Goal: Task Accomplishment & Management: Complete application form

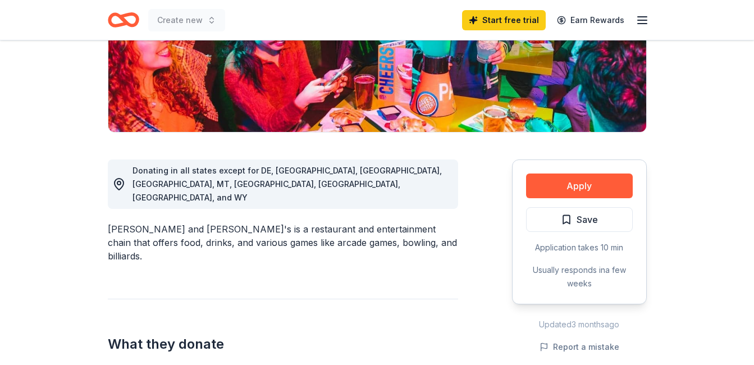
scroll to position [224, 0]
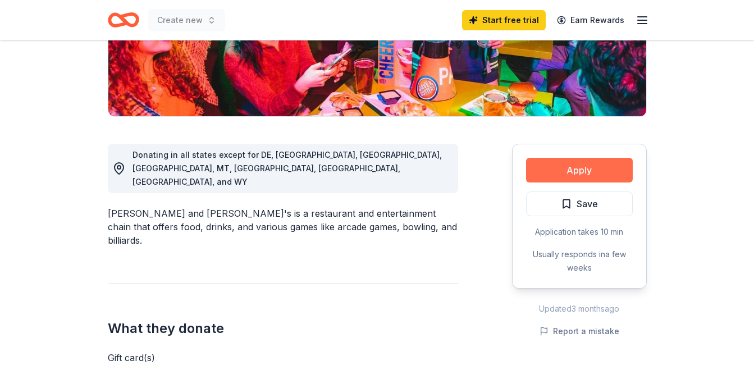
click at [580, 173] on button "Apply" at bounding box center [579, 170] width 107 height 25
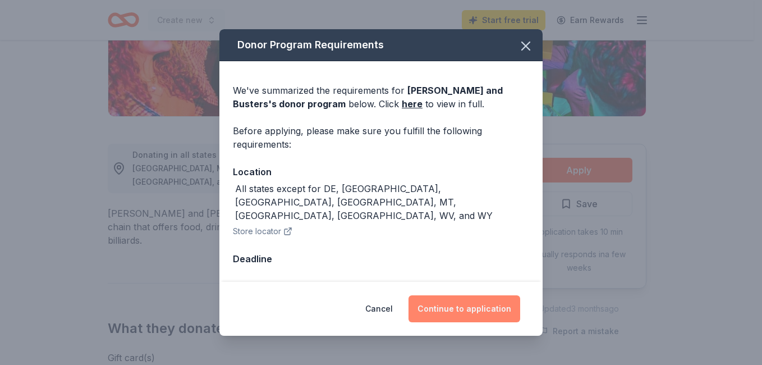
click at [462, 297] on button "Continue to application" at bounding box center [464, 308] width 112 height 27
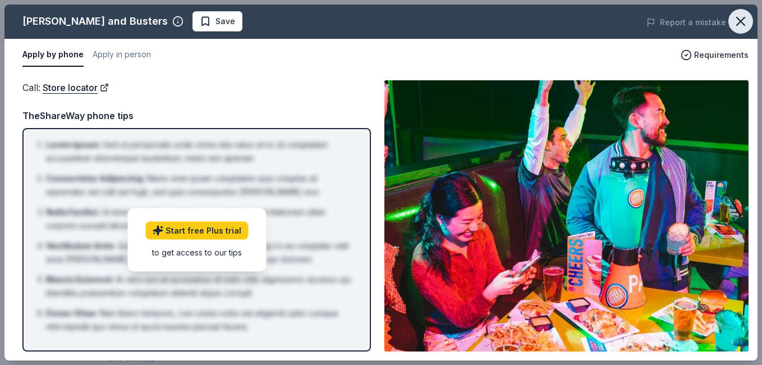
click at [740, 17] on icon "button" at bounding box center [741, 21] width 16 height 16
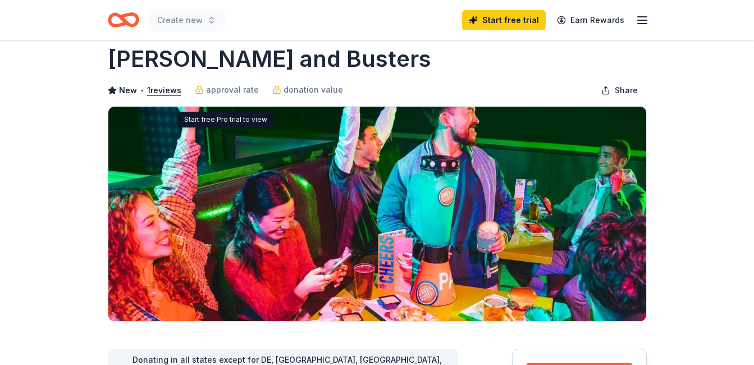
scroll to position [0, 0]
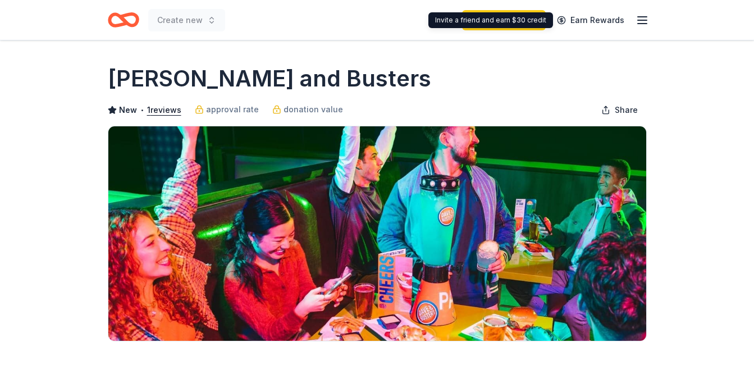
click at [639, 18] on icon "button" at bounding box center [641, 19] width 13 height 13
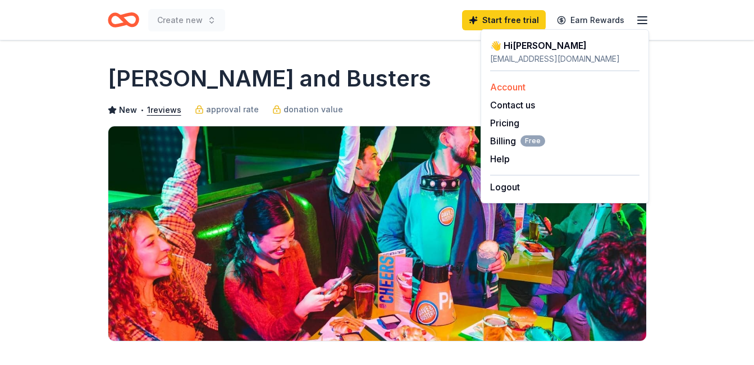
click at [506, 87] on link "Account" at bounding box center [507, 86] width 35 height 11
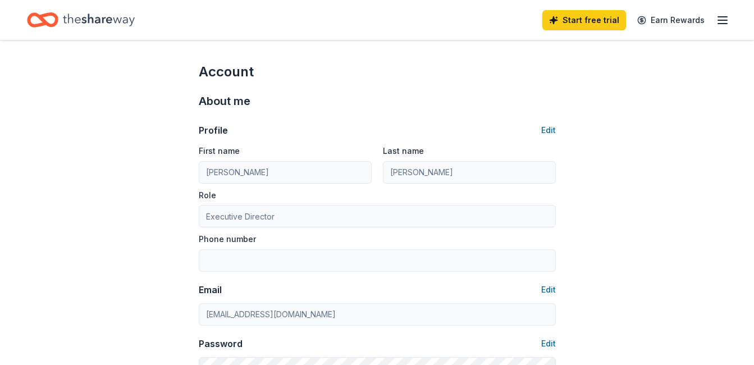
click at [719, 17] on line "button" at bounding box center [722, 17] width 9 height 0
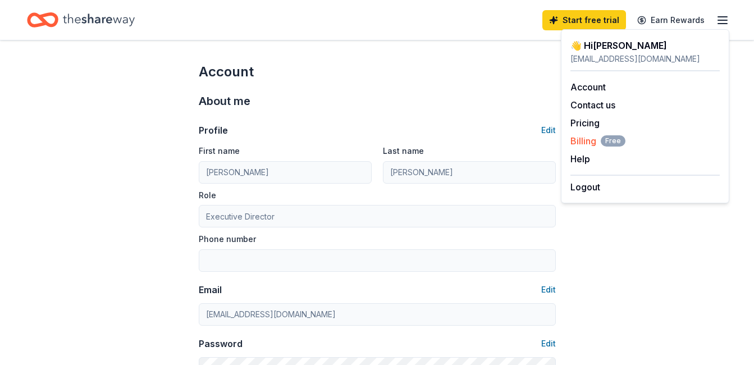
click at [593, 139] on span "Billing Free" at bounding box center [597, 140] width 55 height 13
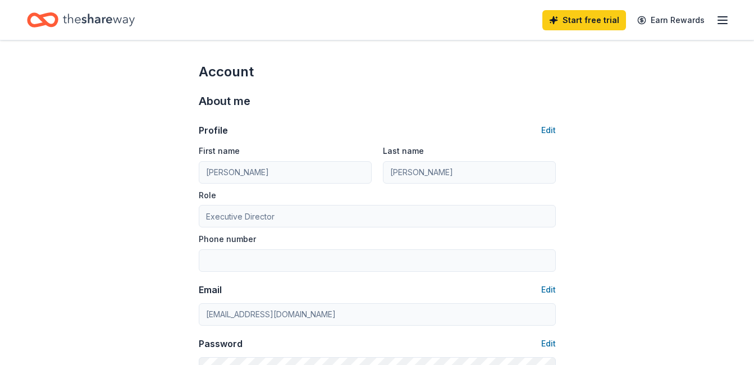
click at [723, 20] on line "button" at bounding box center [722, 20] width 9 height 0
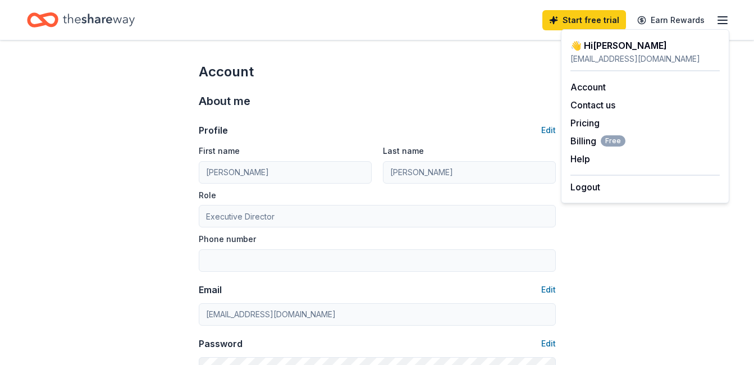
click at [481, 74] on div "Account" at bounding box center [377, 72] width 357 height 18
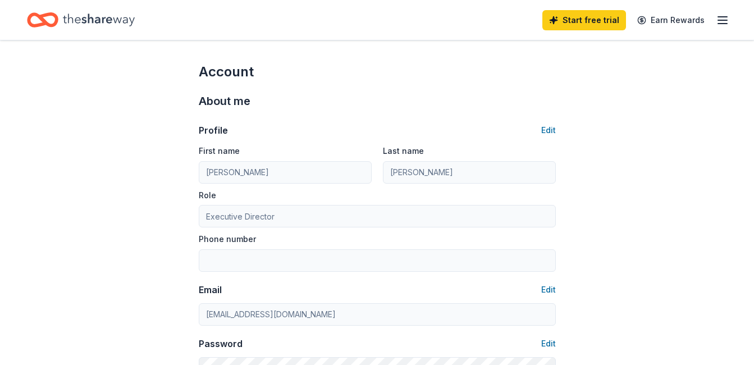
click at [89, 17] on icon "Home" at bounding box center [99, 19] width 72 height 12
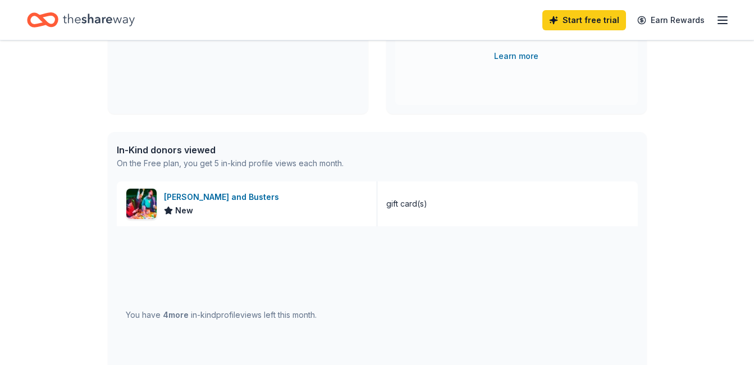
scroll to position [224, 0]
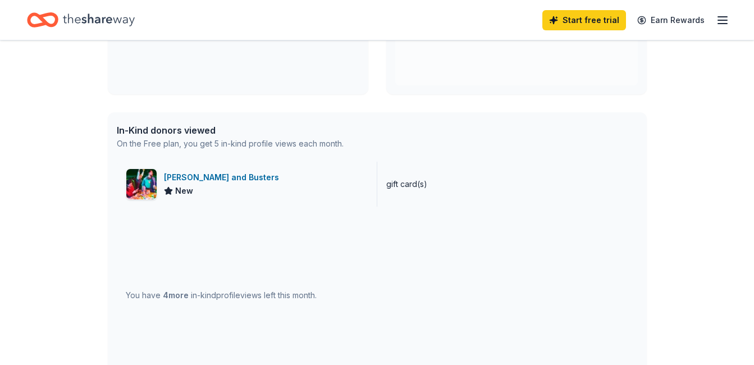
click at [185, 174] on div "[PERSON_NAME] and Busters" at bounding box center [224, 177] width 120 height 13
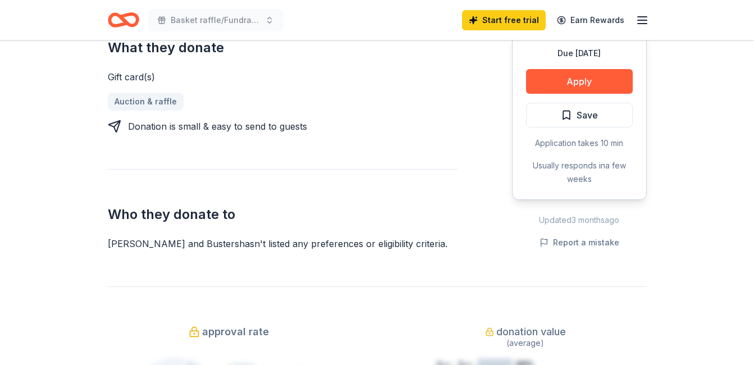
scroll to position [449, 0]
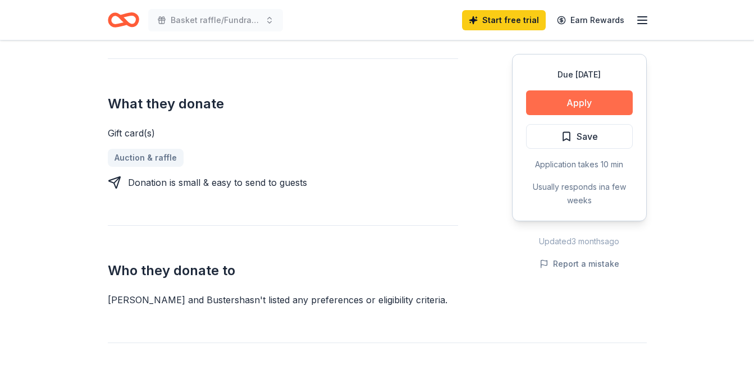
click at [600, 97] on button "Apply" at bounding box center [579, 102] width 107 height 25
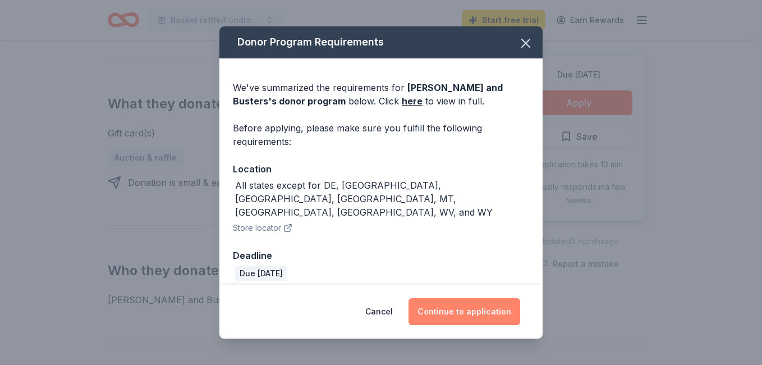
click at [497, 298] on button "Continue to application" at bounding box center [464, 311] width 112 height 27
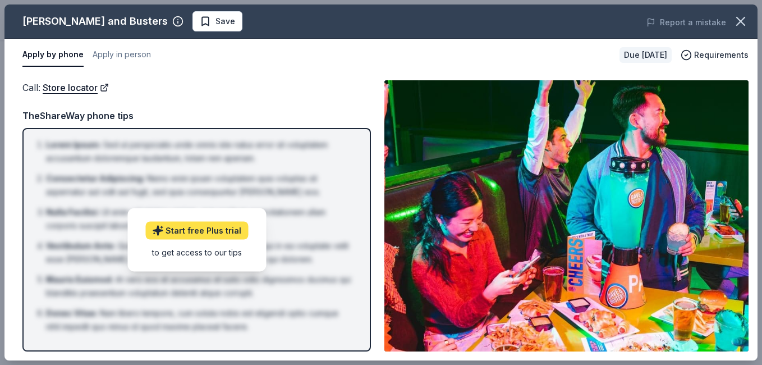
click at [209, 226] on link "Start free Plus trial" at bounding box center [196, 230] width 103 height 18
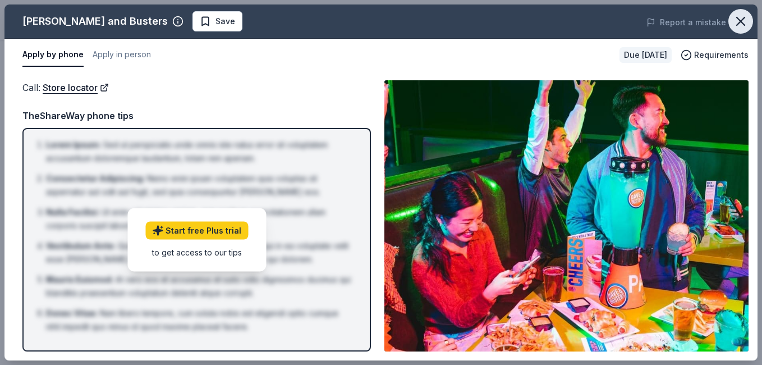
click at [736, 20] on icon "button" at bounding box center [741, 21] width 16 height 16
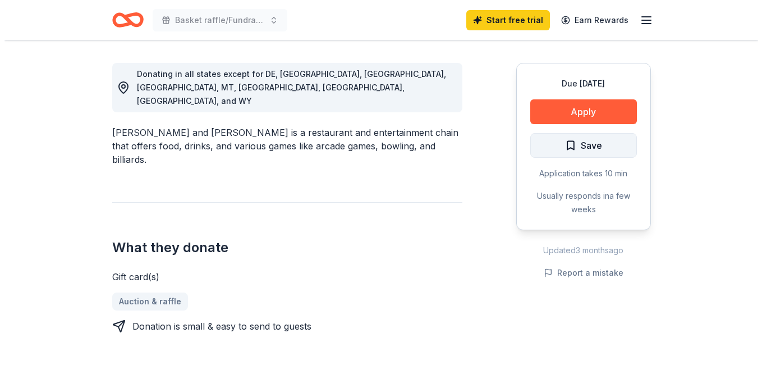
scroll to position [281, 0]
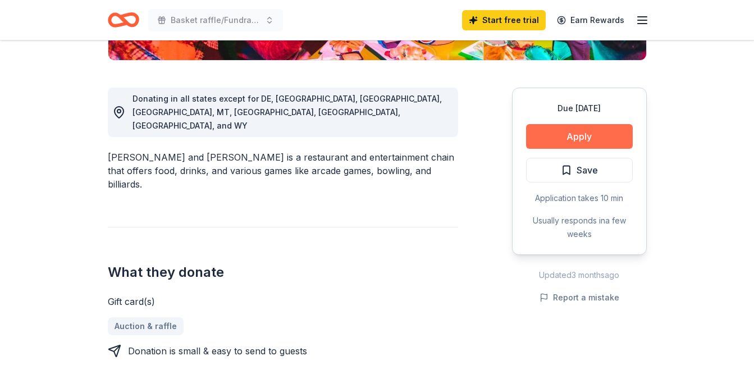
click at [594, 139] on button "Apply" at bounding box center [579, 136] width 107 height 25
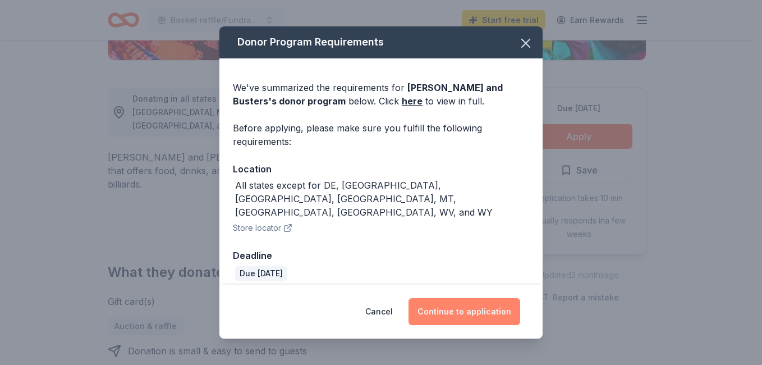
click at [485, 307] on button "Continue to application" at bounding box center [464, 311] width 112 height 27
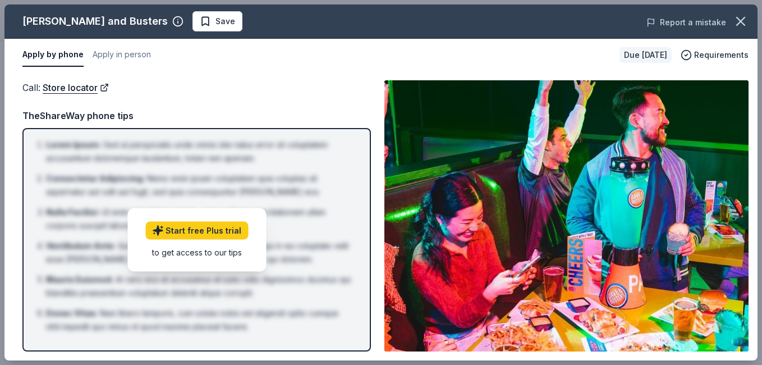
click at [701, 20] on button "Report a mistake" at bounding box center [686, 22] width 80 height 13
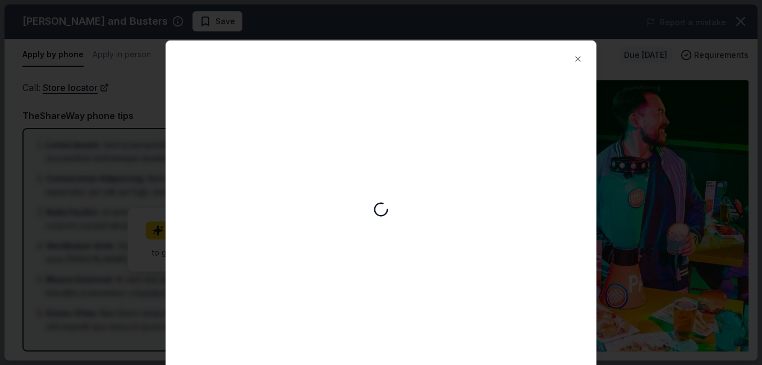
scroll to position [0, 0]
click at [576, 59] on button "Close" at bounding box center [578, 59] width 22 height 22
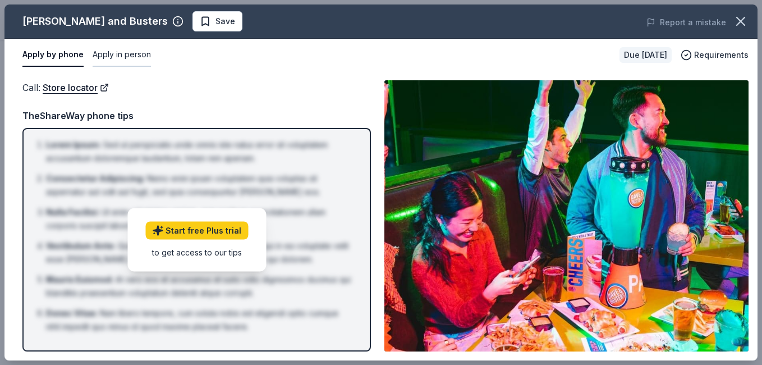
click at [136, 55] on button "Apply in person" at bounding box center [122, 55] width 58 height 24
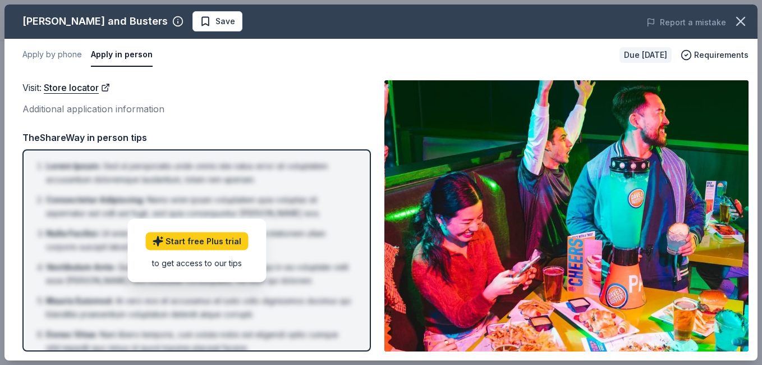
click at [81, 111] on div "Additional application information" at bounding box center [196, 109] width 348 height 15
click at [49, 50] on button "Apply by phone" at bounding box center [51, 55] width 59 height 24
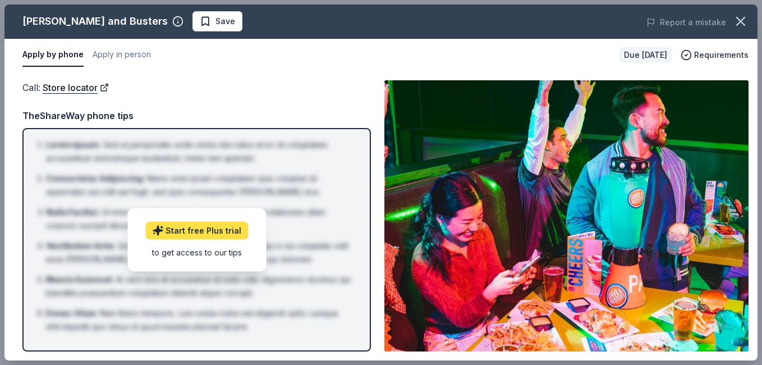
click at [222, 233] on link "Start free Plus trial" at bounding box center [196, 230] width 103 height 18
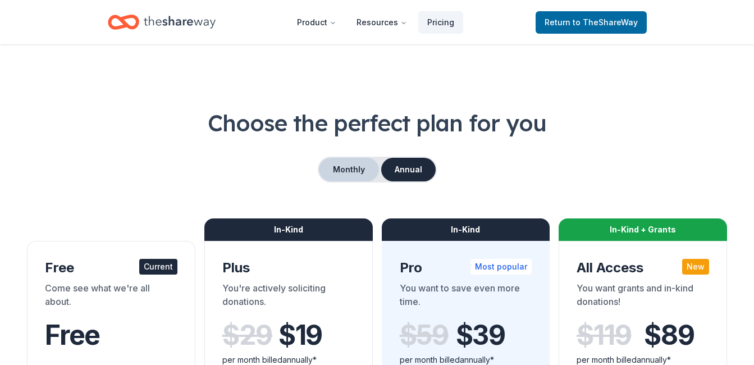
click at [348, 169] on button "Monthly" at bounding box center [349, 170] width 60 height 24
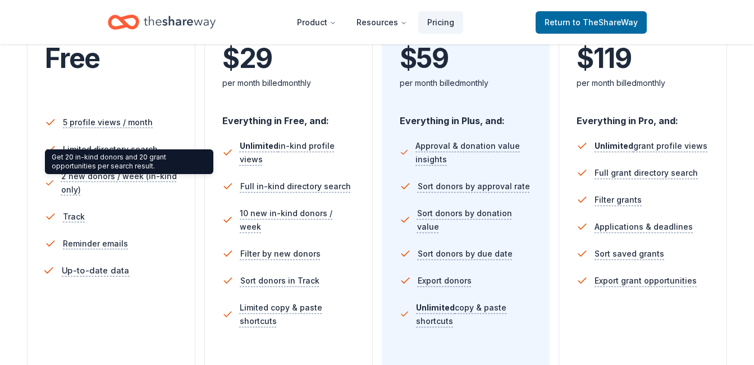
scroll to position [337, 0]
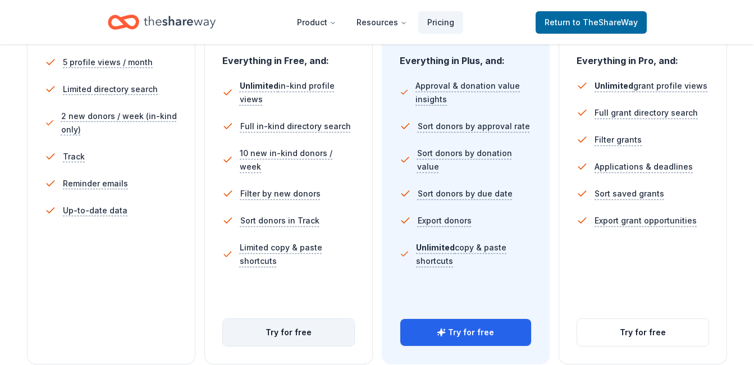
click at [315, 336] on button "Try for free" at bounding box center [288, 332] width 131 height 27
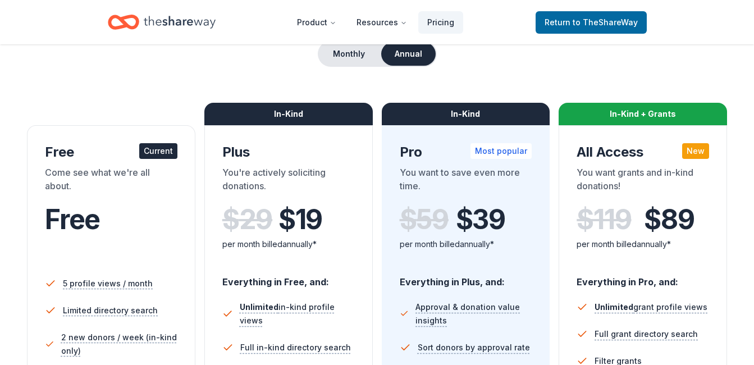
scroll to position [112, 0]
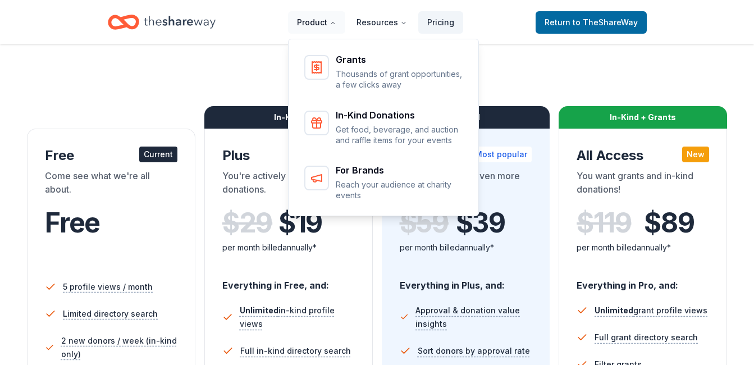
click at [311, 24] on button "Product" at bounding box center [316, 22] width 57 height 22
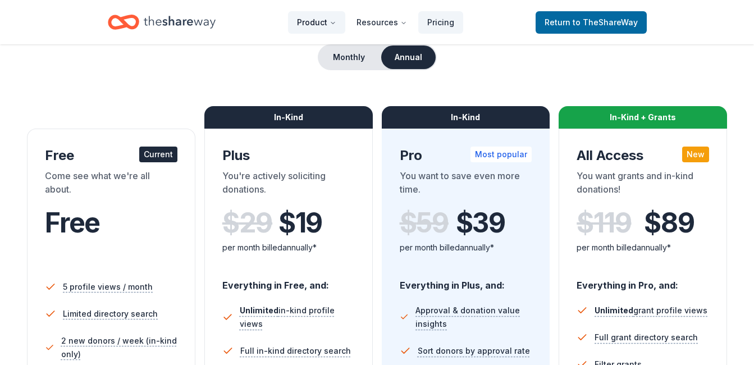
click at [318, 25] on button "Product" at bounding box center [316, 22] width 57 height 22
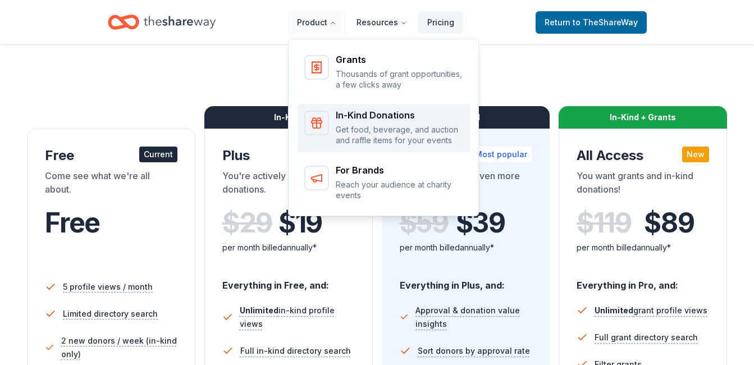
click at [372, 124] on p "Get food, beverage, and auction and raffle items for your events" at bounding box center [400, 135] width 128 height 22
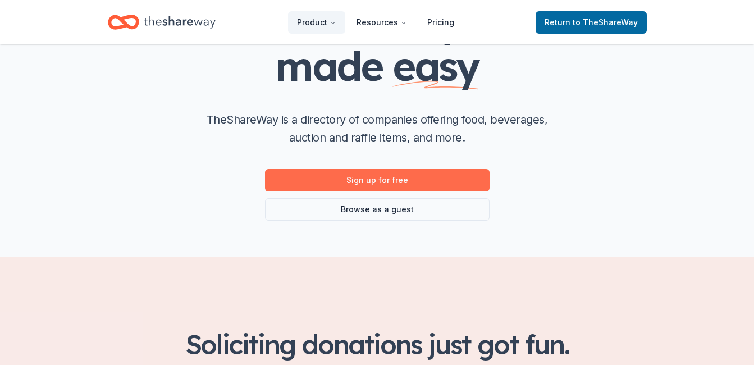
scroll to position [112, 0]
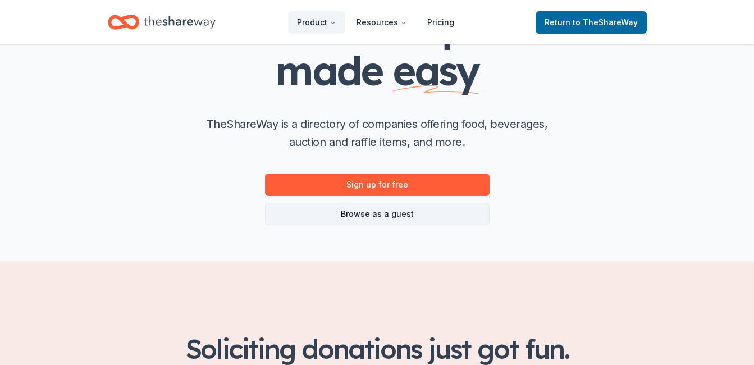
click at [408, 207] on link "Browse as a guest" at bounding box center [377, 214] width 224 height 22
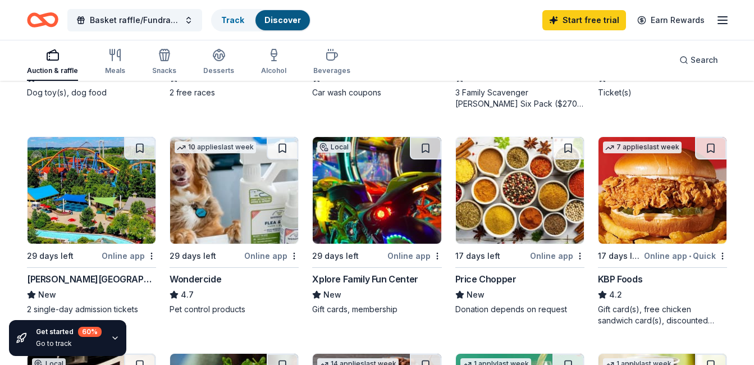
scroll to position [505, 0]
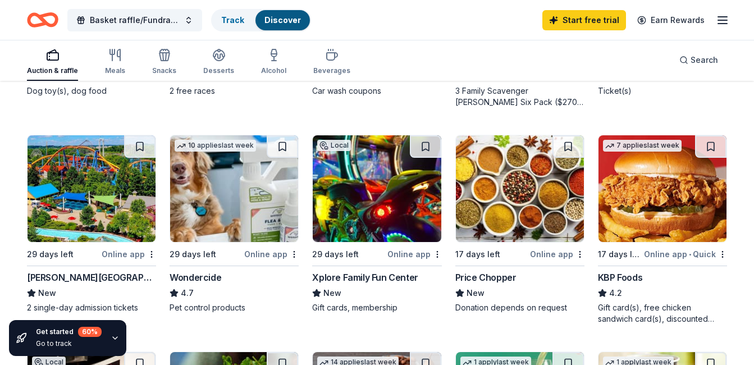
click at [352, 203] on img at bounding box center [377, 188] width 128 height 107
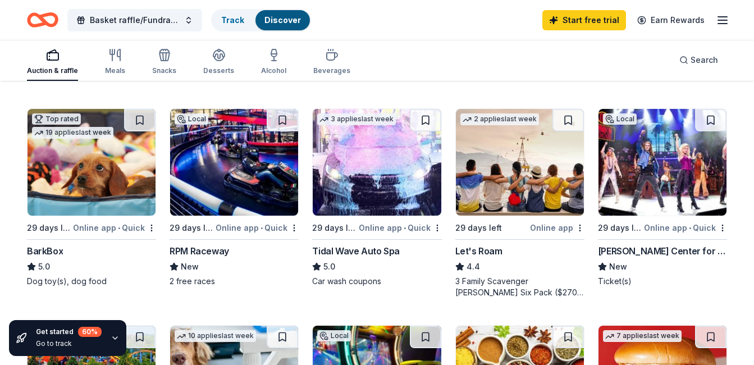
scroll to position [148, 0]
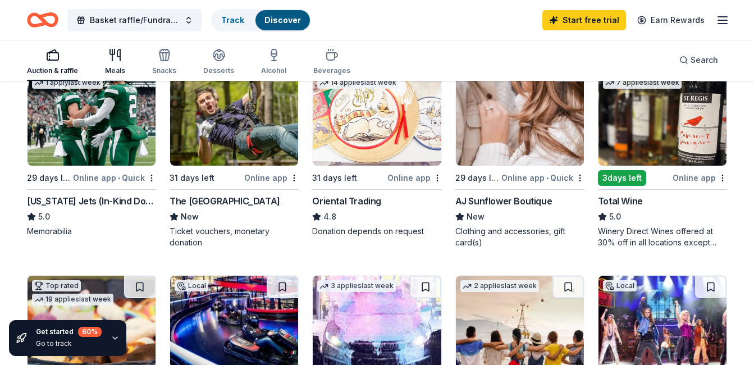
click at [116, 65] on div "Meals" at bounding box center [115, 61] width 20 height 27
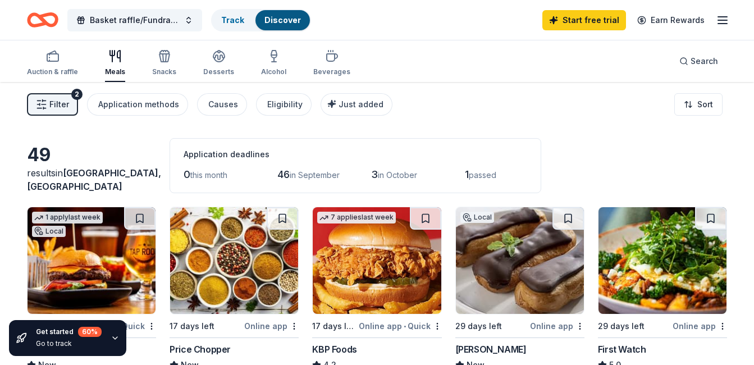
scroll to position [56, 0]
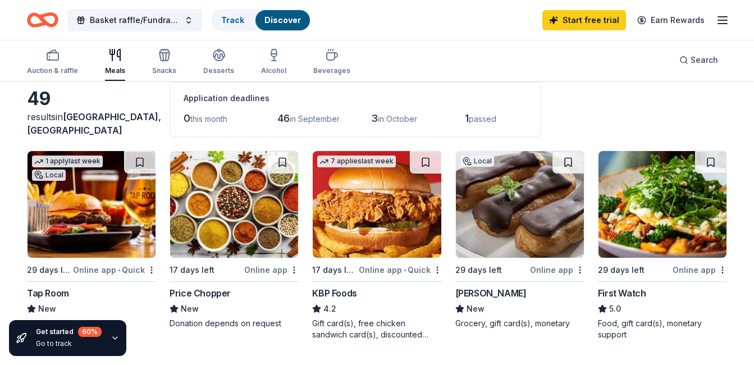
click at [528, 217] on img at bounding box center [520, 204] width 128 height 107
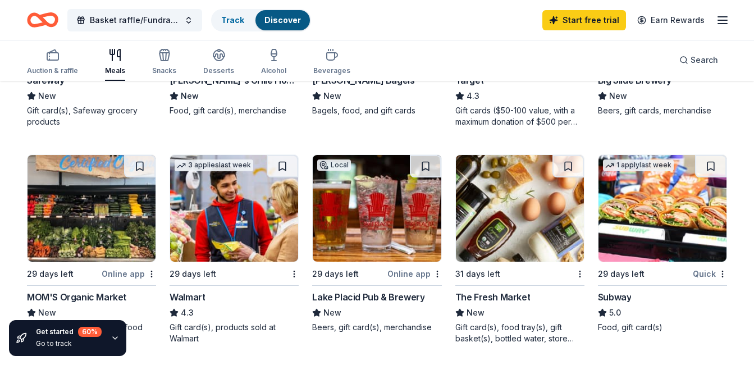
scroll to position [505, 0]
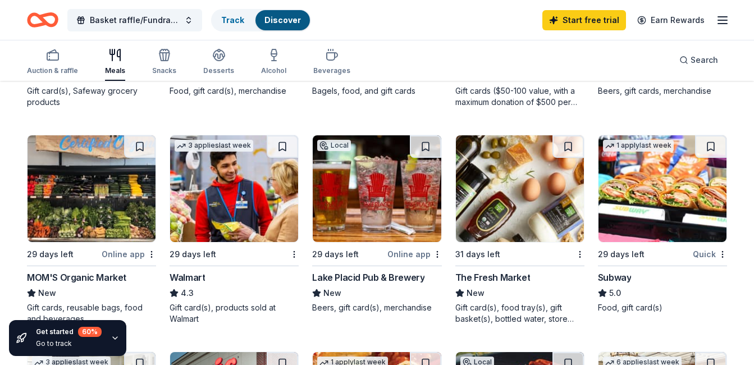
click at [290, 206] on img at bounding box center [234, 188] width 128 height 107
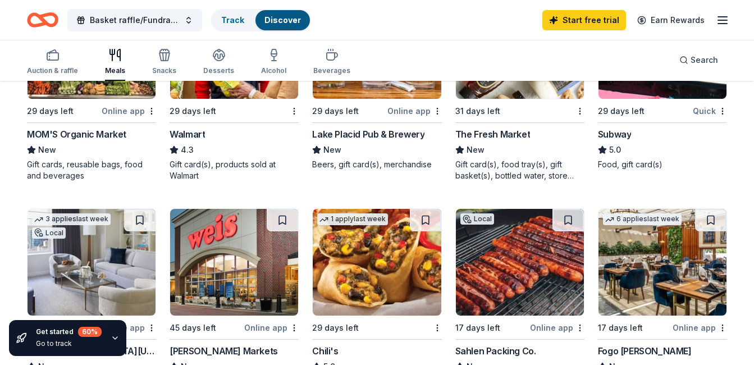
scroll to position [673, 0]
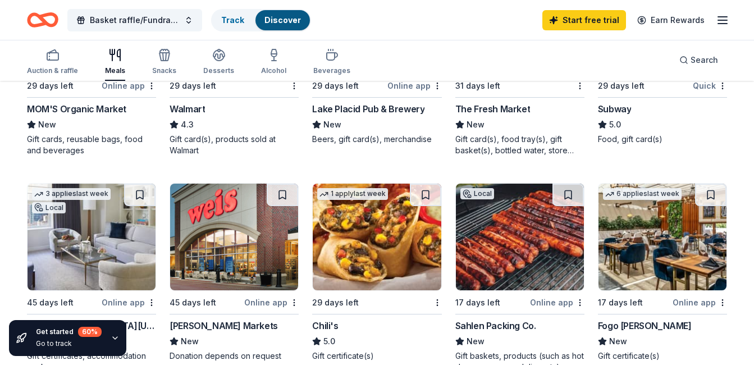
click at [414, 254] on img at bounding box center [377, 236] width 128 height 107
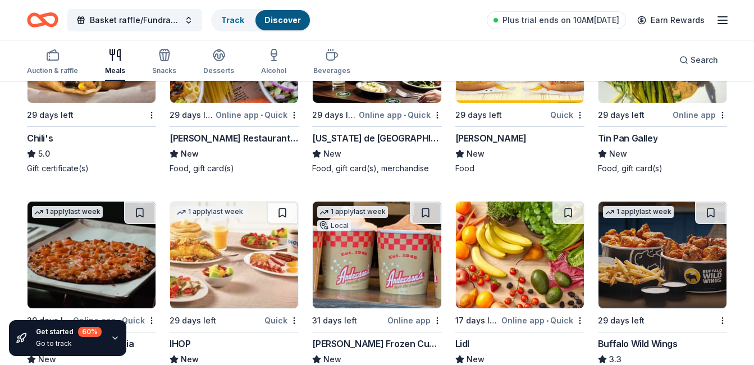
scroll to position [1122, 0]
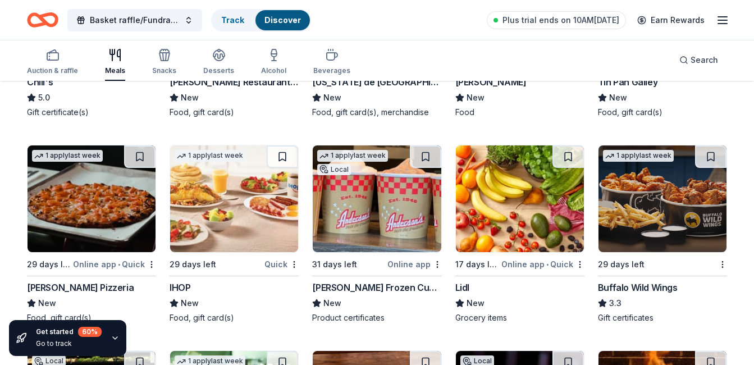
click at [675, 196] on img at bounding box center [662, 198] width 128 height 107
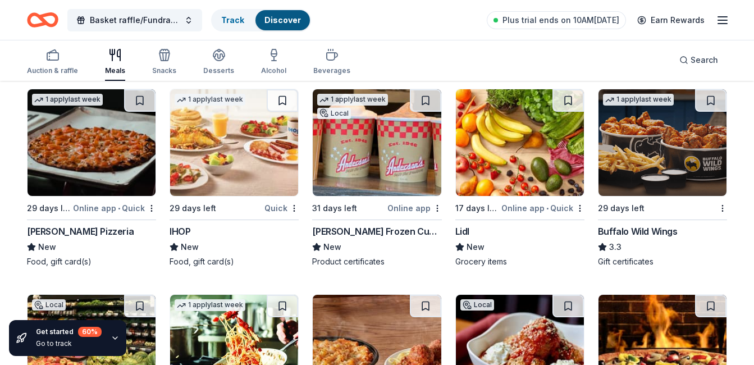
click at [523, 177] on img at bounding box center [520, 142] width 128 height 107
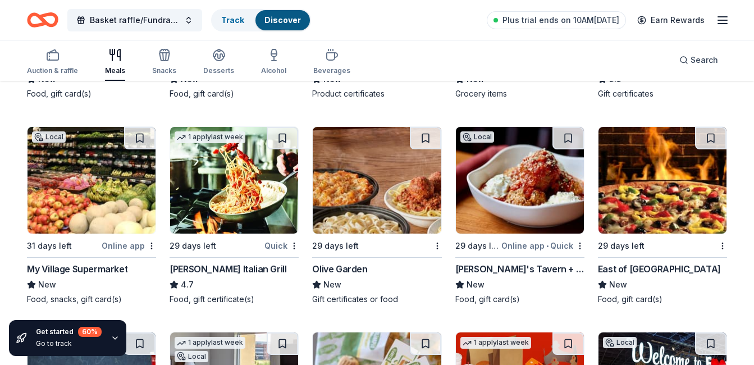
scroll to position [1347, 0]
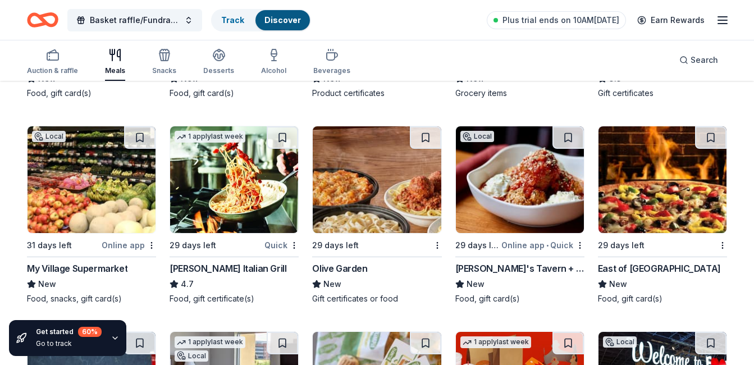
click at [406, 203] on img at bounding box center [377, 179] width 128 height 107
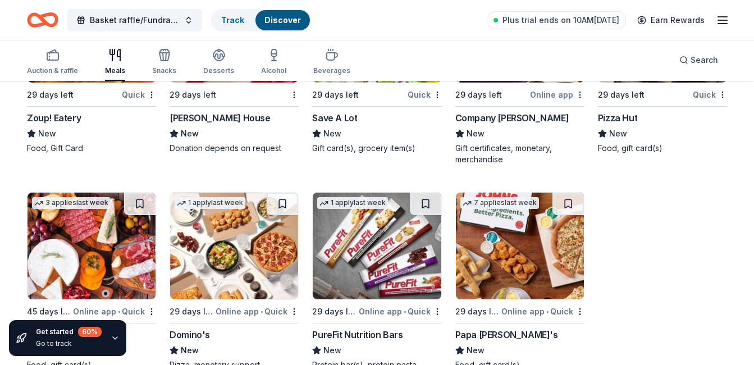
scroll to position [1936, 0]
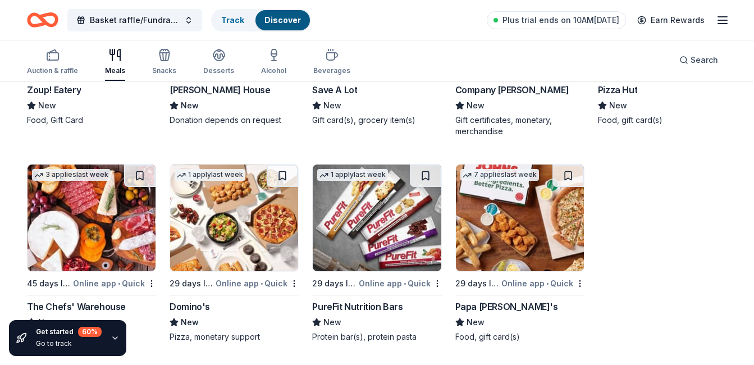
click at [260, 232] on img at bounding box center [234, 217] width 128 height 107
click at [316, 66] on div "Beverages" at bounding box center [331, 61] width 37 height 27
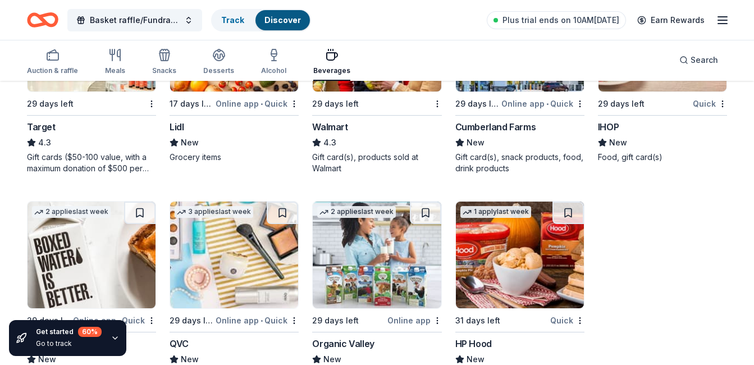
scroll to position [591, 0]
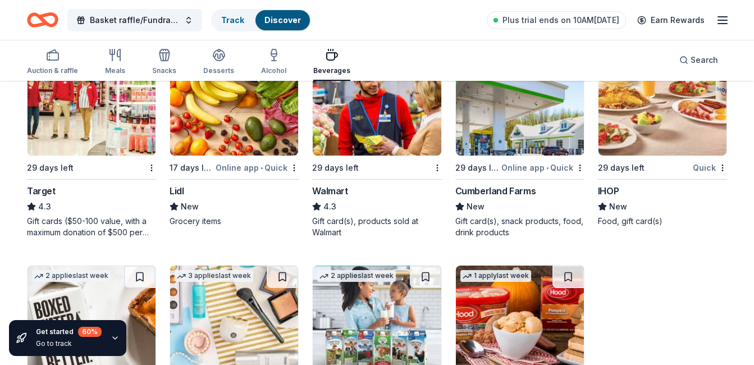
click at [118, 132] on img at bounding box center [91, 102] width 128 height 107
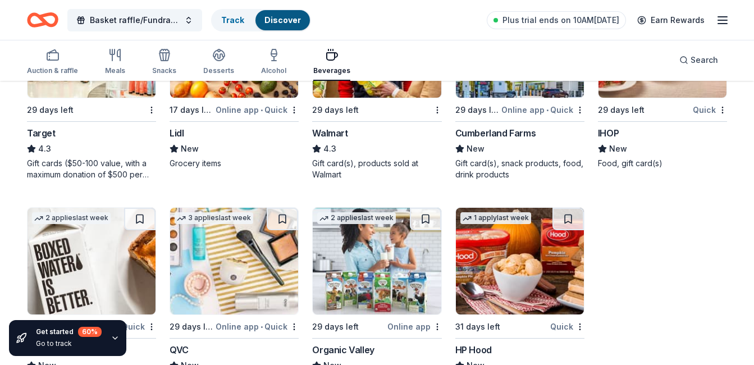
scroll to position [704, 0]
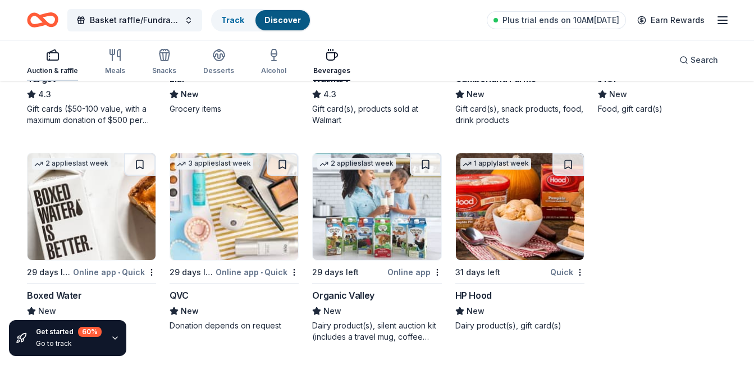
click at [63, 70] on div "Auction & raffle" at bounding box center [52, 70] width 51 height 9
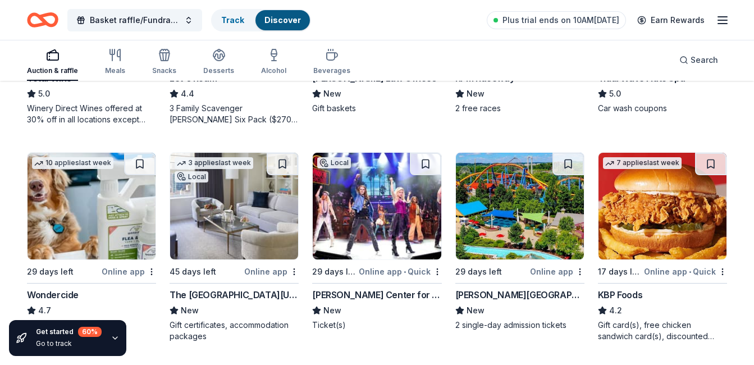
scroll to position [505, 0]
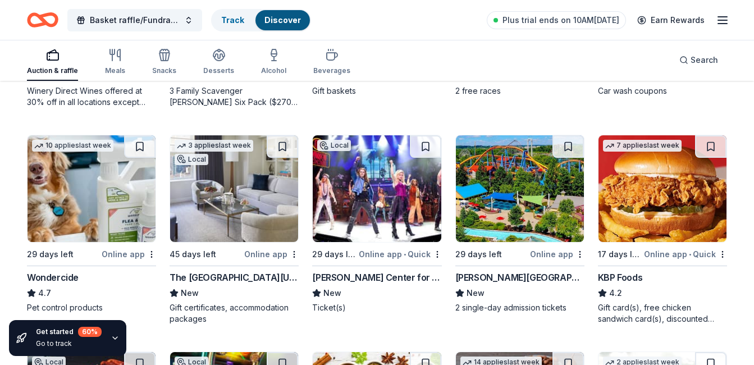
click at [513, 226] on img at bounding box center [520, 188] width 128 height 107
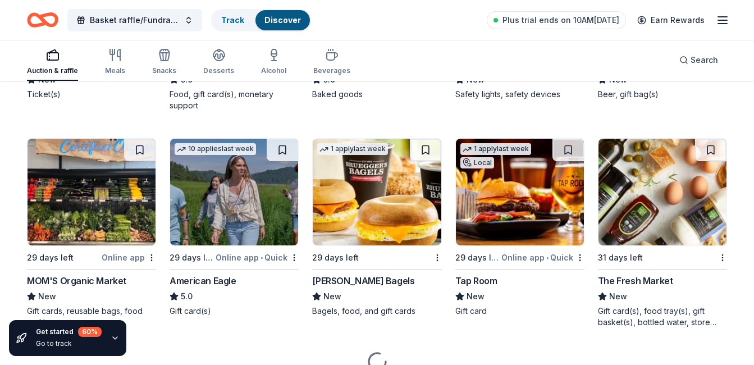
scroll to position [1164, 0]
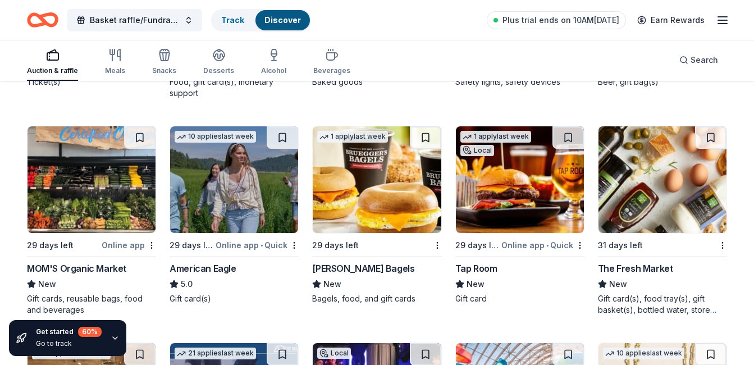
click at [407, 209] on img at bounding box center [377, 179] width 128 height 107
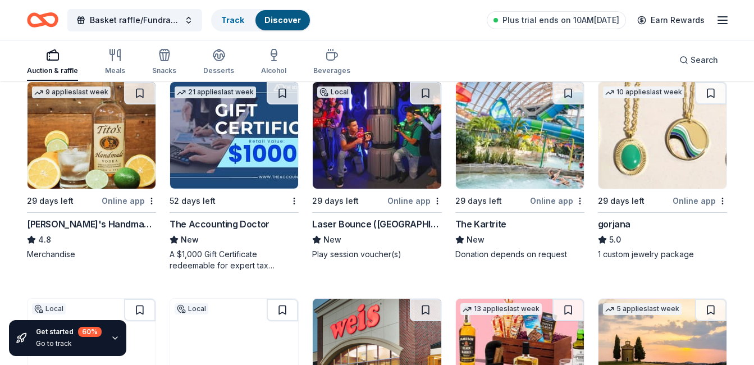
scroll to position [1444, 0]
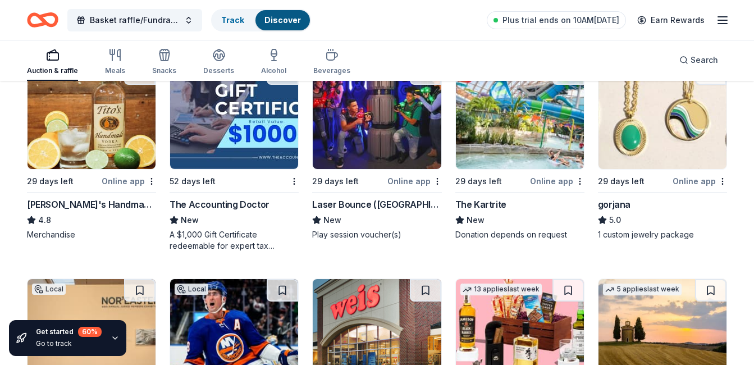
click at [484, 119] on img at bounding box center [520, 115] width 128 height 107
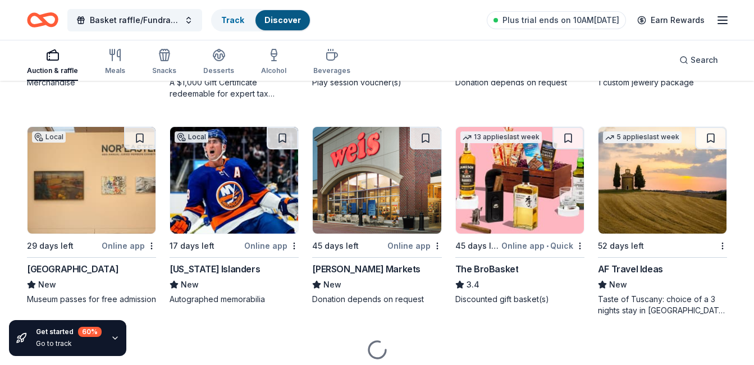
scroll to position [1613, 0]
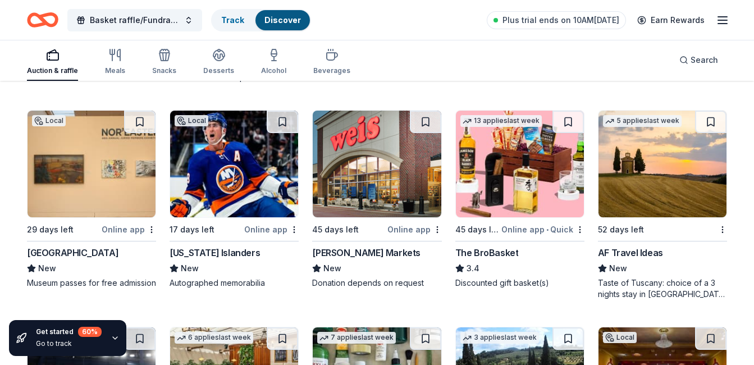
click at [268, 182] on img at bounding box center [234, 164] width 128 height 107
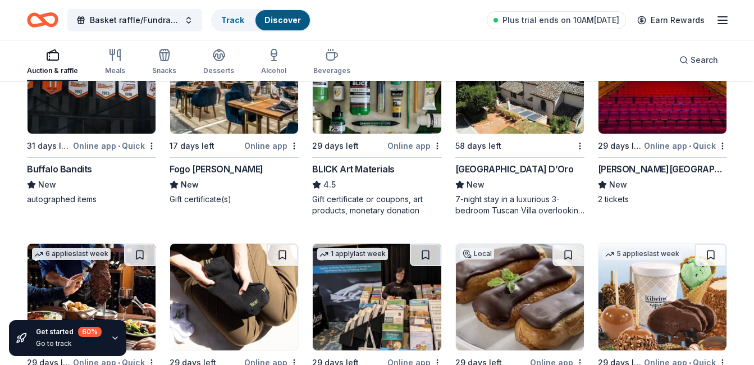
scroll to position [1893, 0]
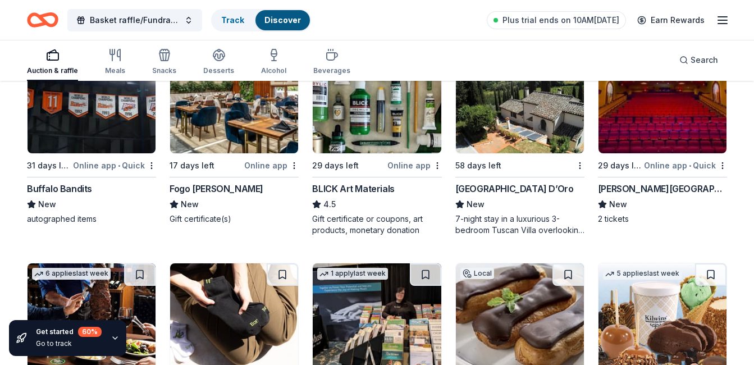
click at [555, 121] on img at bounding box center [520, 100] width 128 height 107
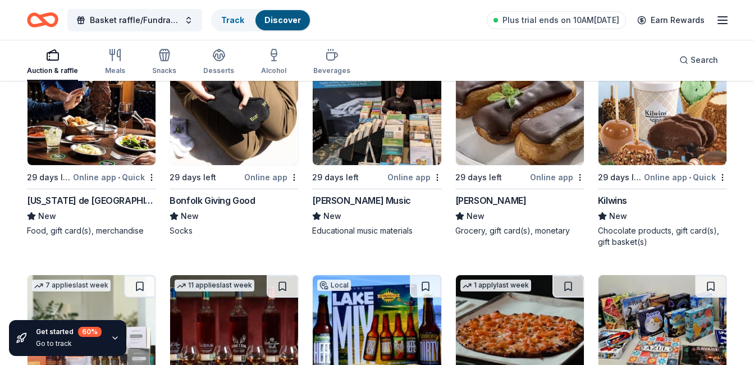
scroll to position [2118, 0]
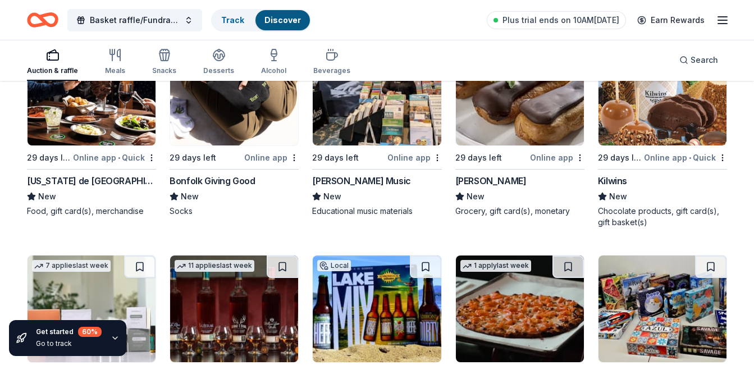
click at [101, 125] on img at bounding box center [91, 92] width 128 height 107
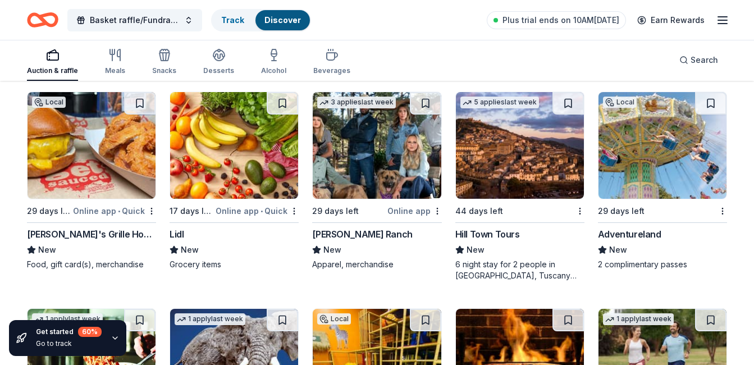
scroll to position [2679, 0]
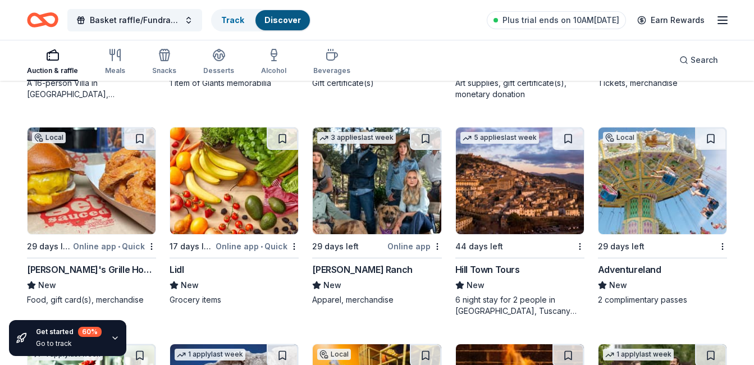
click at [655, 187] on img at bounding box center [662, 180] width 128 height 107
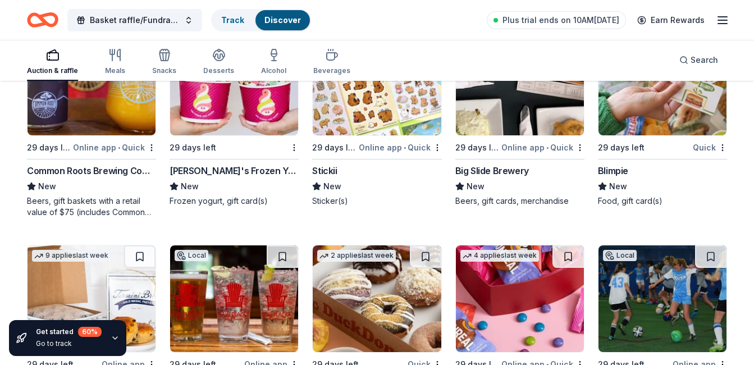
scroll to position [3330, 0]
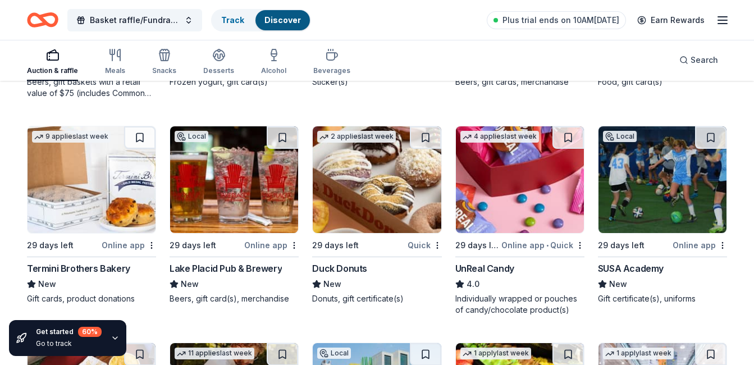
click at [370, 190] on img at bounding box center [377, 179] width 128 height 107
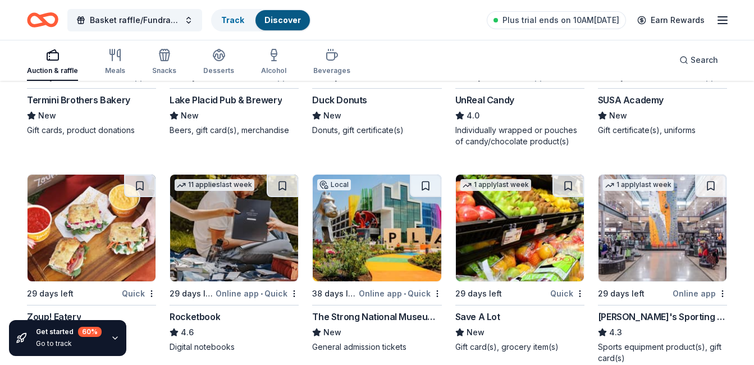
scroll to position [3554, 0]
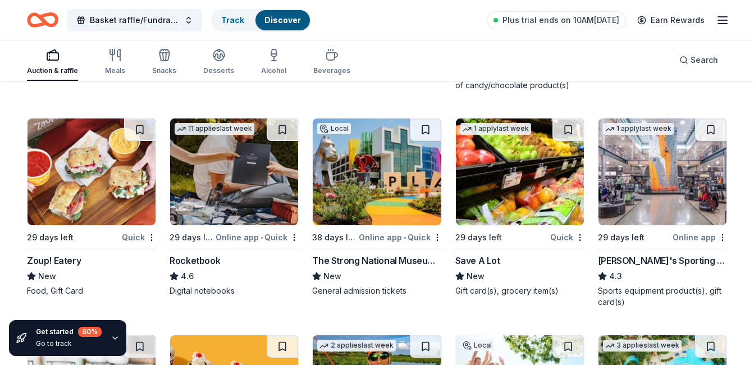
click at [659, 194] on img at bounding box center [662, 171] width 128 height 107
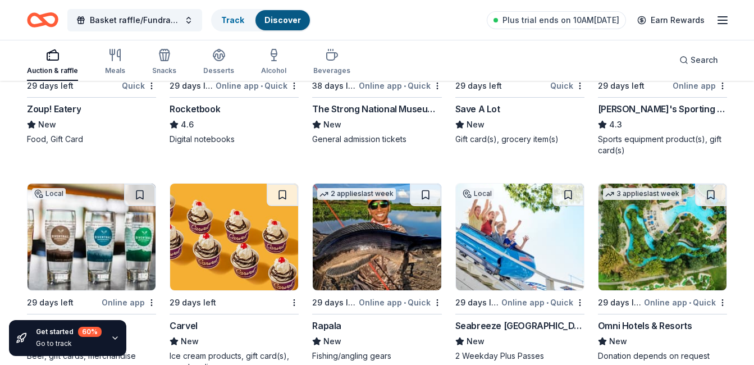
scroll to position [3722, 0]
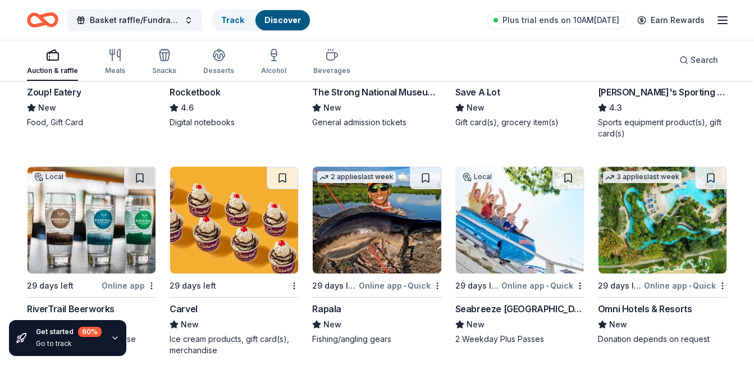
click at [676, 248] on img at bounding box center [662, 220] width 128 height 107
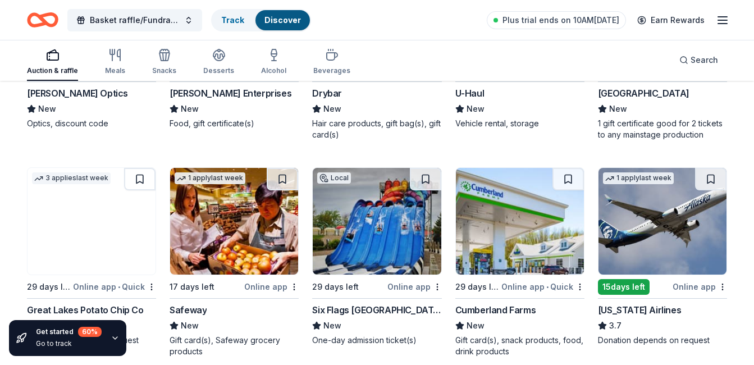
scroll to position [4171, 0]
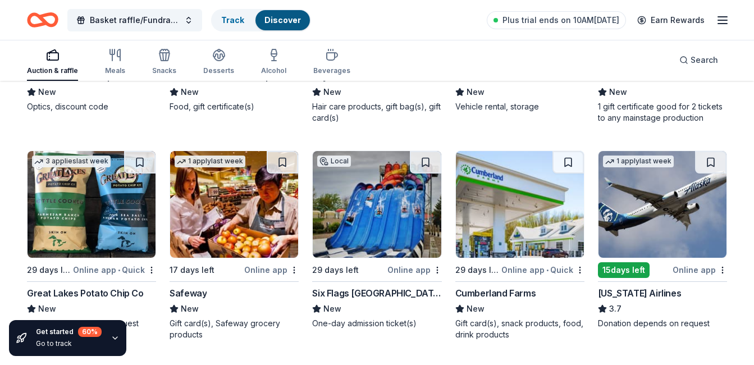
click at [655, 218] on img at bounding box center [662, 204] width 128 height 107
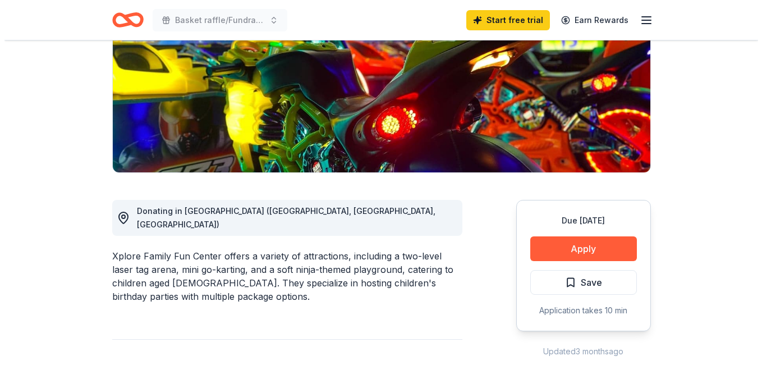
scroll to position [224, 0]
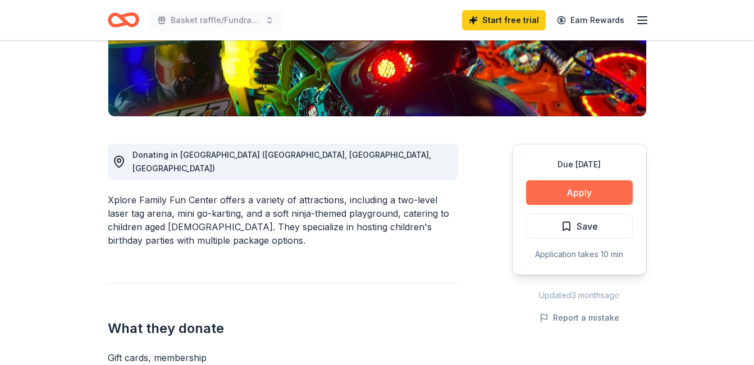
click at [582, 186] on button "Apply" at bounding box center [579, 192] width 107 height 25
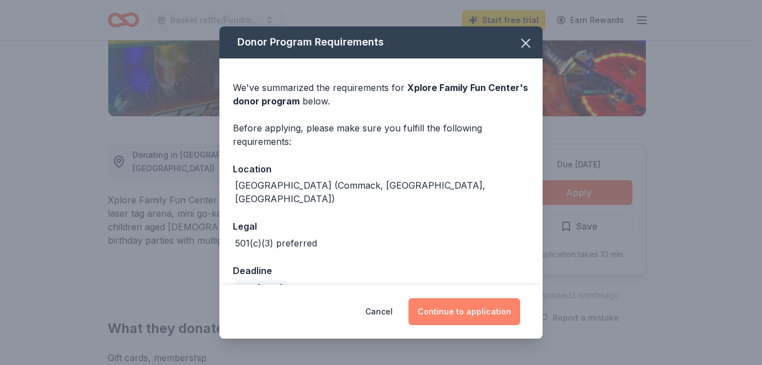
click at [498, 307] on button "Continue to application" at bounding box center [464, 311] width 112 height 27
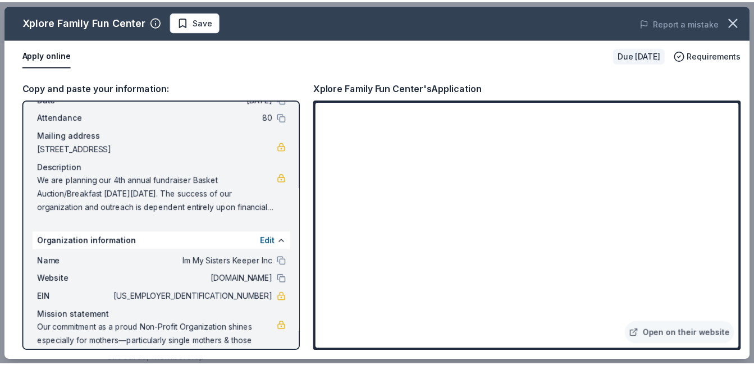
scroll to position [82, 0]
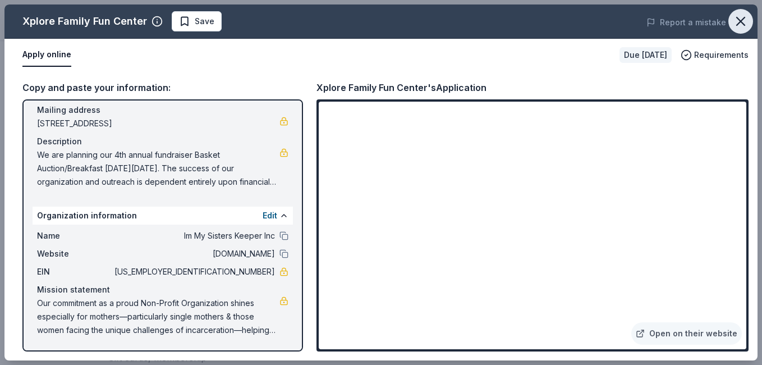
click at [745, 19] on icon "button" at bounding box center [741, 21] width 16 height 16
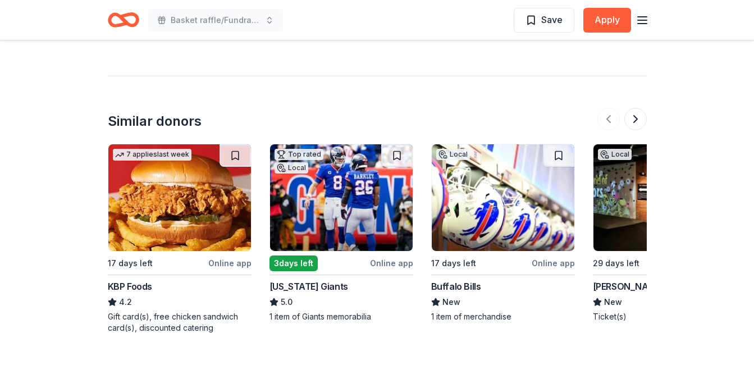
scroll to position [1035, 0]
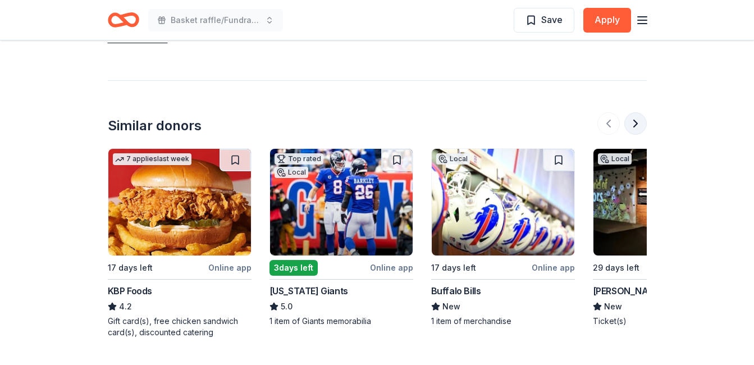
click at [644, 112] on button at bounding box center [635, 123] width 22 height 22
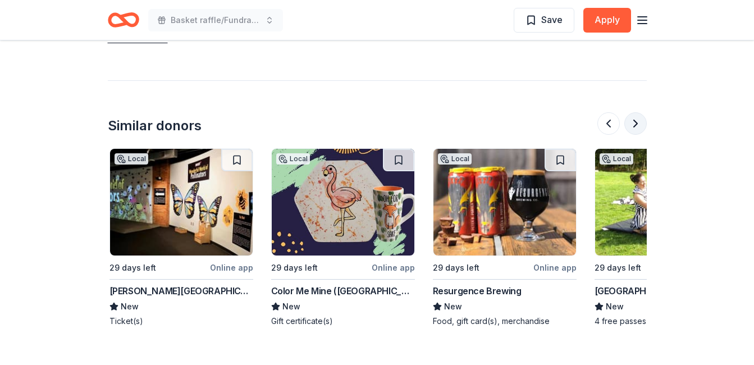
scroll to position [0, 485]
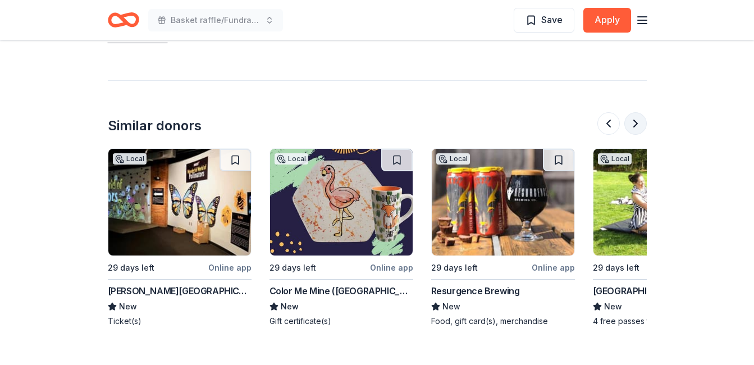
click at [635, 112] on button at bounding box center [635, 123] width 22 height 22
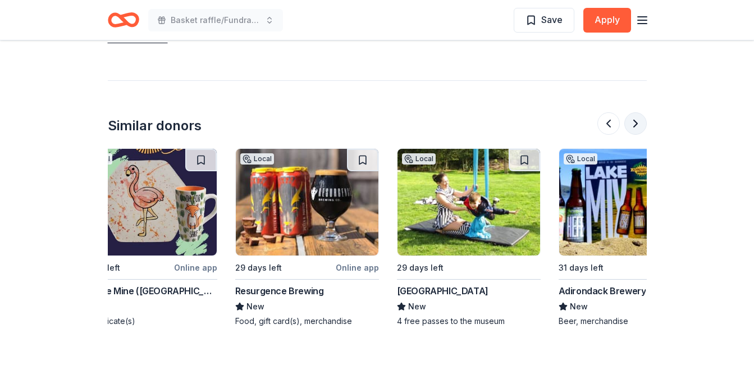
scroll to position [0, 970]
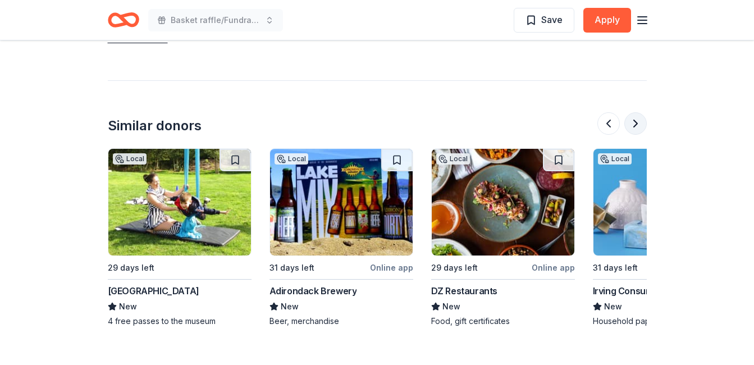
click at [635, 112] on button at bounding box center [635, 123] width 22 height 22
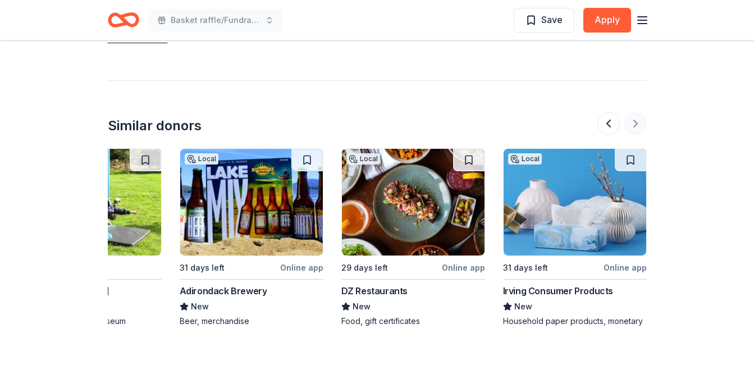
click at [635, 112] on div at bounding box center [621, 123] width 49 height 22
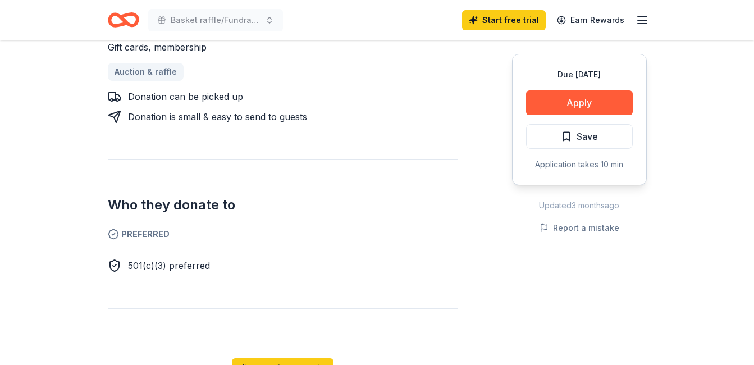
scroll to position [530, 0]
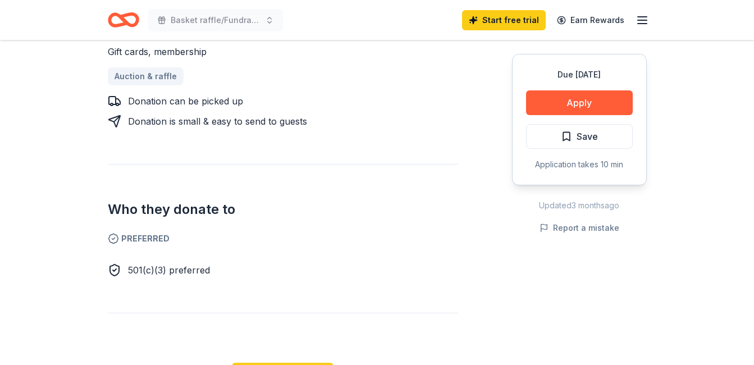
click at [124, 23] on icon "Home" at bounding box center [128, 19] width 17 height 11
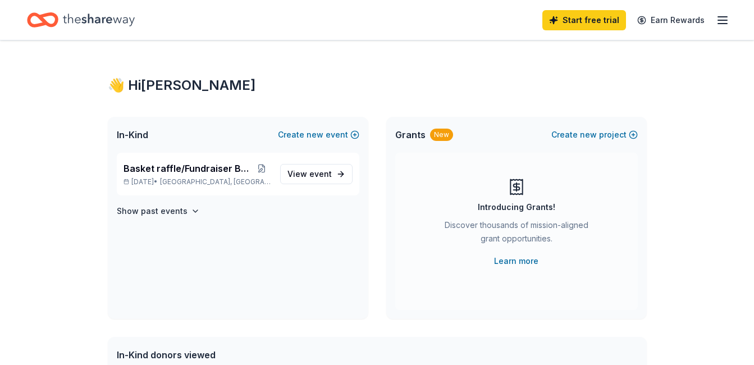
click at [48, 16] on icon "Home" at bounding box center [47, 19] width 17 height 11
click at [44, 24] on icon "Home" at bounding box center [47, 19] width 17 height 11
click at [44, 22] on icon "Home" at bounding box center [47, 19] width 17 height 11
click at [107, 15] on icon "Home" at bounding box center [99, 19] width 72 height 23
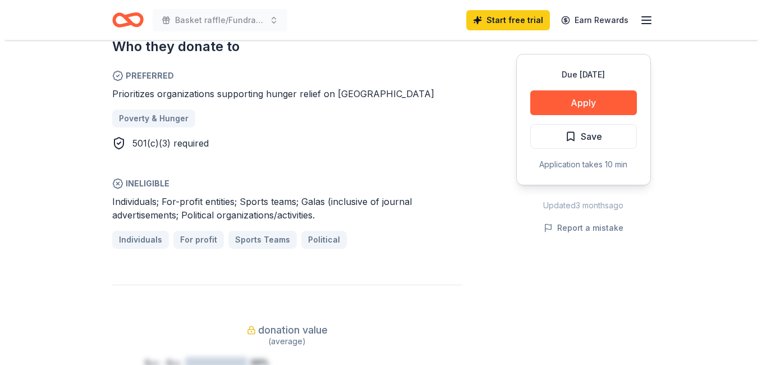
scroll to position [673, 0]
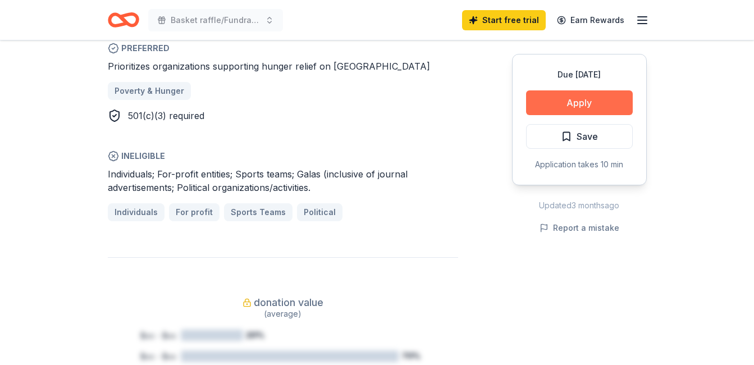
click at [587, 95] on button "Apply" at bounding box center [579, 102] width 107 height 25
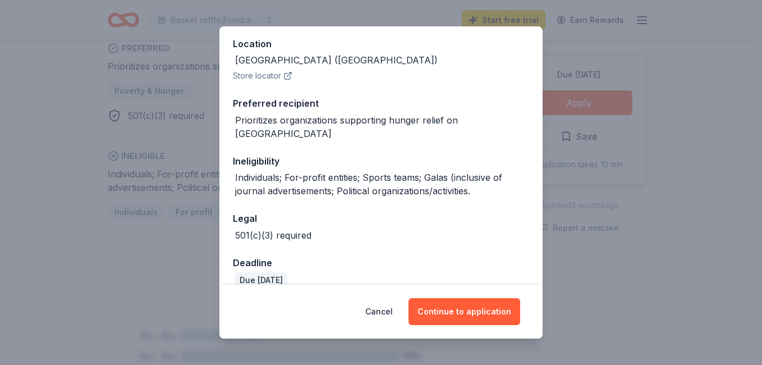
scroll to position [128, 0]
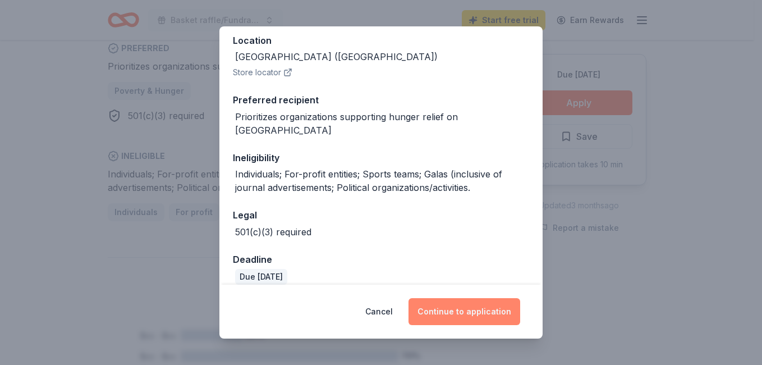
click at [489, 304] on button "Continue to application" at bounding box center [464, 311] width 112 height 27
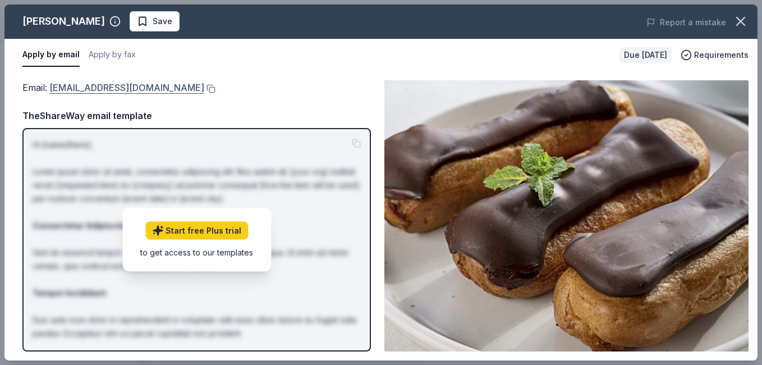
click at [137, 84] on link "[EMAIL_ADDRESS][DOMAIN_NAME]" at bounding box center [126, 87] width 155 height 15
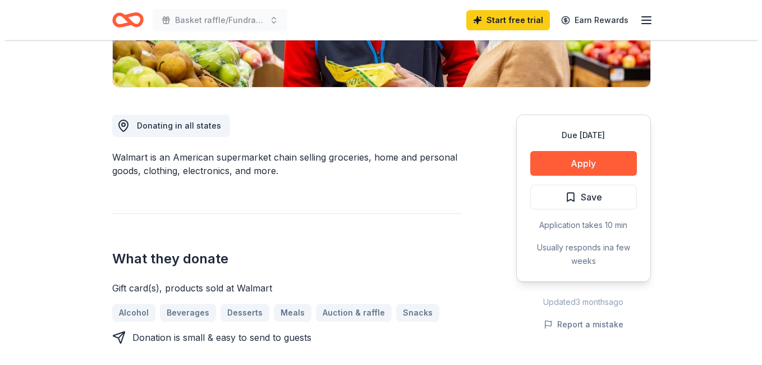
scroll to position [281, 0]
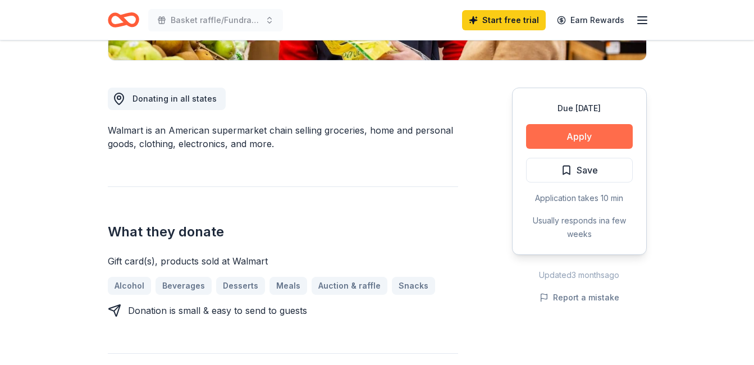
click at [613, 132] on button "Apply" at bounding box center [579, 136] width 107 height 25
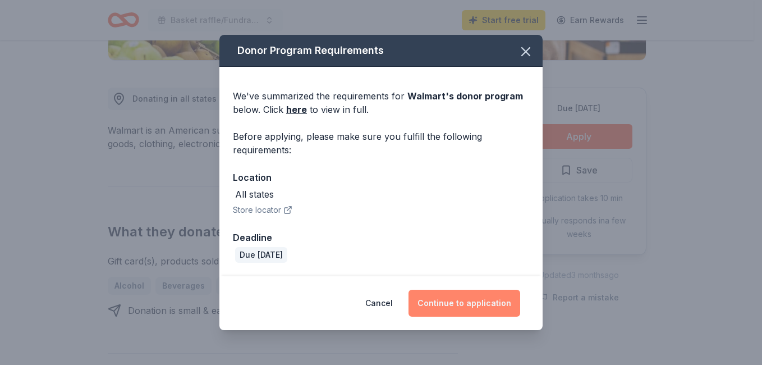
click at [497, 307] on button "Continue to application" at bounding box center [464, 303] width 112 height 27
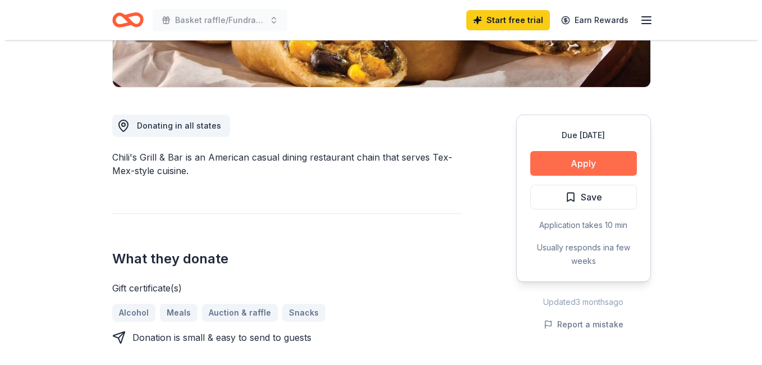
scroll to position [281, 0]
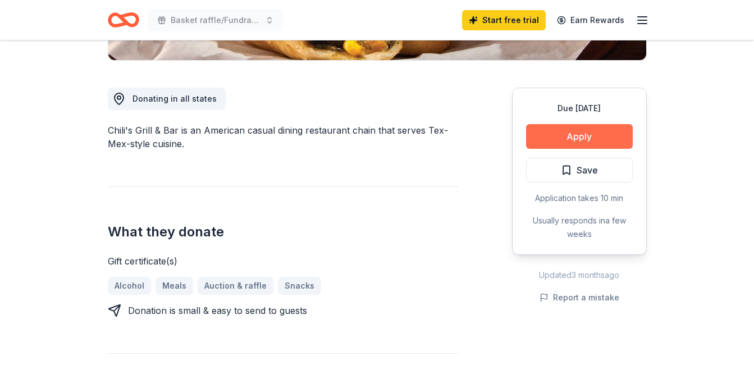
click at [589, 131] on button "Apply" at bounding box center [579, 136] width 107 height 25
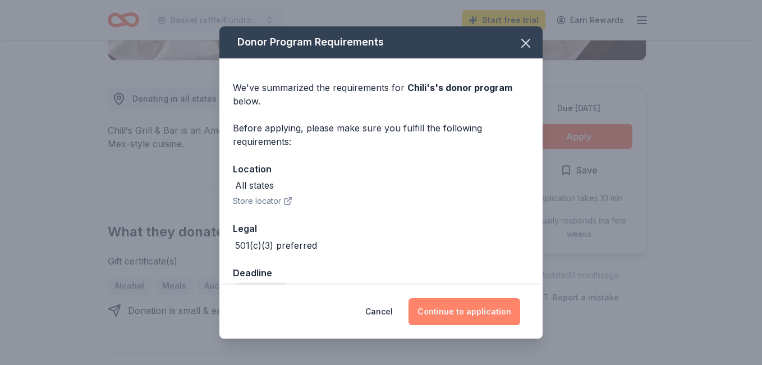
click at [498, 307] on button "Continue to application" at bounding box center [464, 311] width 112 height 27
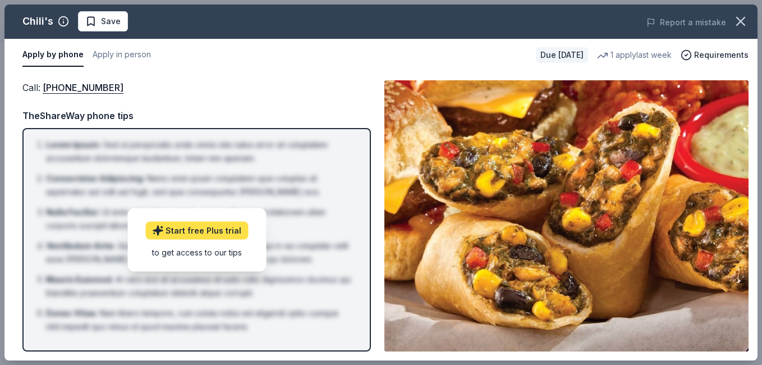
click at [207, 229] on link "Start free Plus trial" at bounding box center [196, 230] width 103 height 18
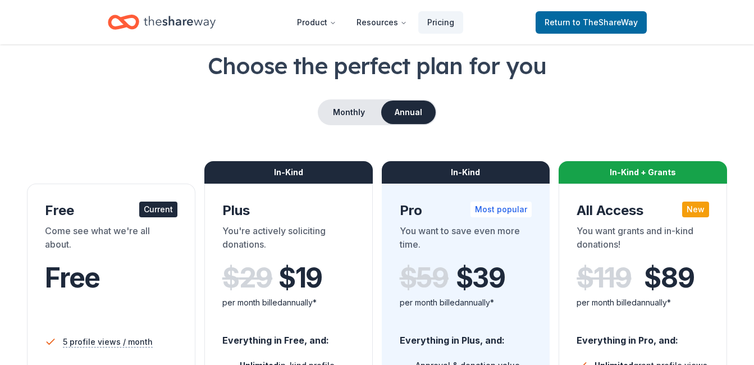
scroll to position [56, 0]
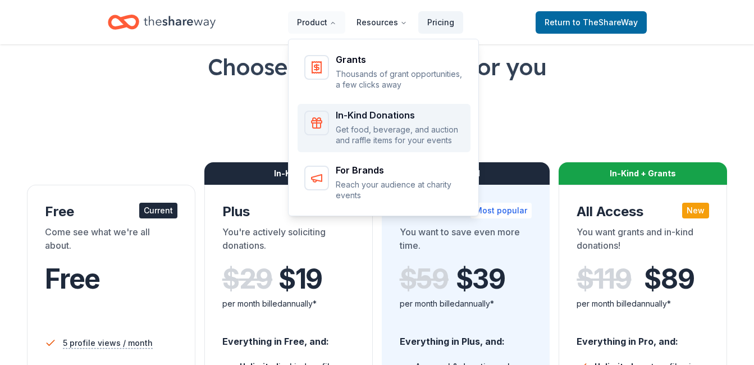
click at [394, 134] on p "Get food, beverage, and auction and raffle items for your events" at bounding box center [400, 135] width 128 height 22
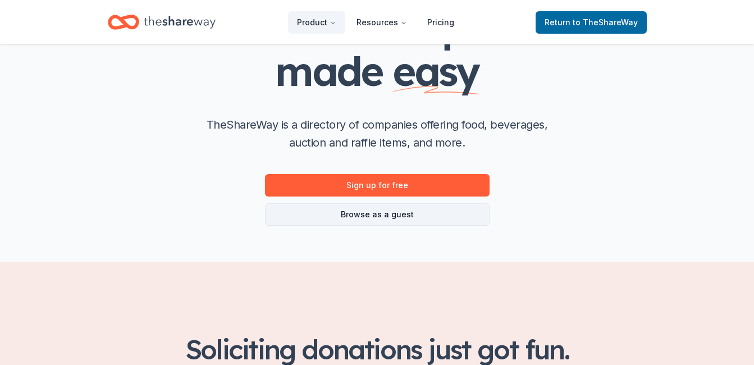
scroll to position [112, 0]
click at [400, 213] on link "Browse as a guest" at bounding box center [377, 214] width 224 height 22
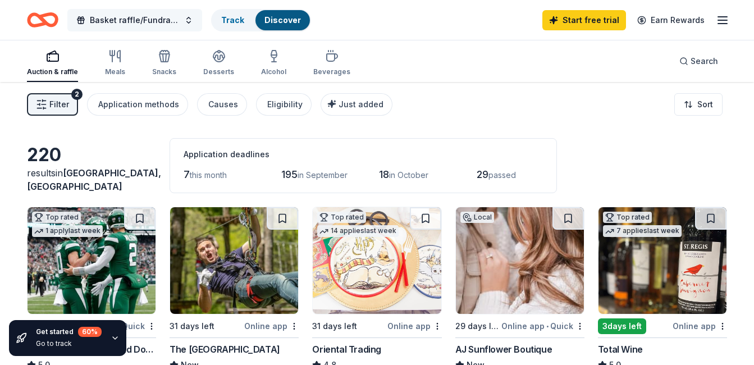
click at [190, 20] on button "Basket raffle/Fundraiser Breakfast" at bounding box center [134, 20] width 135 height 22
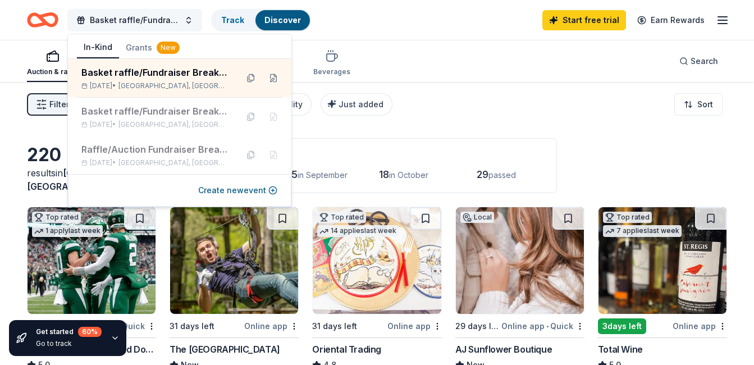
click at [189, 18] on button "Basket raffle/Fundraiser Breakfast" at bounding box center [134, 20] width 135 height 22
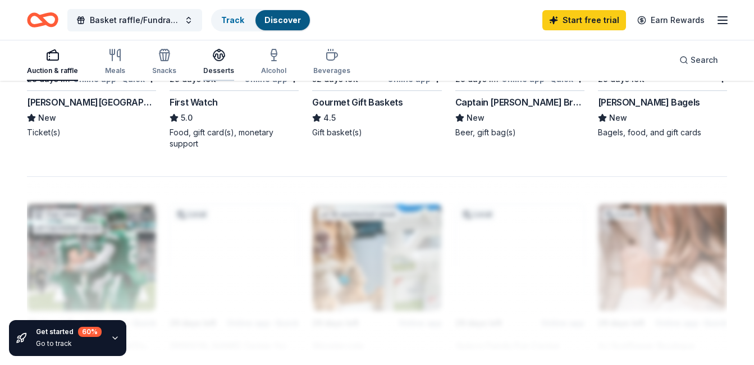
scroll to position [878, 0]
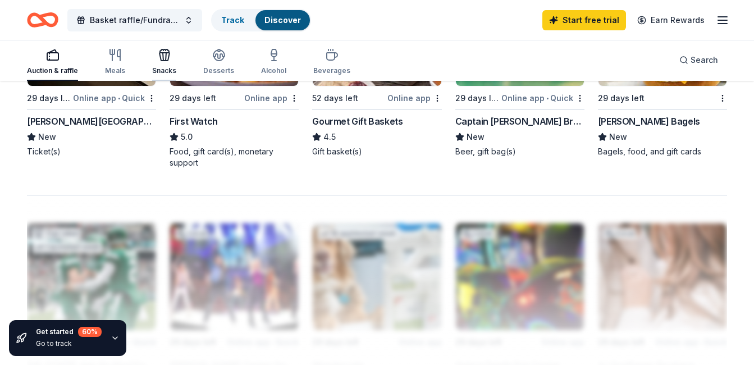
click at [164, 69] on div "Snacks" at bounding box center [164, 70] width 24 height 9
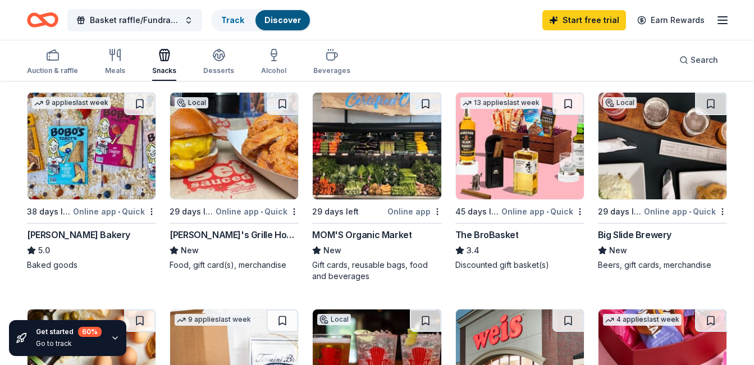
scroll to position [337, 0]
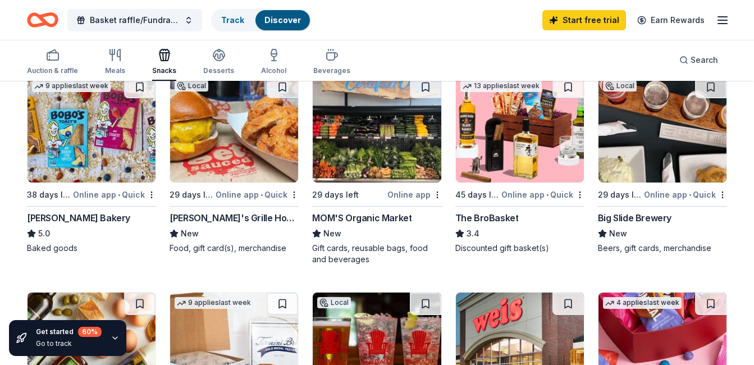
click at [189, 218] on div "Arooga's Grille House & Sports Bar" at bounding box center [233, 217] width 129 height 13
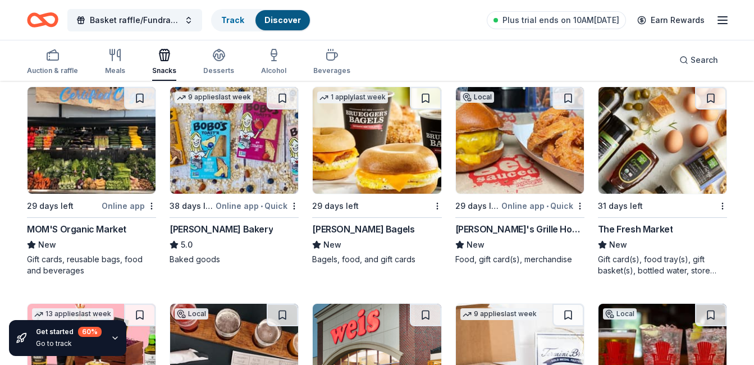
click at [507, 177] on img at bounding box center [520, 140] width 128 height 107
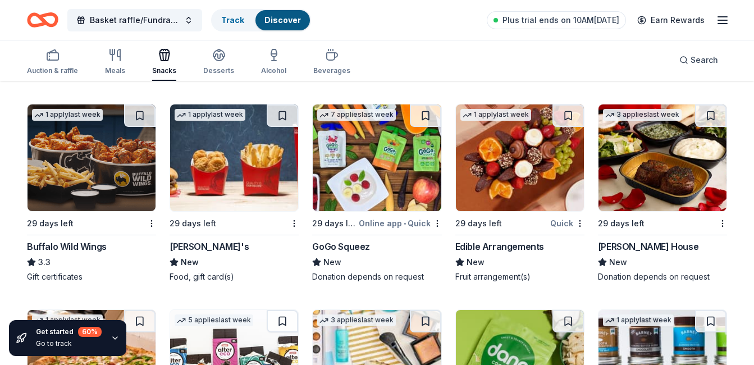
scroll to position [1627, 0]
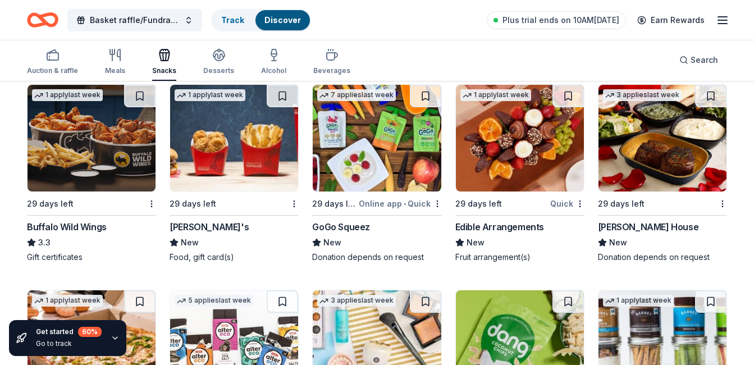
click at [669, 172] on img at bounding box center [662, 138] width 128 height 107
click at [253, 155] on img at bounding box center [234, 138] width 128 height 107
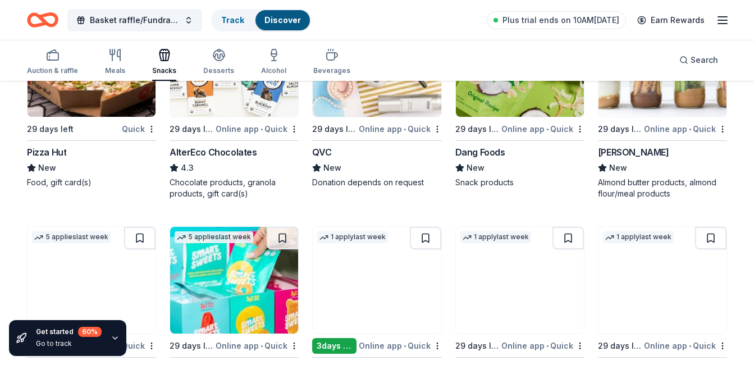
scroll to position [1908, 0]
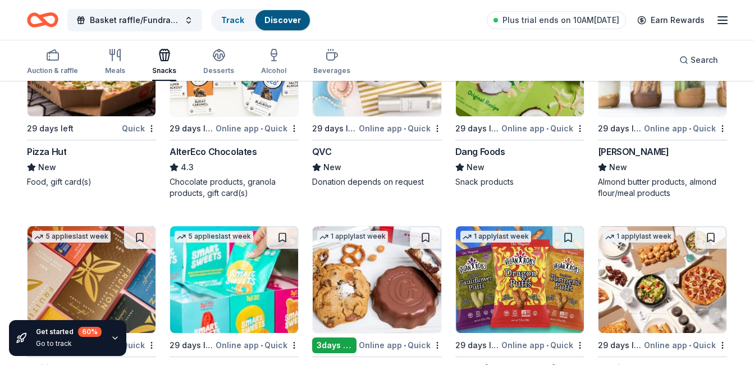
click at [88, 97] on img at bounding box center [91, 63] width 128 height 107
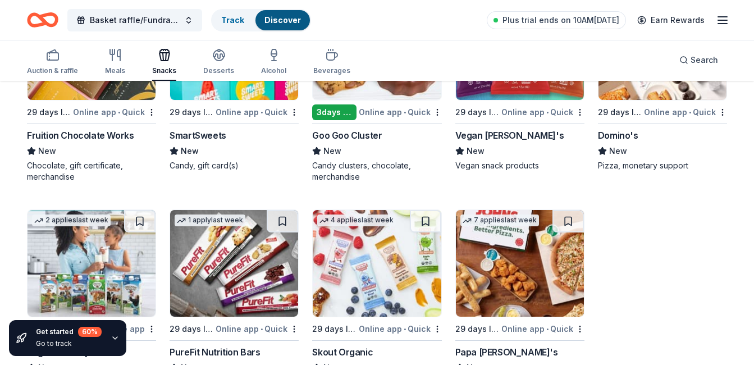
scroll to position [2197, 0]
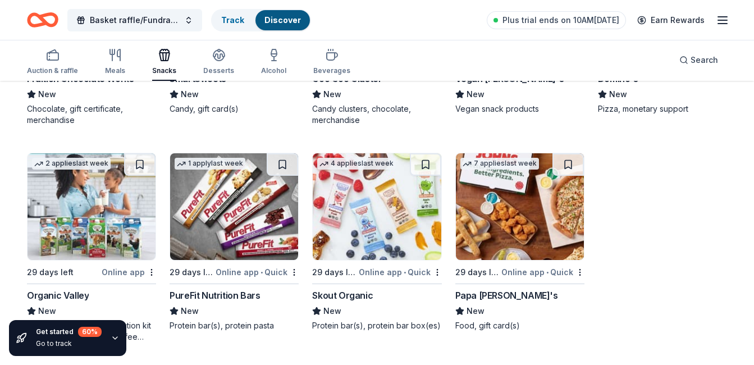
click at [200, 59] on div "Auction & raffle Meals Snacks Desserts Alcohol Beverages" at bounding box center [188, 62] width 323 height 37
click at [217, 63] on div "Desserts" at bounding box center [218, 61] width 31 height 27
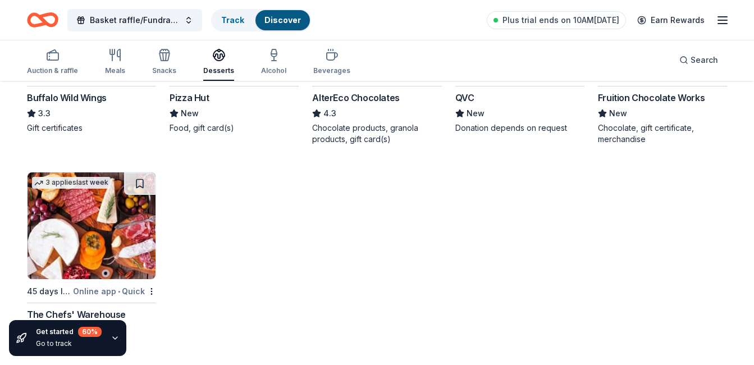
scroll to position [1342, 0]
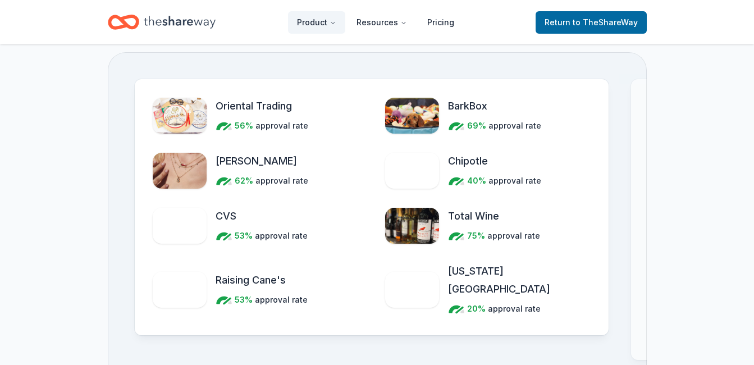
scroll to position [112, 0]
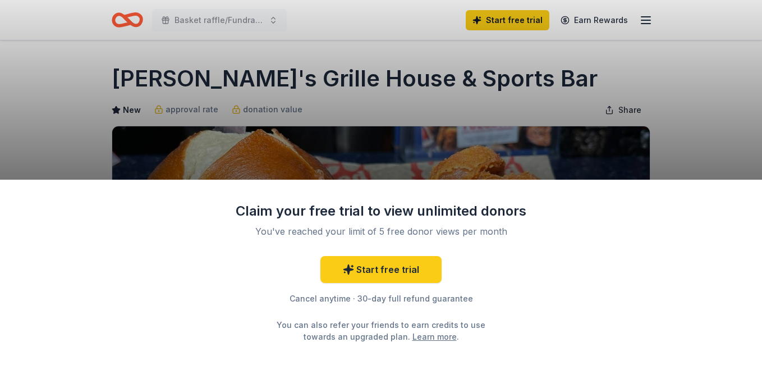
click at [699, 153] on div "Claim your free trial to view unlimited donors You've reached your limit of 5 f…" at bounding box center [381, 182] width 762 height 365
click at [393, 265] on link "Start free trial" at bounding box center [380, 269] width 121 height 27
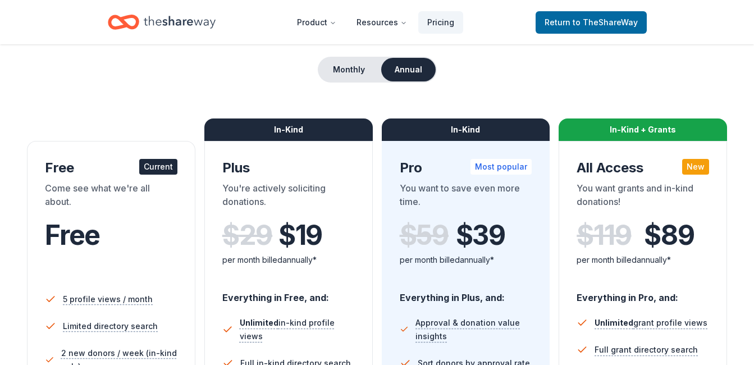
scroll to position [112, 0]
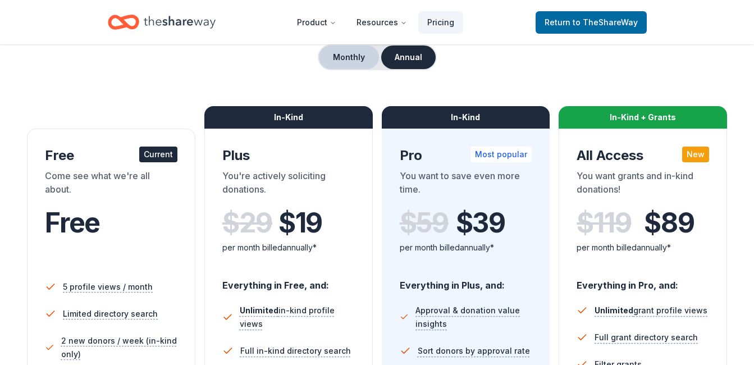
click at [348, 61] on button "Monthly" at bounding box center [349, 57] width 60 height 24
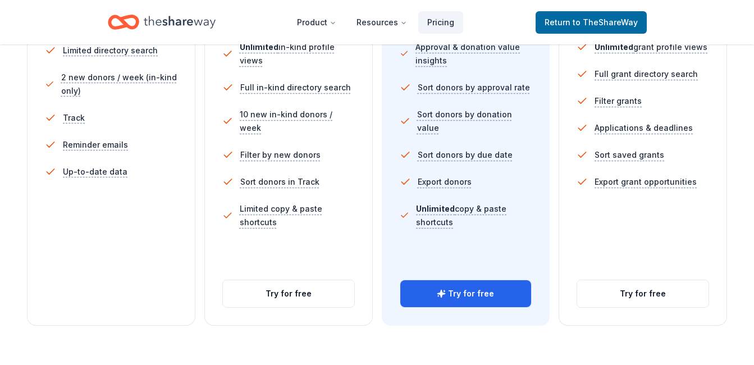
scroll to position [393, 0]
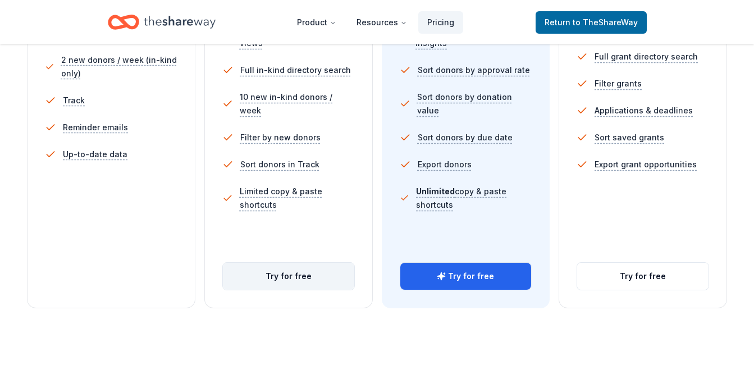
click at [339, 280] on button "Try for free" at bounding box center [288, 276] width 131 height 27
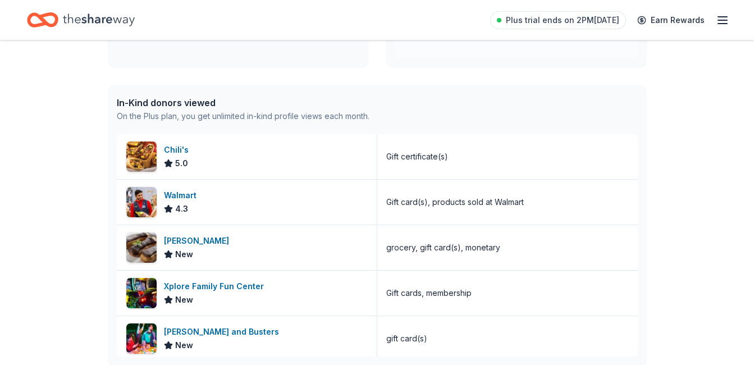
scroll to position [281, 0]
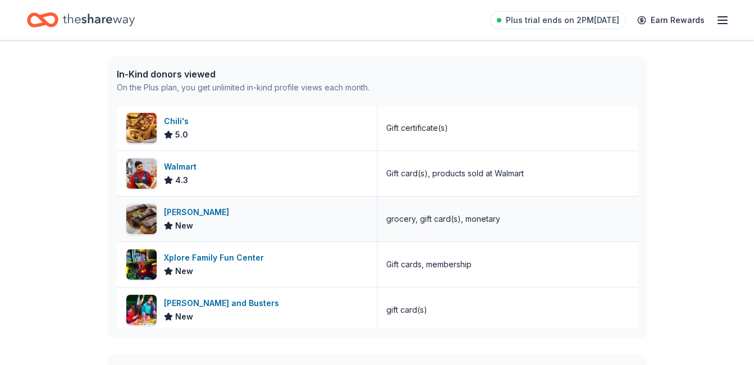
click at [191, 215] on div "[PERSON_NAME]" at bounding box center [199, 211] width 70 height 13
click at [143, 127] on img at bounding box center [141, 128] width 30 height 30
click at [214, 308] on div "Dave and Busters" at bounding box center [224, 302] width 120 height 13
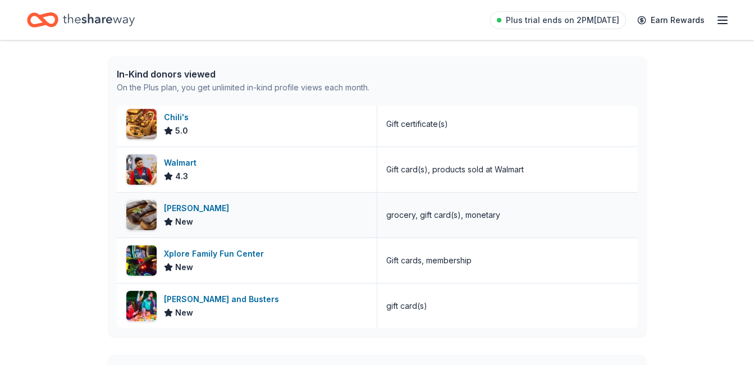
scroll to position [4, 0]
click at [173, 162] on div "Walmart" at bounding box center [182, 161] width 37 height 13
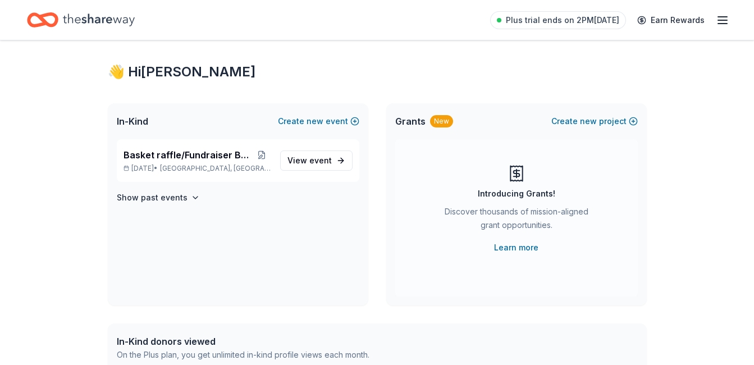
scroll to position [0, 0]
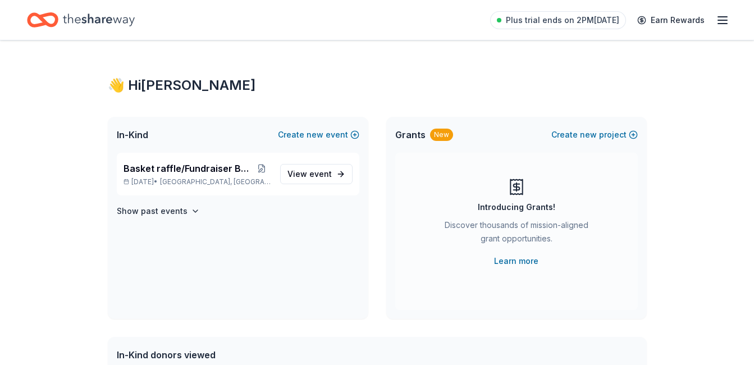
click at [85, 18] on icon "Home" at bounding box center [99, 19] width 72 height 12
click at [113, 14] on icon "Home" at bounding box center [99, 19] width 72 height 23
click at [39, 21] on icon "Home" at bounding box center [42, 20] width 31 height 26
click at [80, 19] on icon "Home" at bounding box center [99, 19] width 72 height 12
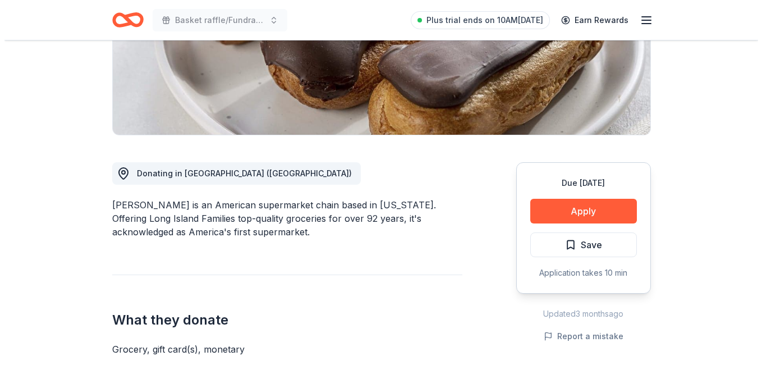
scroll to position [224, 0]
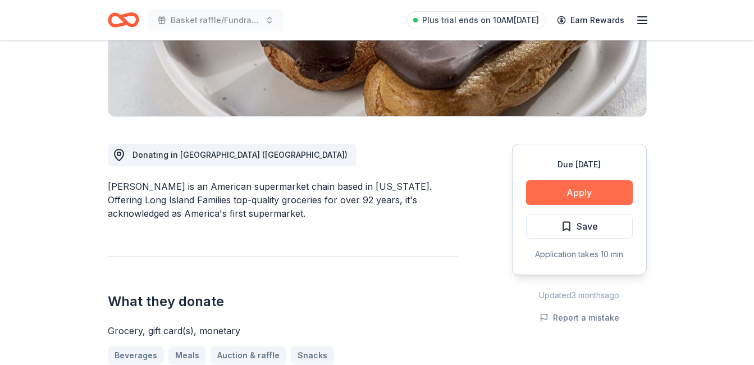
click at [608, 192] on button "Apply" at bounding box center [579, 192] width 107 height 25
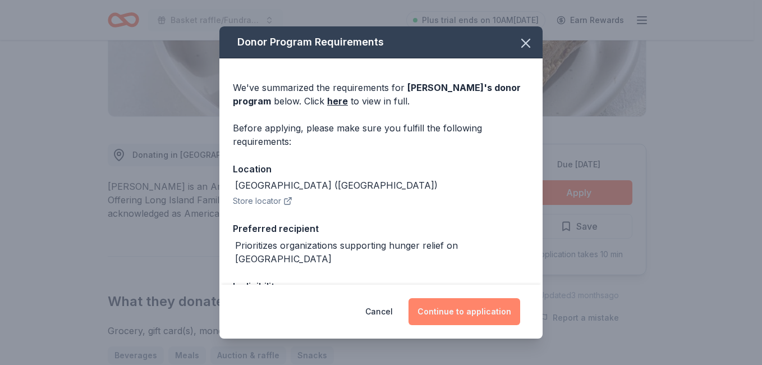
click at [472, 306] on button "Continue to application" at bounding box center [464, 311] width 112 height 27
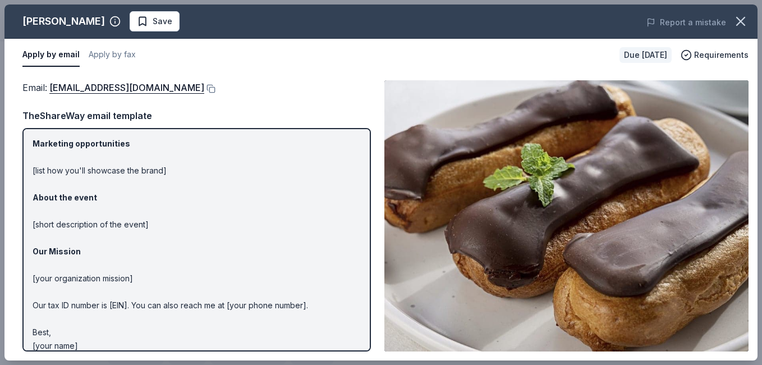
scroll to position [80, 0]
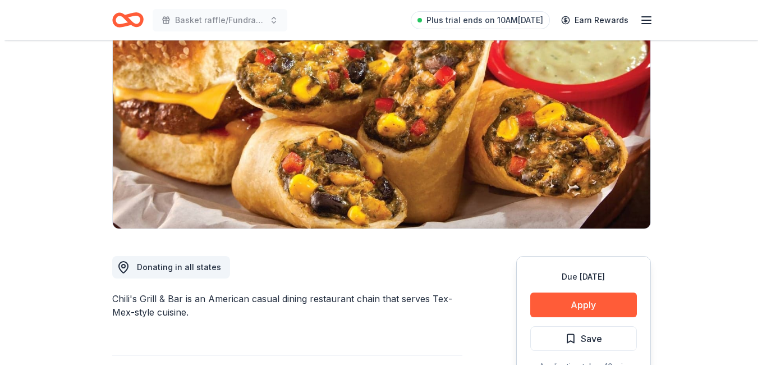
scroll to position [168, 0]
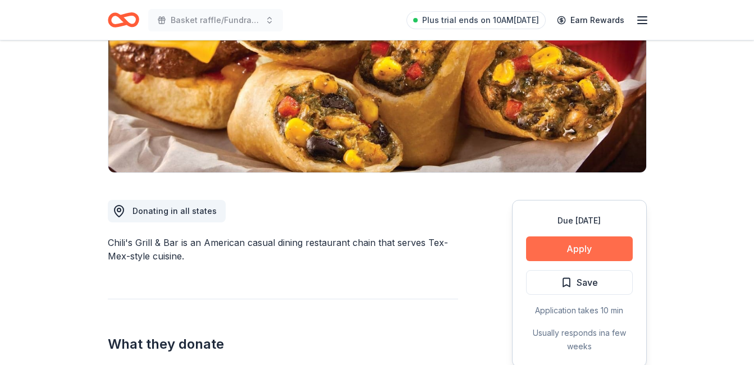
click at [573, 250] on button "Apply" at bounding box center [579, 248] width 107 height 25
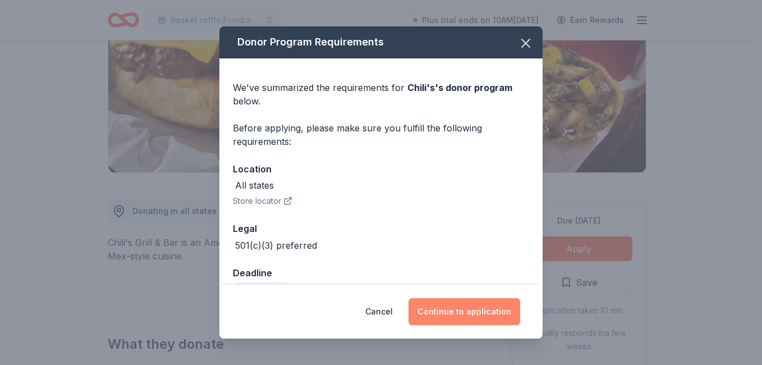
click at [453, 316] on button "Continue to application" at bounding box center [464, 311] width 112 height 27
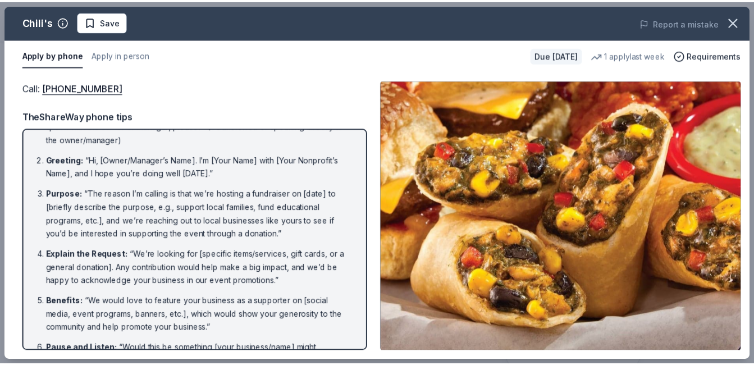
scroll to position [0, 0]
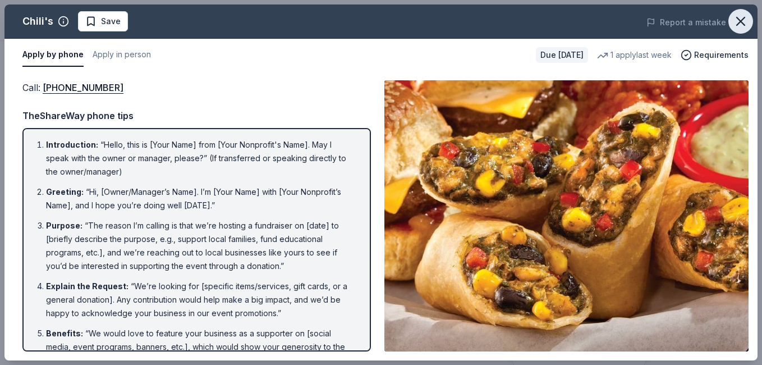
click at [733, 19] on icon "button" at bounding box center [741, 21] width 16 height 16
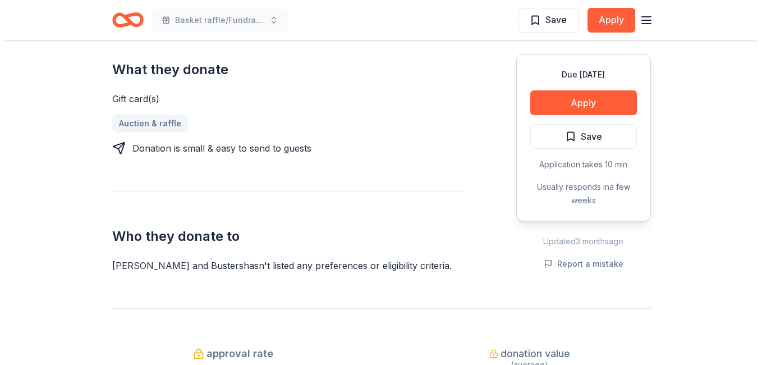
scroll to position [393, 0]
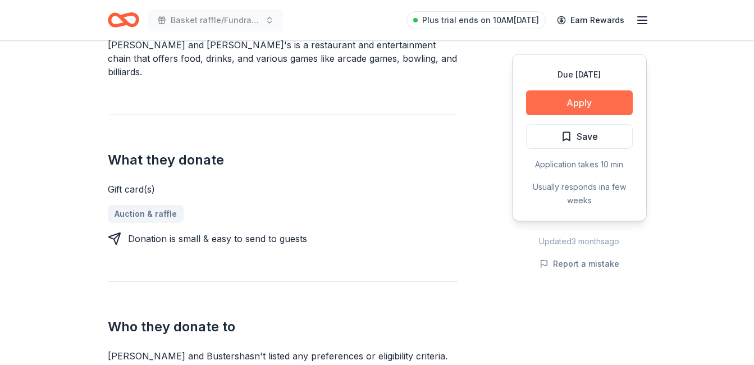
click at [589, 95] on button "Apply" at bounding box center [579, 102] width 107 height 25
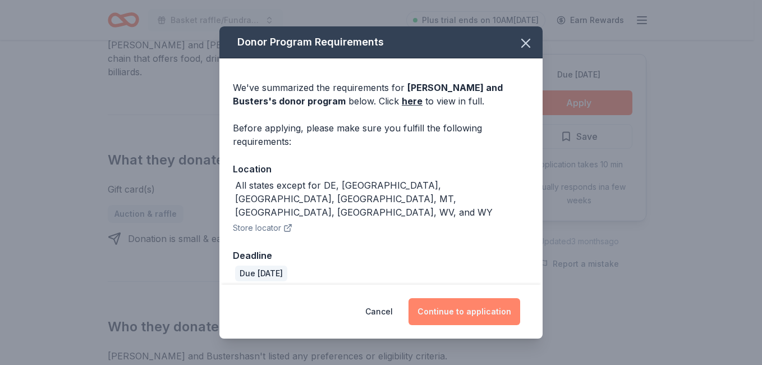
click at [472, 298] on button "Continue to application" at bounding box center [464, 311] width 112 height 27
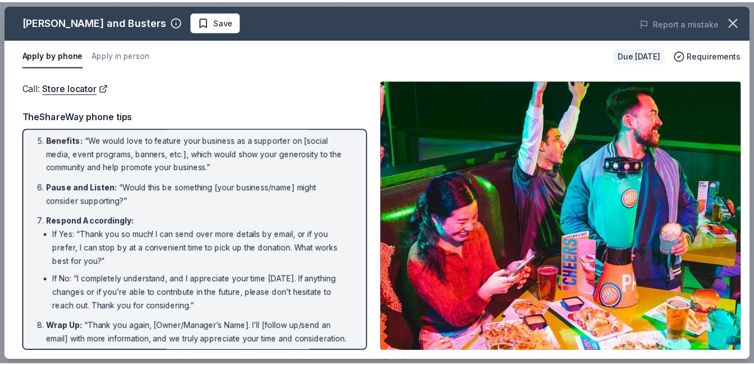
scroll to position [212, 0]
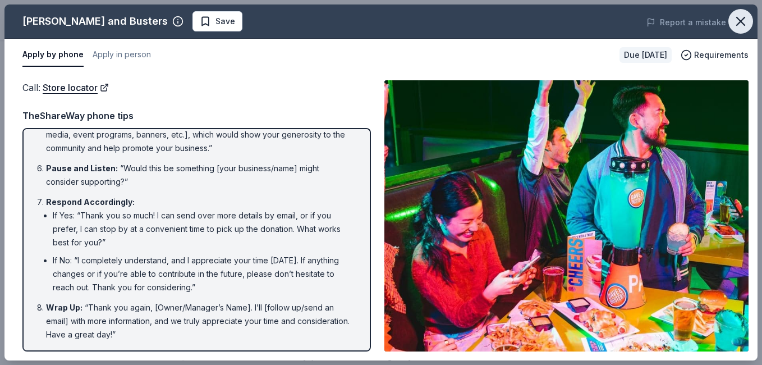
click at [746, 18] on icon "button" at bounding box center [741, 21] width 16 height 16
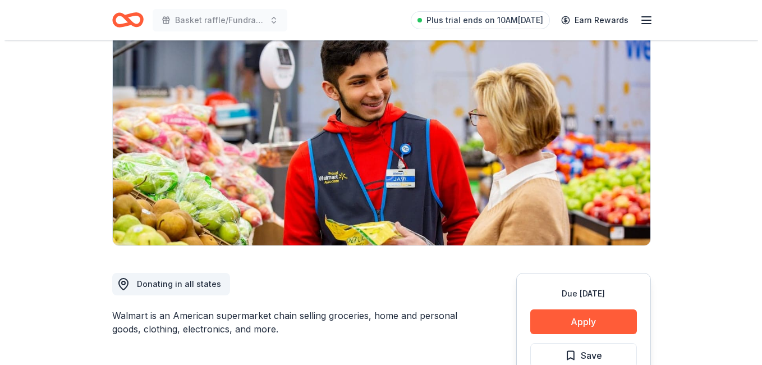
scroll to position [224, 0]
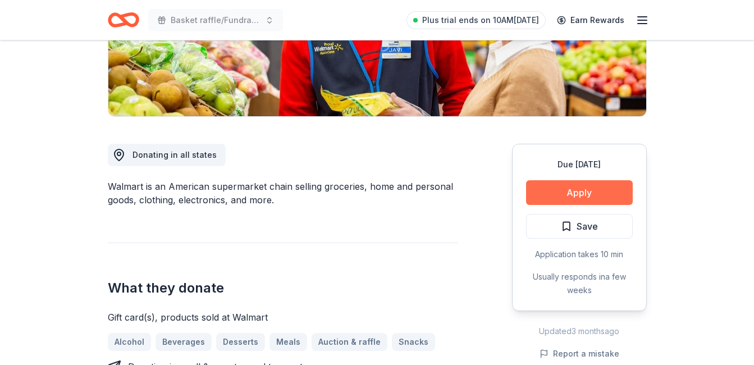
click at [563, 192] on button "Apply" at bounding box center [579, 192] width 107 height 25
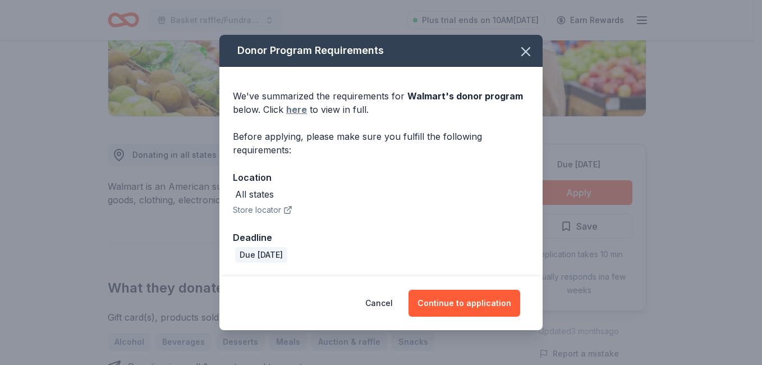
click at [297, 112] on link "here" at bounding box center [296, 109] width 21 height 13
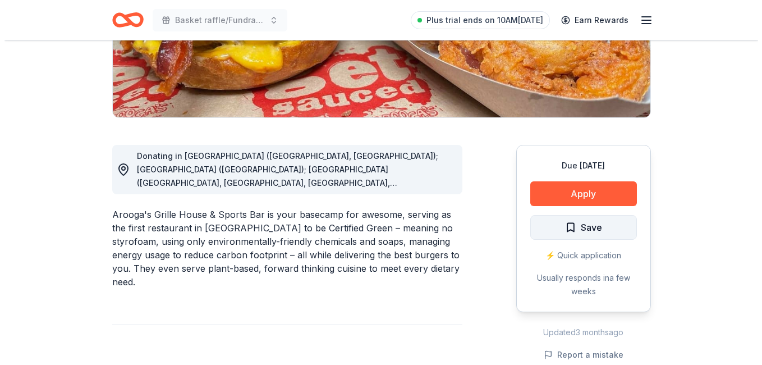
scroll to position [224, 0]
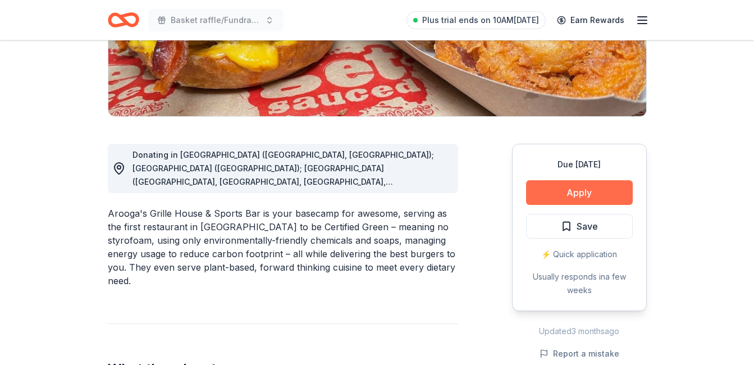
click at [575, 191] on button "Apply" at bounding box center [579, 192] width 107 height 25
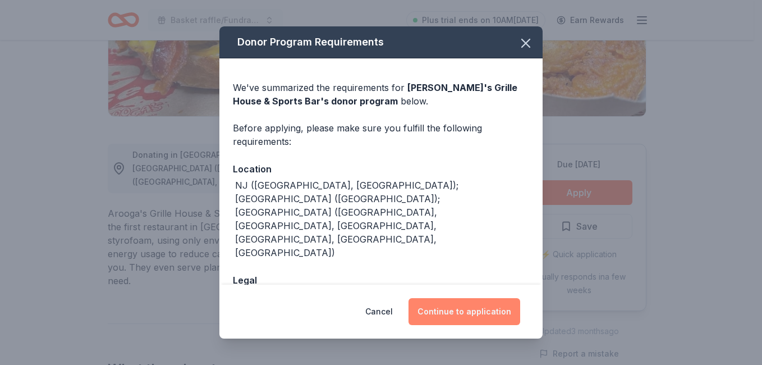
click at [478, 308] on button "Continue to application" at bounding box center [464, 311] width 112 height 27
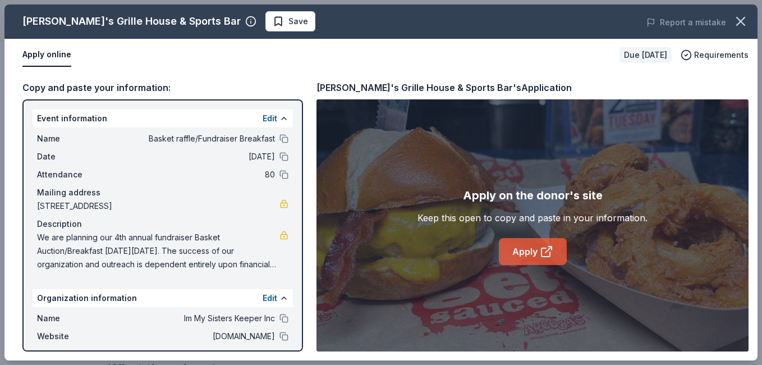
click at [545, 248] on icon at bounding box center [545, 252] width 8 height 8
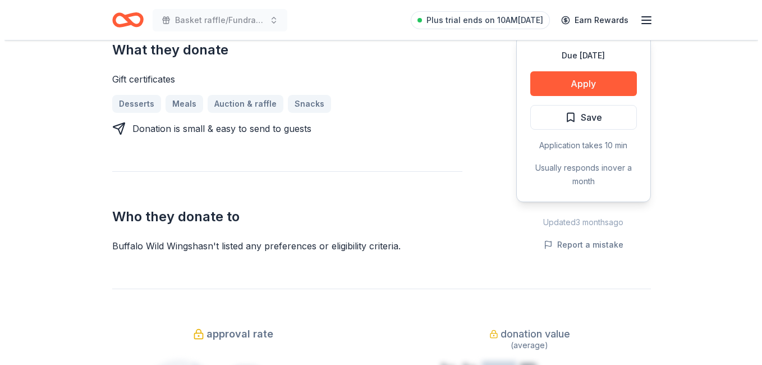
scroll to position [393, 0]
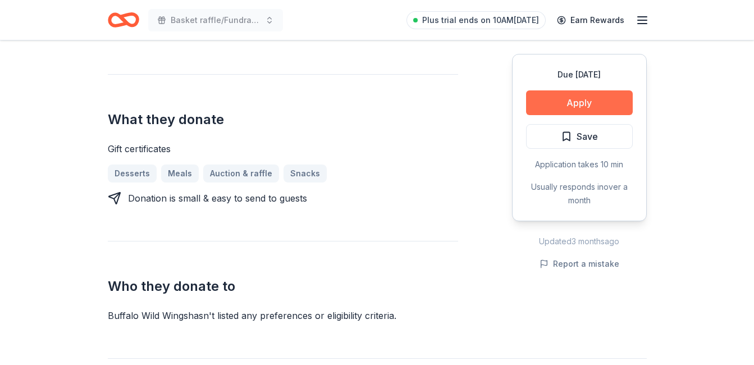
click at [600, 107] on button "Apply" at bounding box center [579, 102] width 107 height 25
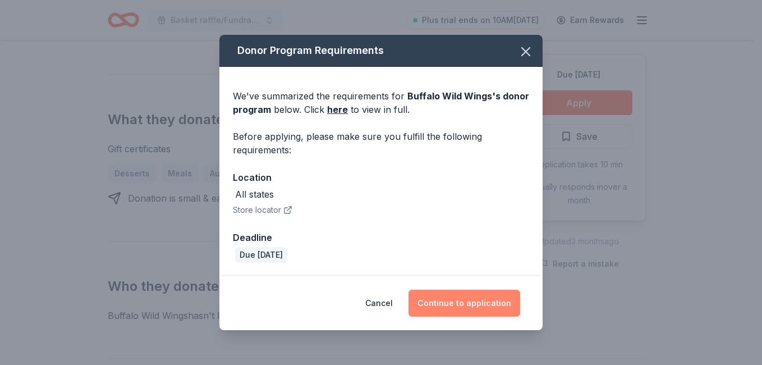
click at [457, 296] on button "Continue to application" at bounding box center [464, 303] width 112 height 27
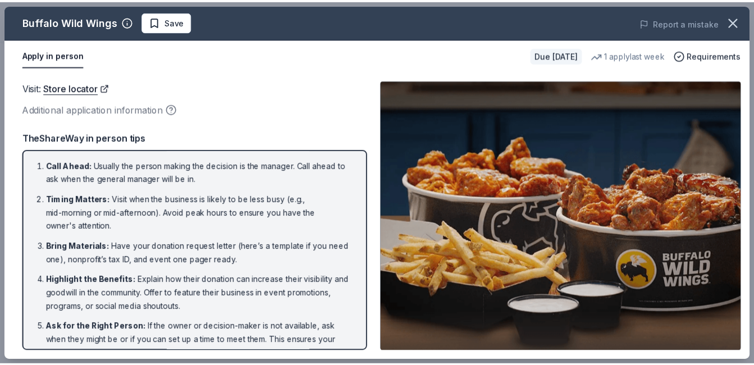
scroll to position [0, 0]
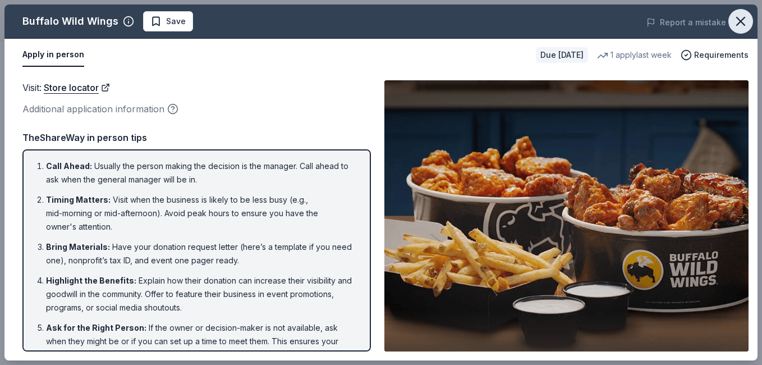
click at [742, 13] on icon "button" at bounding box center [741, 21] width 16 height 16
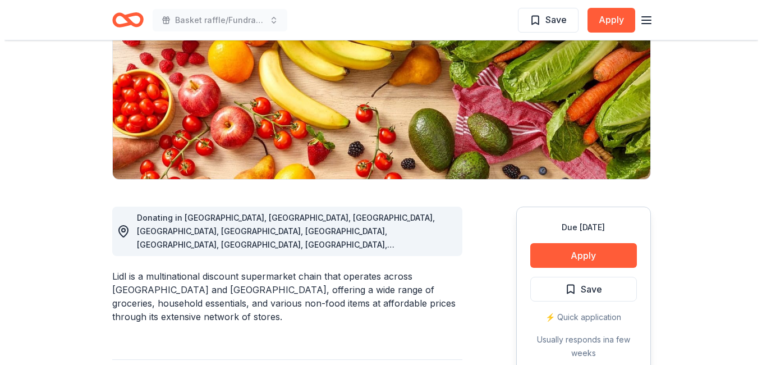
scroll to position [168, 0]
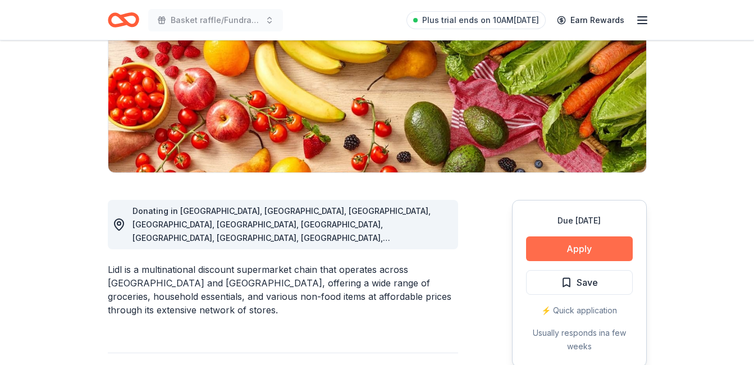
click at [566, 255] on button "Apply" at bounding box center [579, 248] width 107 height 25
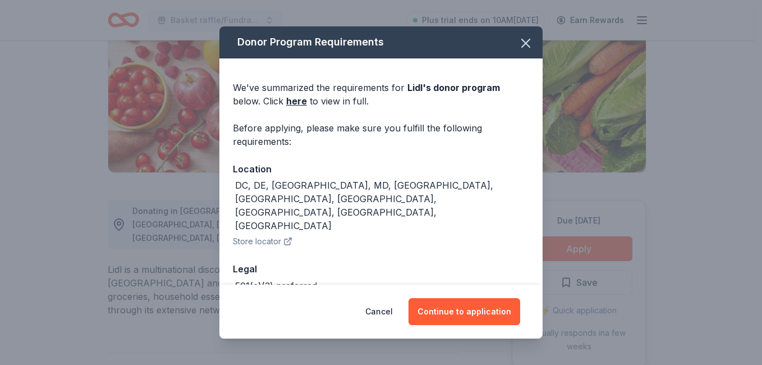
scroll to position [27, 0]
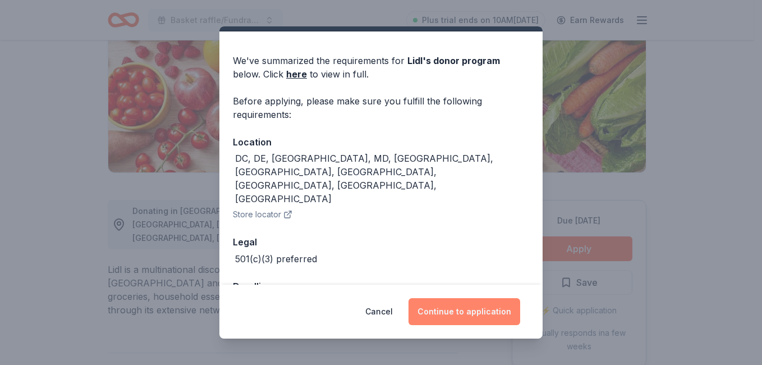
click at [492, 306] on button "Continue to application" at bounding box center [464, 311] width 112 height 27
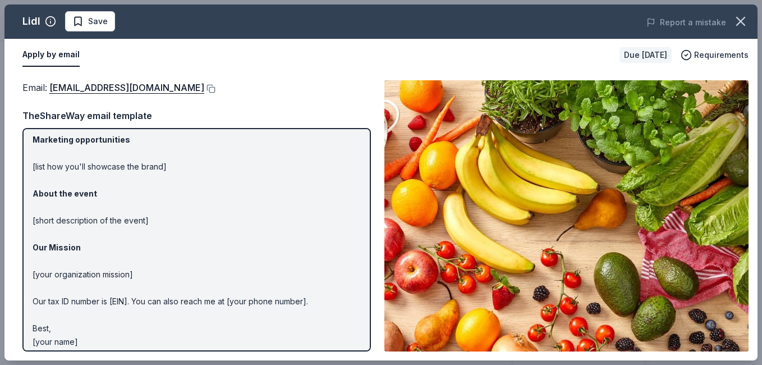
scroll to position [80, 0]
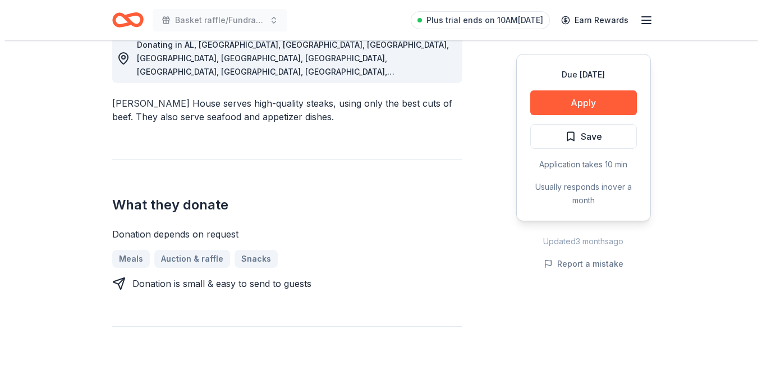
scroll to position [337, 0]
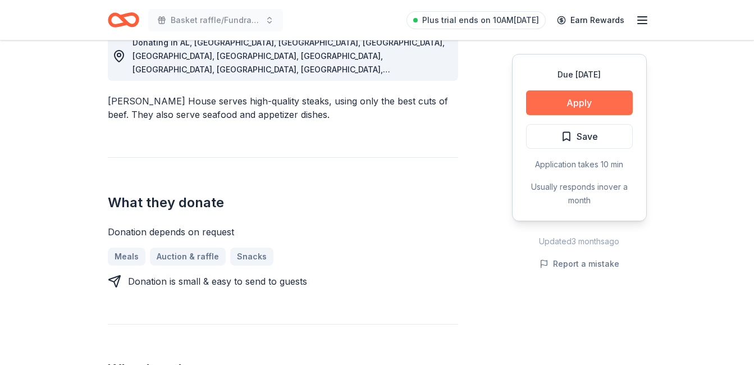
click at [559, 102] on button "Apply" at bounding box center [579, 102] width 107 height 25
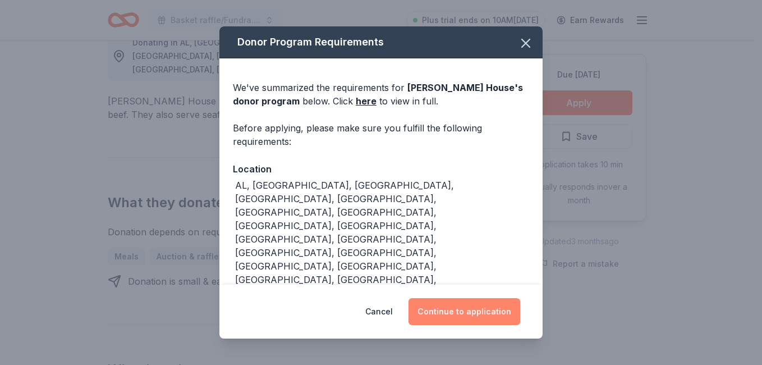
click at [472, 304] on button "Continue to application" at bounding box center [464, 311] width 112 height 27
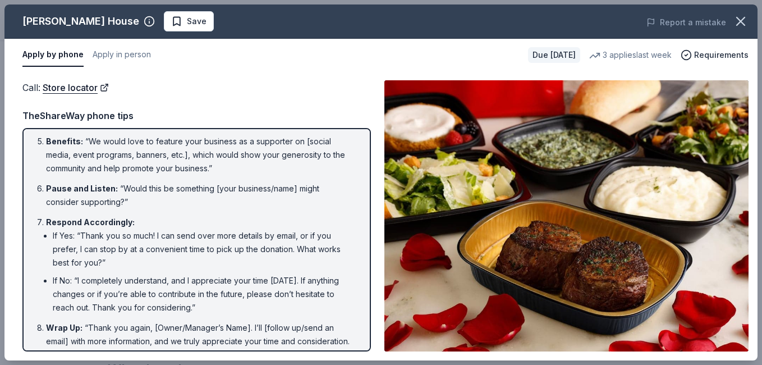
scroll to position [212, 0]
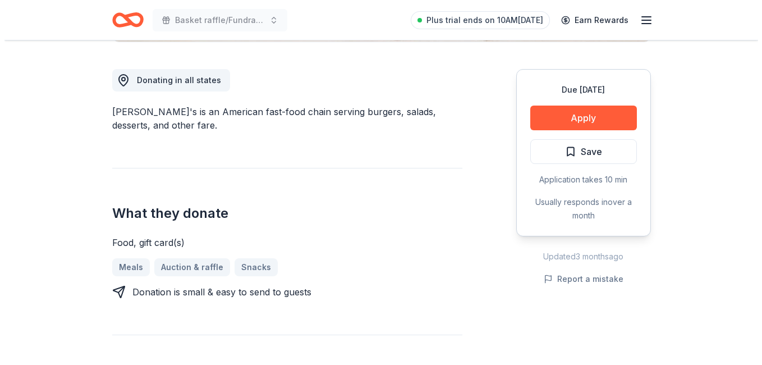
scroll to position [281, 0]
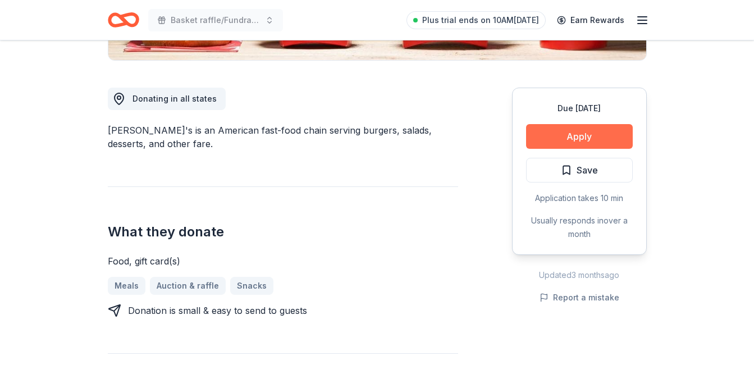
click at [557, 130] on button "Apply" at bounding box center [579, 136] width 107 height 25
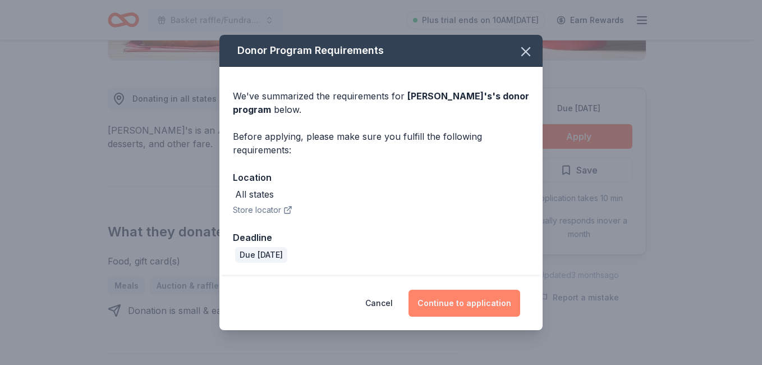
click at [481, 306] on button "Continue to application" at bounding box center [464, 303] width 112 height 27
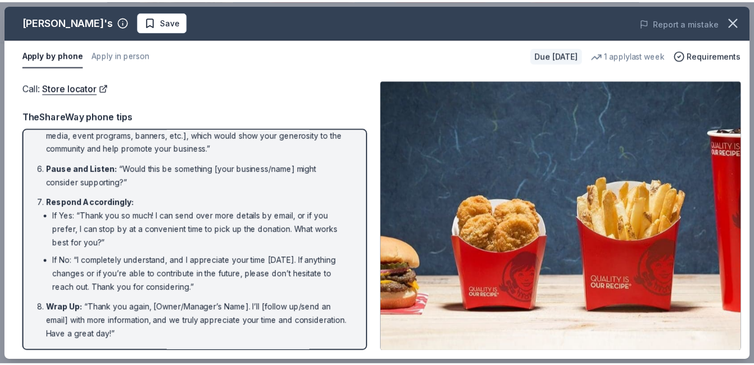
scroll to position [100, 0]
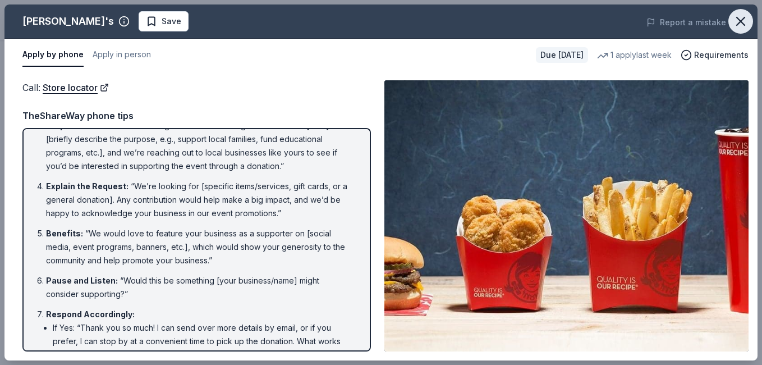
click at [740, 15] on icon "button" at bounding box center [741, 21] width 16 height 16
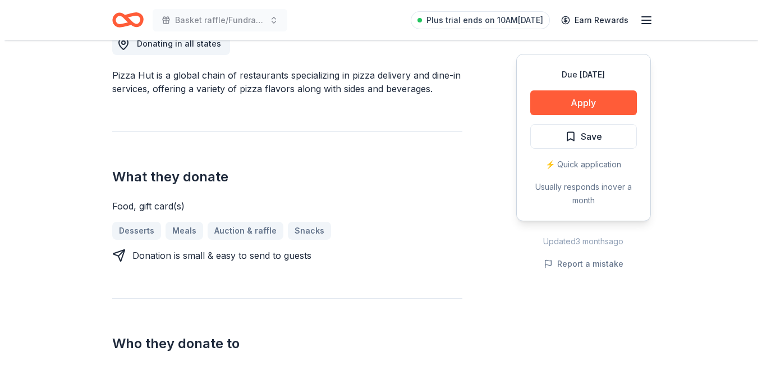
scroll to position [337, 0]
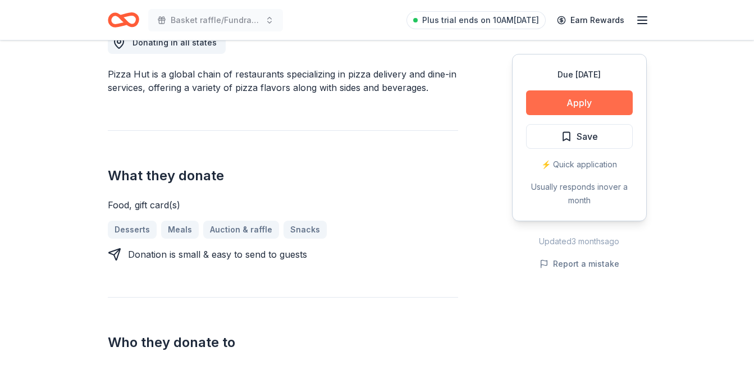
click at [599, 102] on button "Apply" at bounding box center [579, 102] width 107 height 25
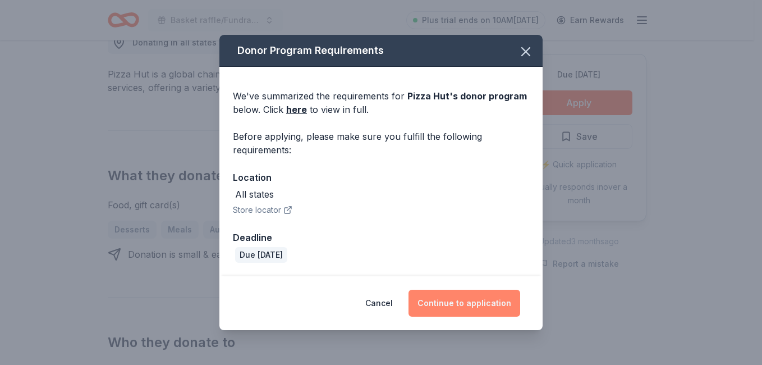
click at [467, 295] on button "Continue to application" at bounding box center [464, 303] width 112 height 27
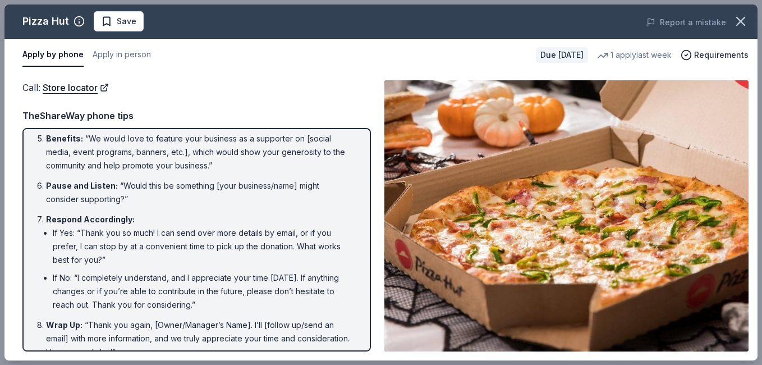
scroll to position [212, 0]
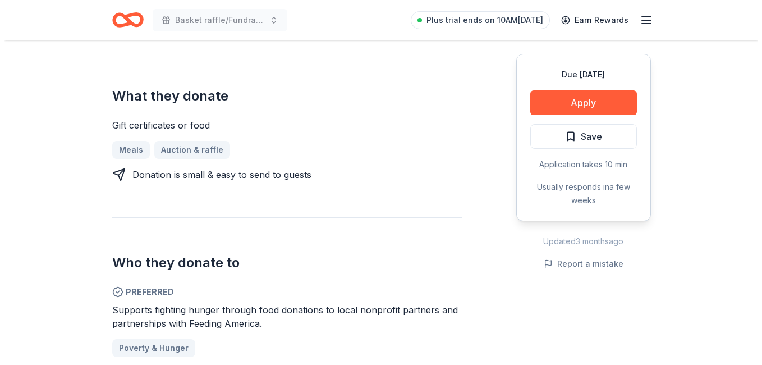
scroll to position [393, 0]
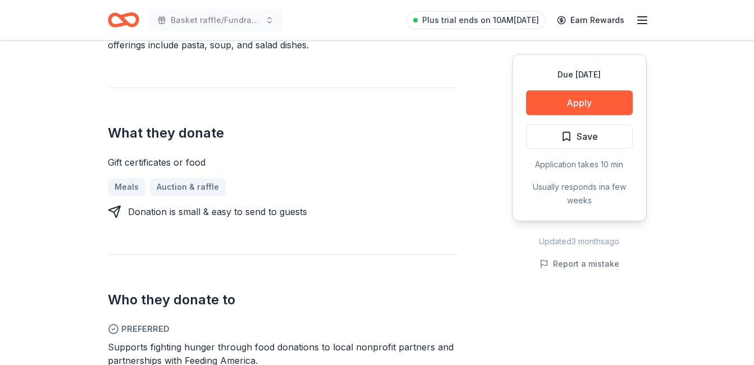
click at [578, 88] on div "Due in 29 days Apply Save Application takes 10 min Usually responds in a few we…" at bounding box center [579, 137] width 135 height 167
click at [584, 104] on button "Apply" at bounding box center [579, 102] width 107 height 25
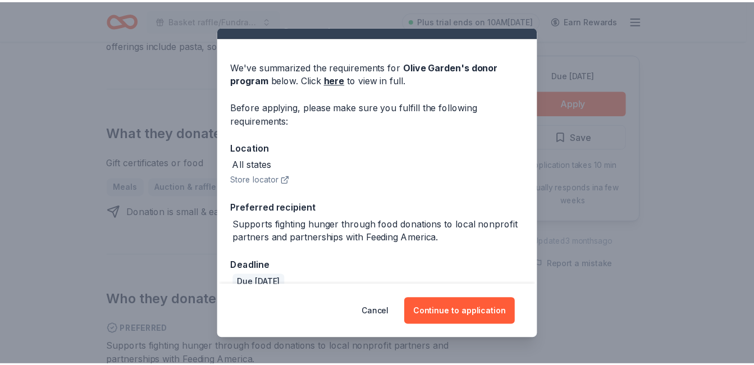
scroll to position [40, 0]
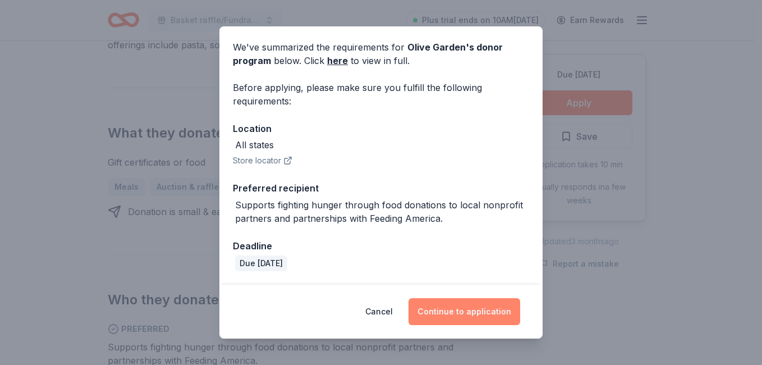
click at [484, 320] on button "Continue to application" at bounding box center [464, 311] width 112 height 27
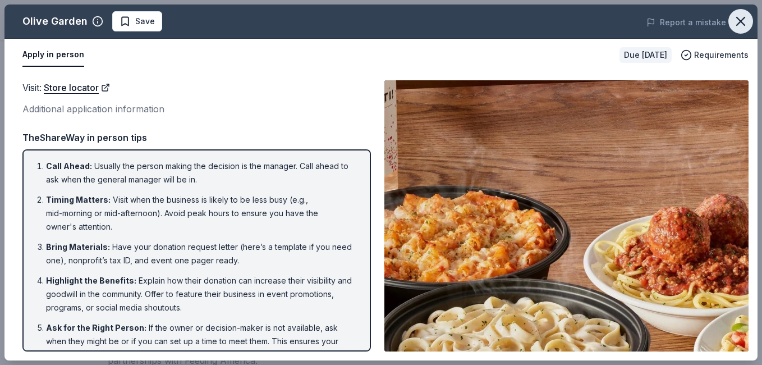
click at [737, 17] on icon "button" at bounding box center [741, 21] width 8 height 8
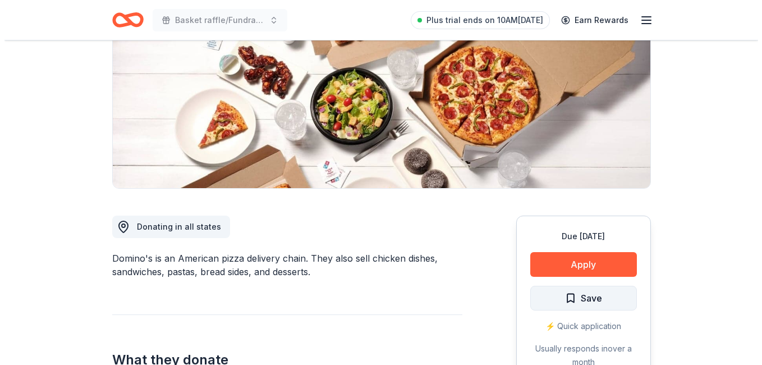
scroll to position [168, 0]
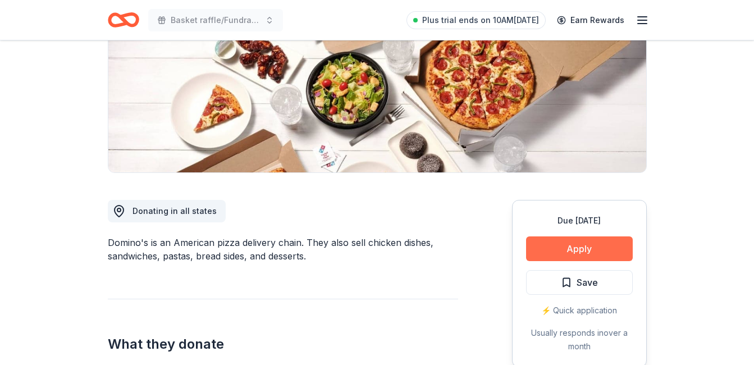
click at [577, 238] on button "Apply" at bounding box center [579, 248] width 107 height 25
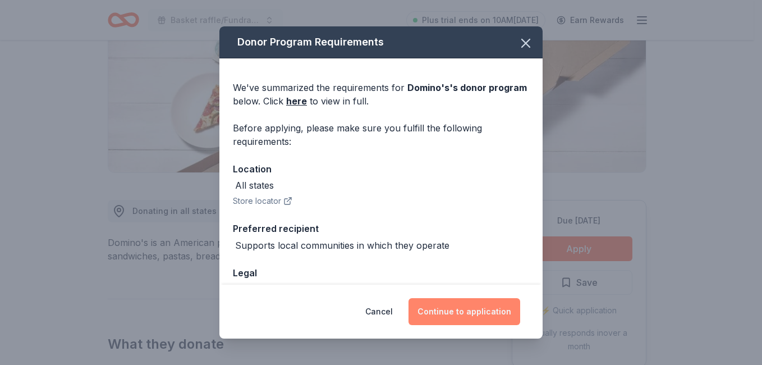
click at [509, 306] on button "Continue to application" at bounding box center [464, 311] width 112 height 27
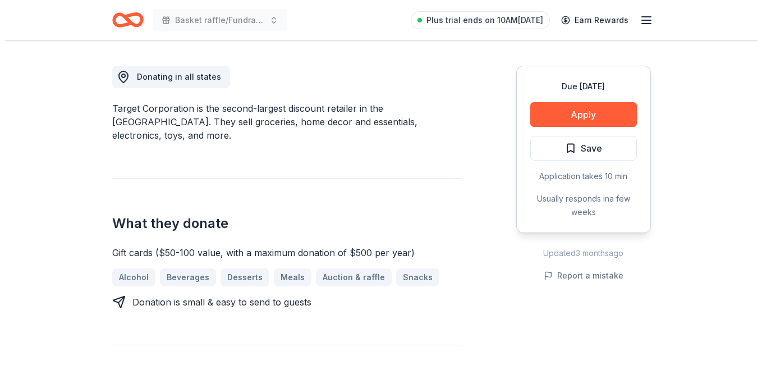
scroll to position [337, 0]
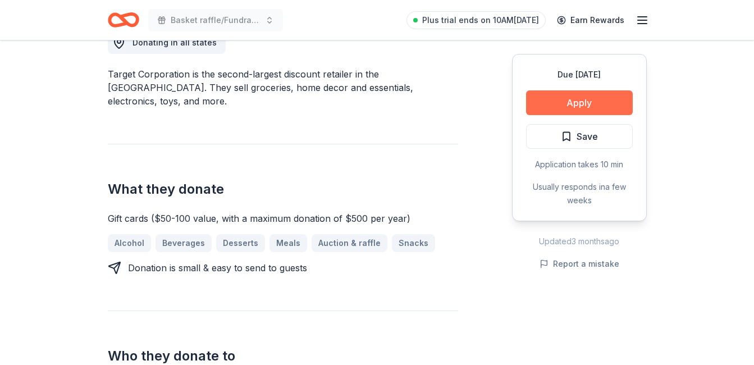
click at [567, 102] on button "Apply" at bounding box center [579, 102] width 107 height 25
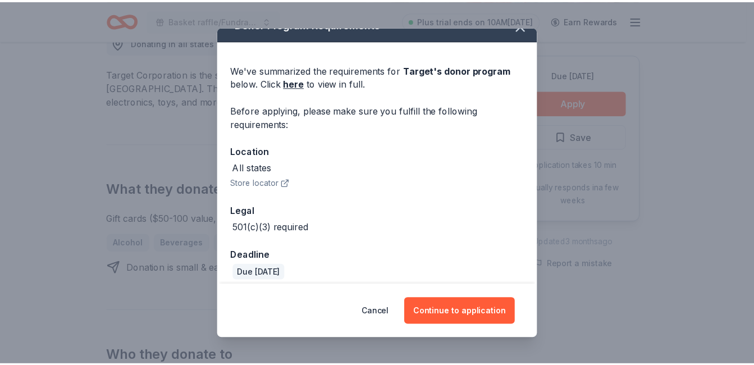
scroll to position [27, 0]
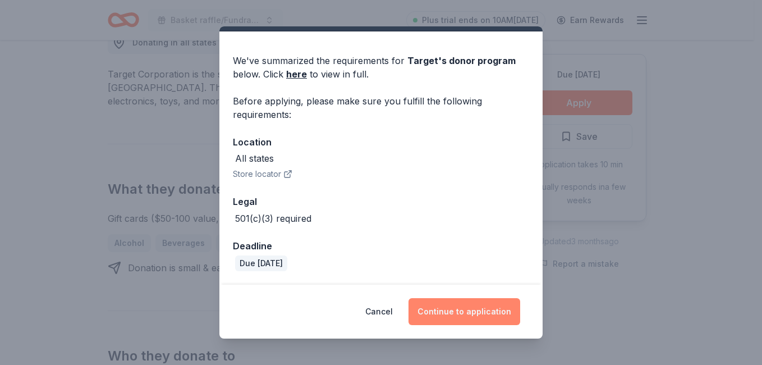
click at [481, 309] on button "Continue to application" at bounding box center [464, 311] width 112 height 27
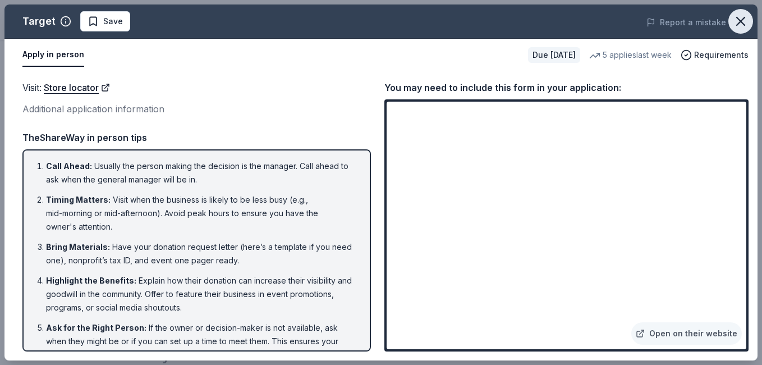
click at [734, 19] on icon "button" at bounding box center [741, 21] width 16 height 16
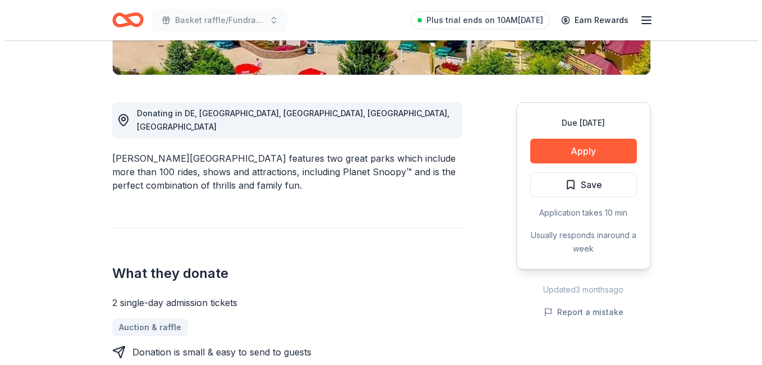
scroll to position [281, 0]
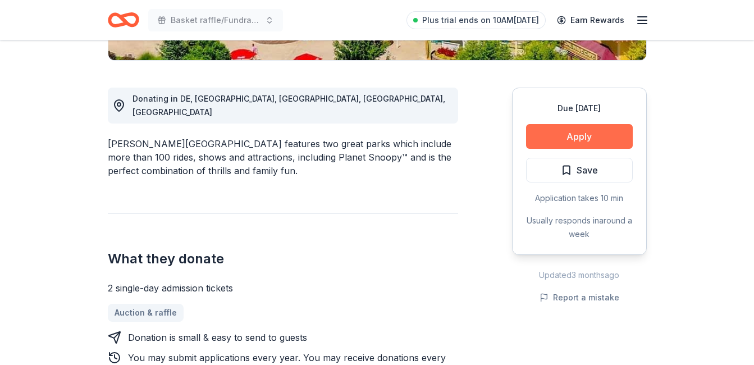
click at [617, 128] on button "Apply" at bounding box center [579, 136] width 107 height 25
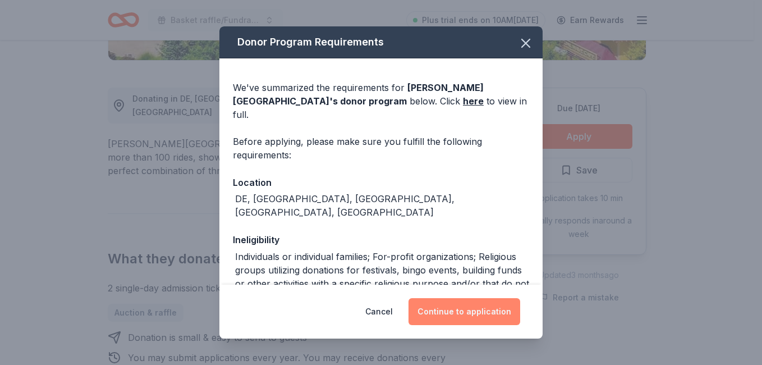
click at [481, 305] on button "Continue to application" at bounding box center [464, 311] width 112 height 27
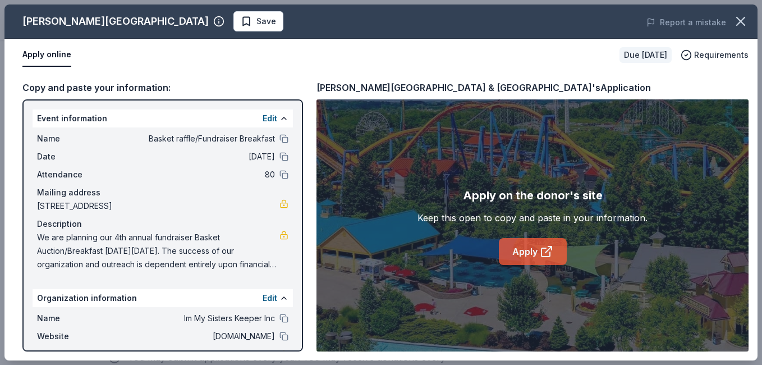
click at [515, 251] on link "Apply" at bounding box center [533, 251] width 68 height 27
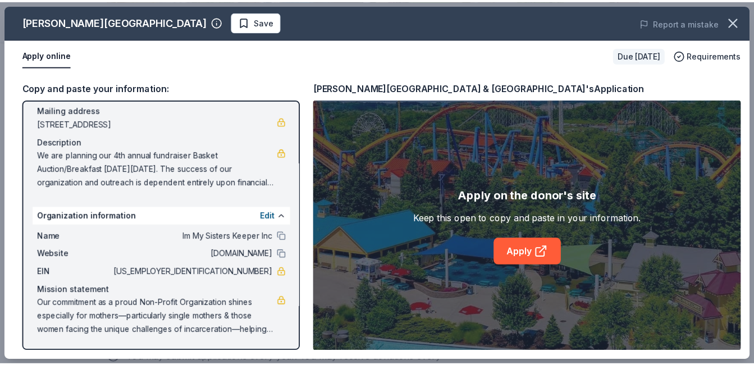
scroll to position [0, 0]
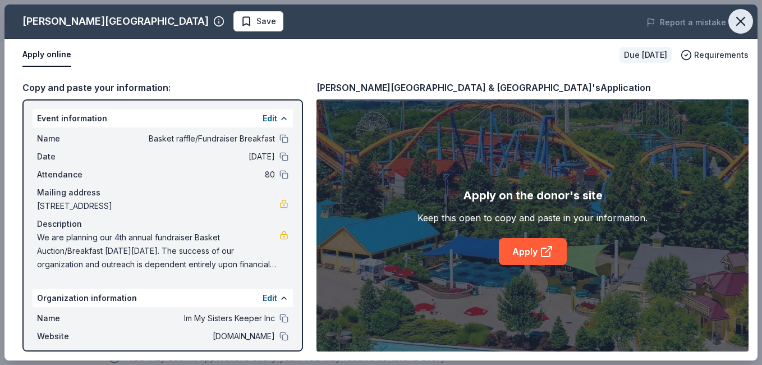
click at [742, 18] on icon "button" at bounding box center [741, 21] width 16 height 16
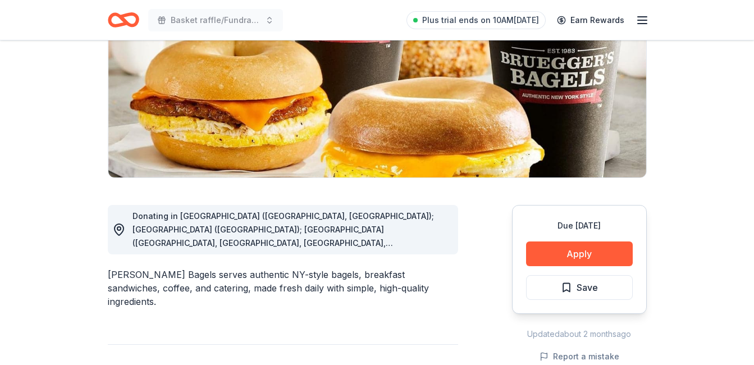
scroll to position [168, 0]
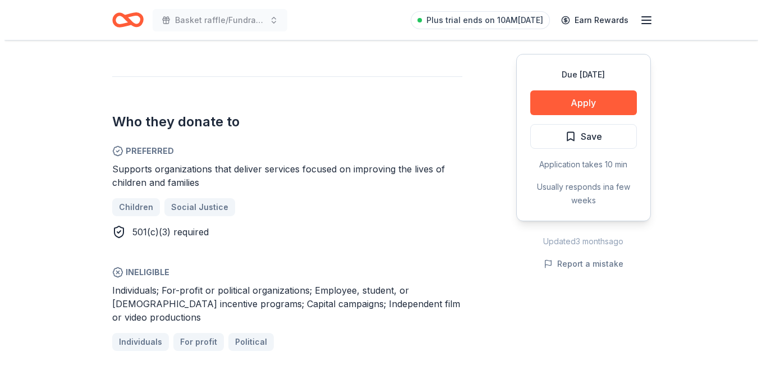
scroll to position [617, 0]
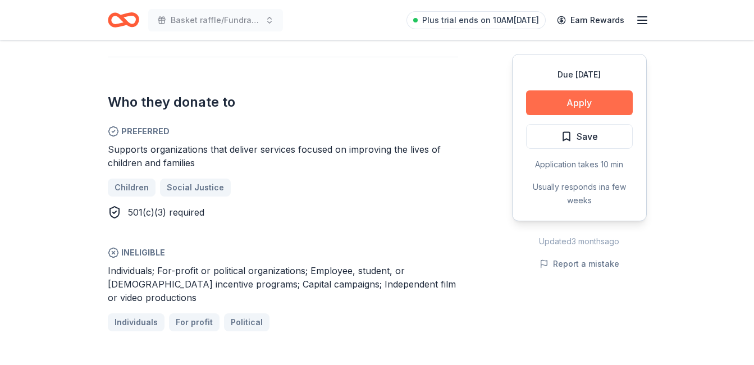
click at [611, 98] on button "Apply" at bounding box center [579, 102] width 107 height 25
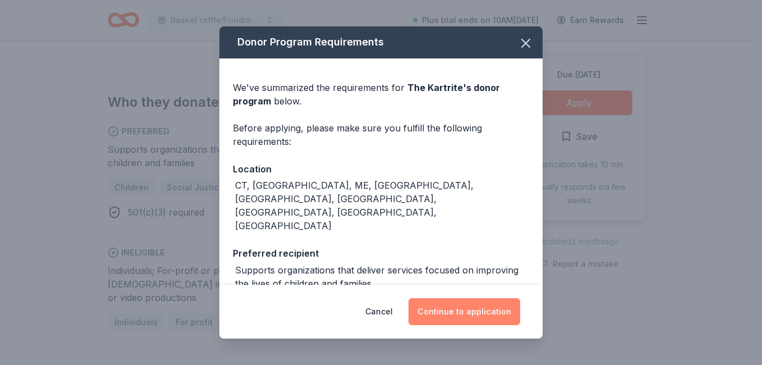
click at [491, 311] on button "Continue to application" at bounding box center [464, 311] width 112 height 27
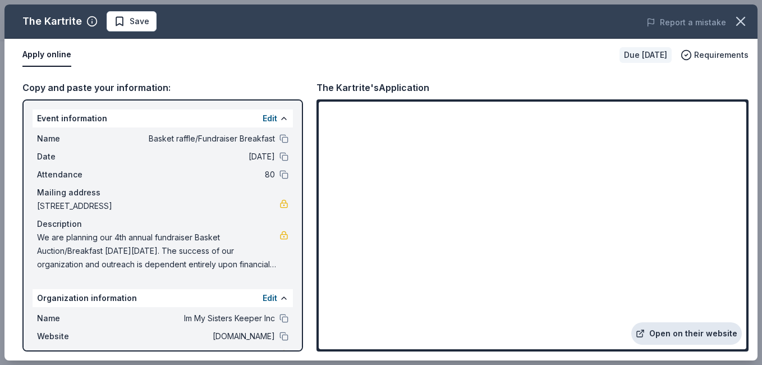
click at [669, 330] on link "Open on their website" at bounding box center [686, 333] width 111 height 22
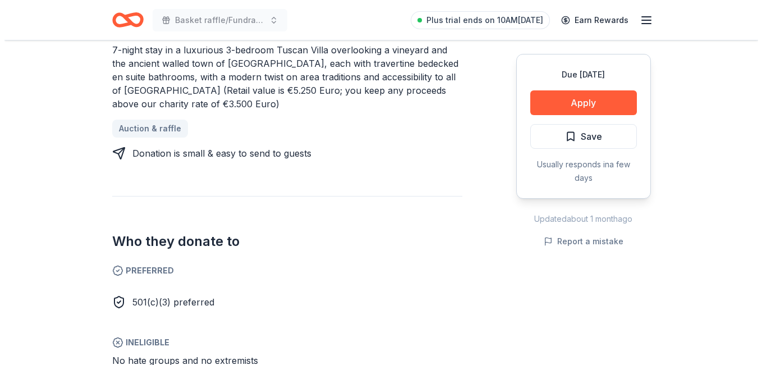
scroll to position [561, 0]
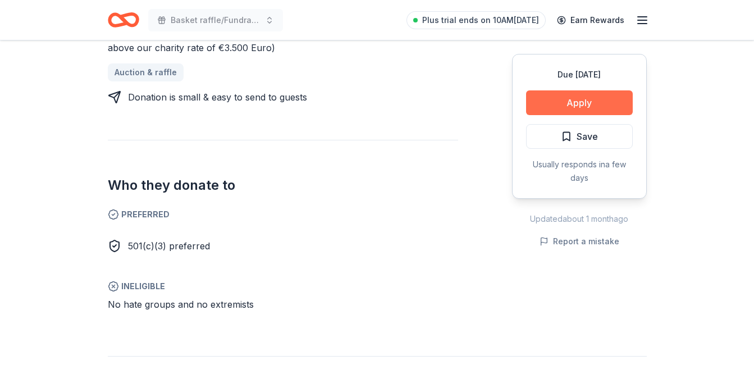
click at [535, 101] on button "Apply" at bounding box center [579, 102] width 107 height 25
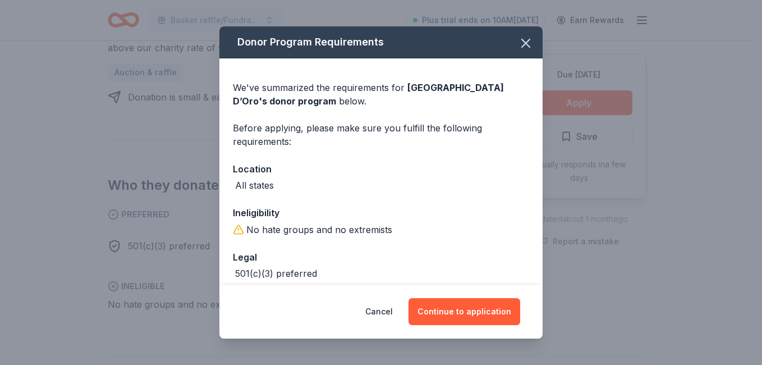
scroll to position [56, 0]
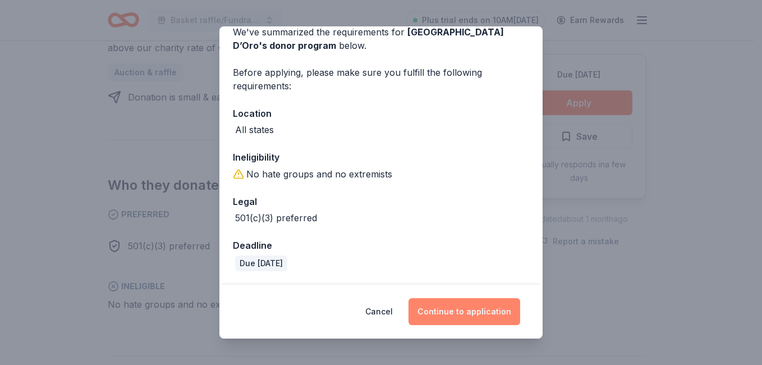
click at [477, 314] on button "Continue to application" at bounding box center [464, 311] width 112 height 27
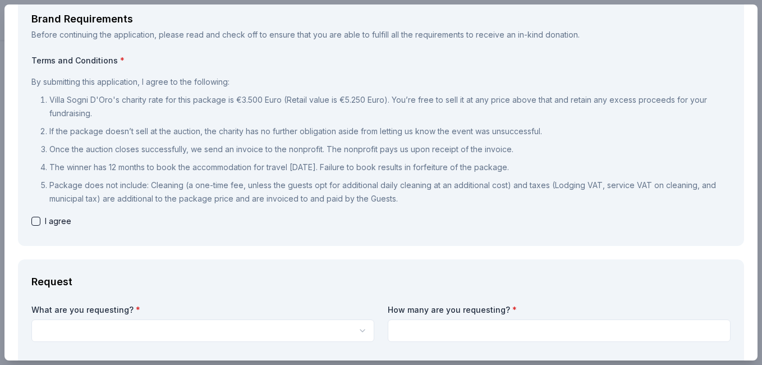
scroll to position [0, 0]
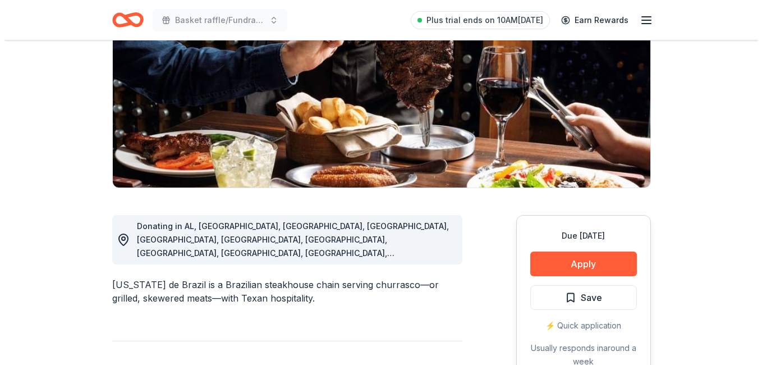
scroll to position [168, 0]
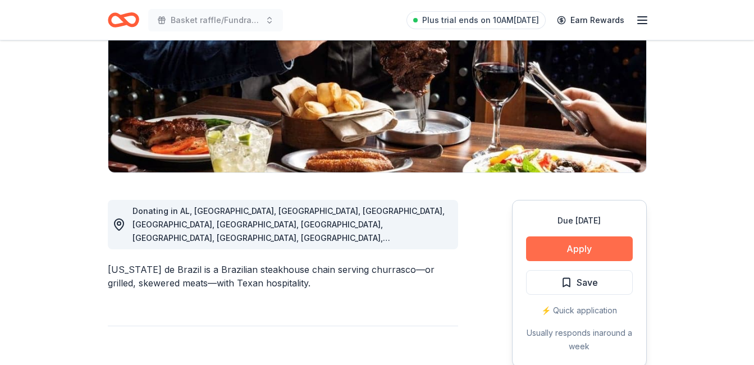
click at [555, 247] on button "Apply" at bounding box center [579, 248] width 107 height 25
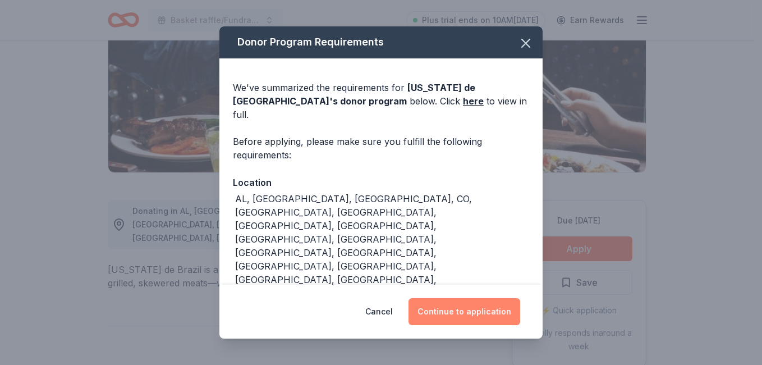
click at [470, 306] on button "Continue to application" at bounding box center [464, 311] width 112 height 27
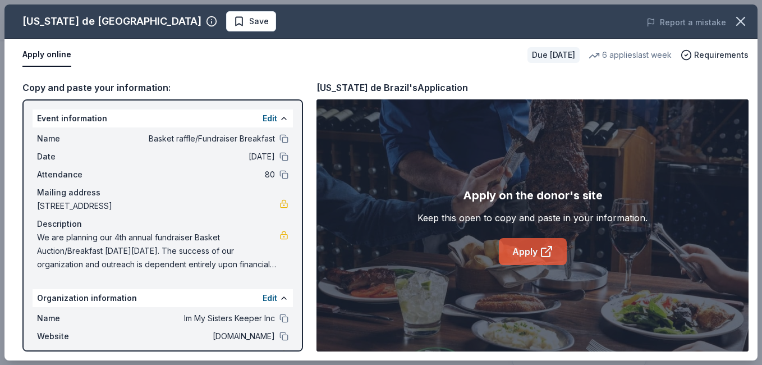
click at [534, 245] on link "Apply" at bounding box center [533, 251] width 68 height 27
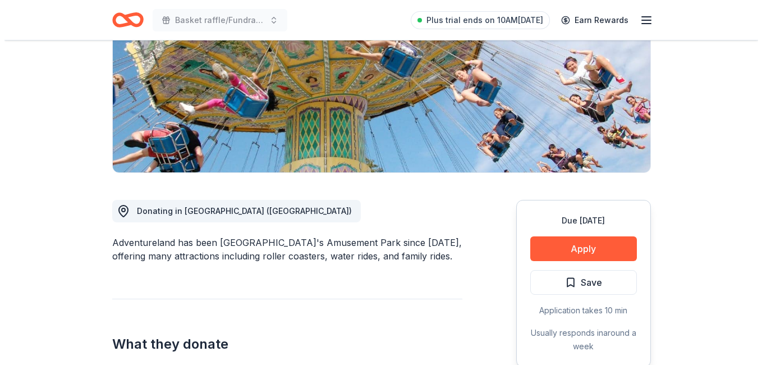
scroll to position [224, 0]
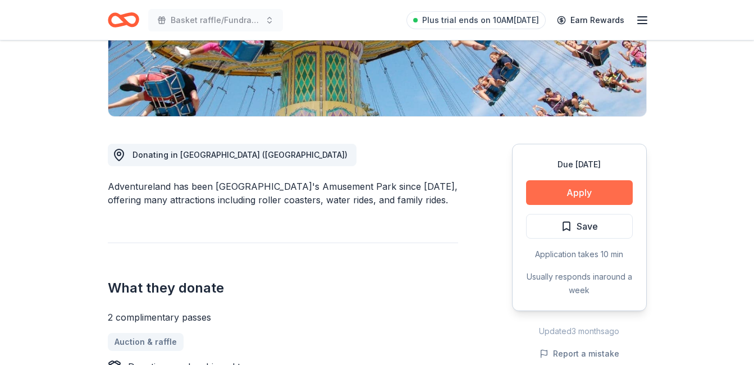
click at [551, 189] on button "Apply" at bounding box center [579, 192] width 107 height 25
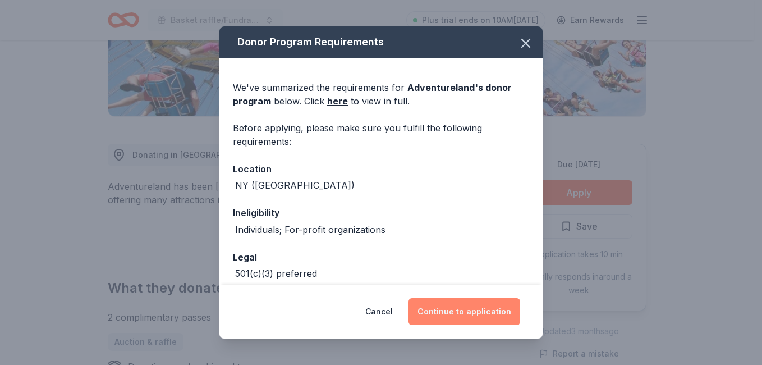
click at [481, 314] on button "Continue to application" at bounding box center [464, 311] width 112 height 27
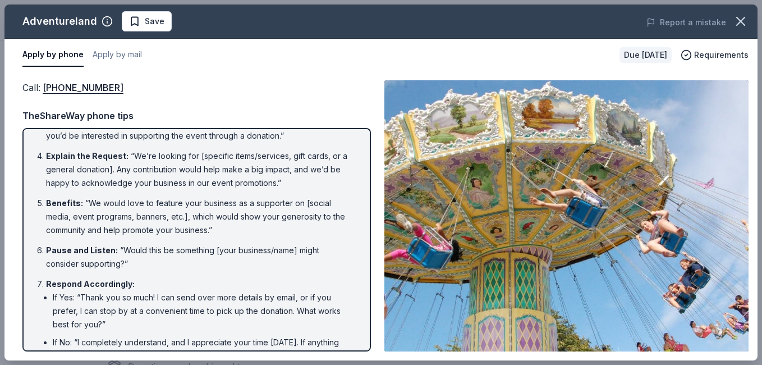
scroll to position [0, 0]
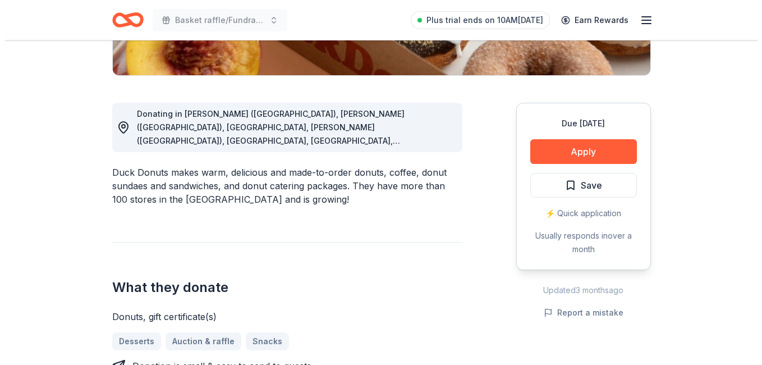
scroll to position [281, 0]
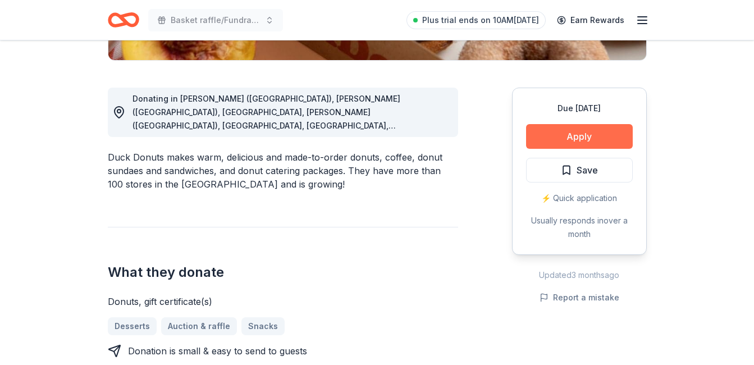
click at [593, 130] on button "Apply" at bounding box center [579, 136] width 107 height 25
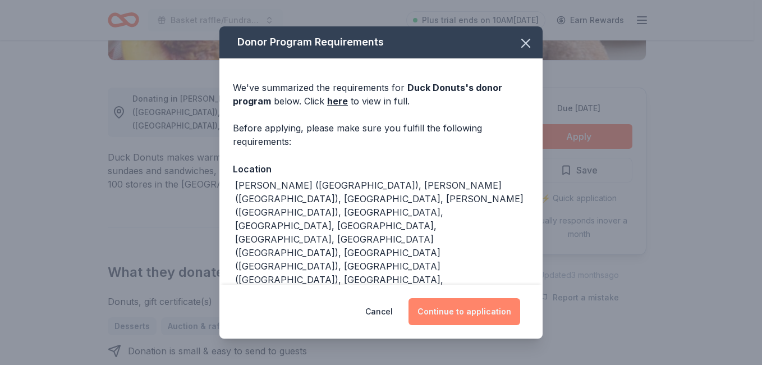
click at [494, 305] on button "Continue to application" at bounding box center [464, 311] width 112 height 27
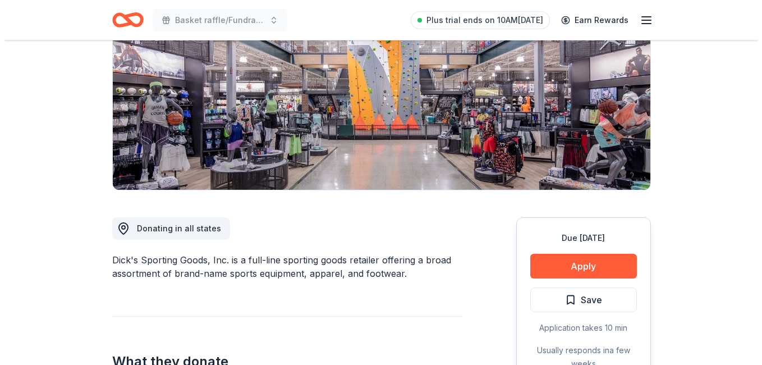
scroll to position [281, 0]
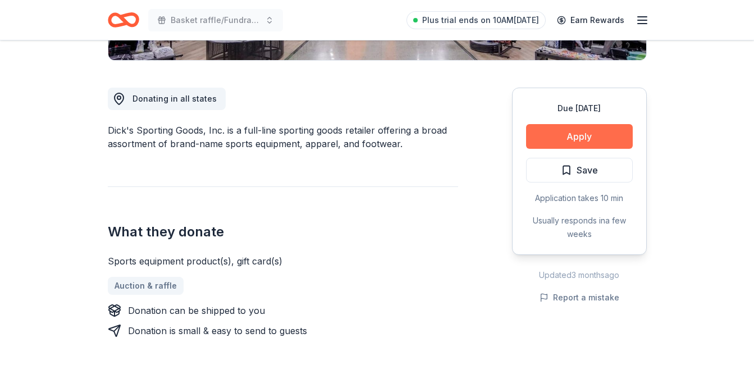
click at [575, 134] on button "Apply" at bounding box center [579, 136] width 107 height 25
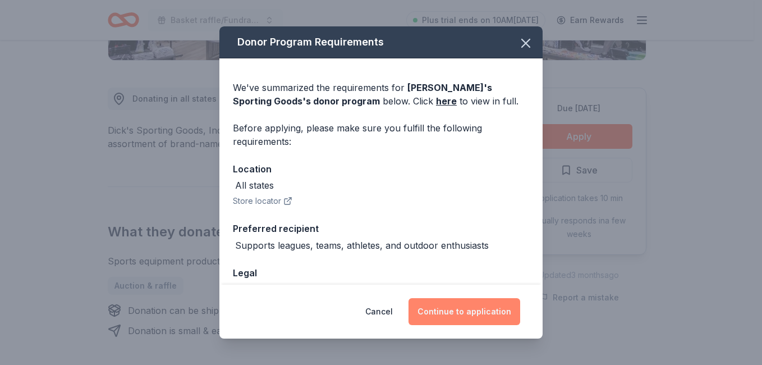
click at [485, 322] on button "Continue to application" at bounding box center [464, 311] width 112 height 27
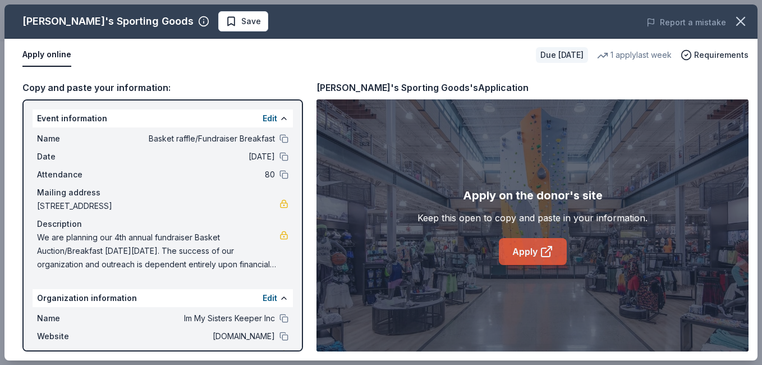
click at [544, 249] on icon at bounding box center [546, 251] width 13 height 13
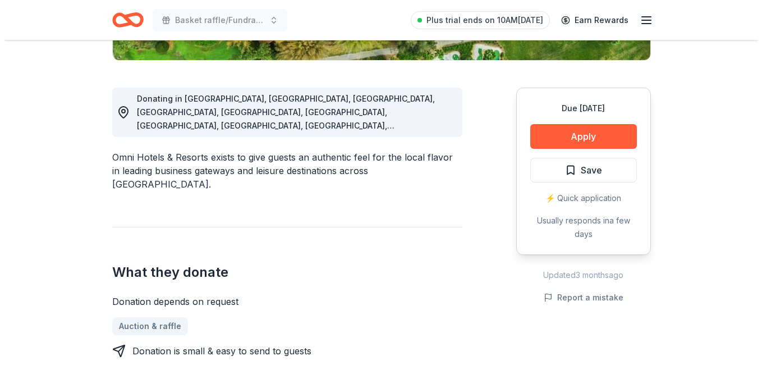
scroll to position [337, 0]
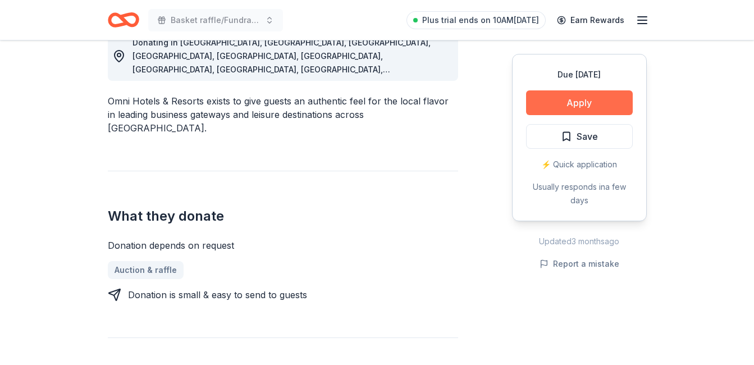
click at [576, 102] on button "Apply" at bounding box center [579, 102] width 107 height 25
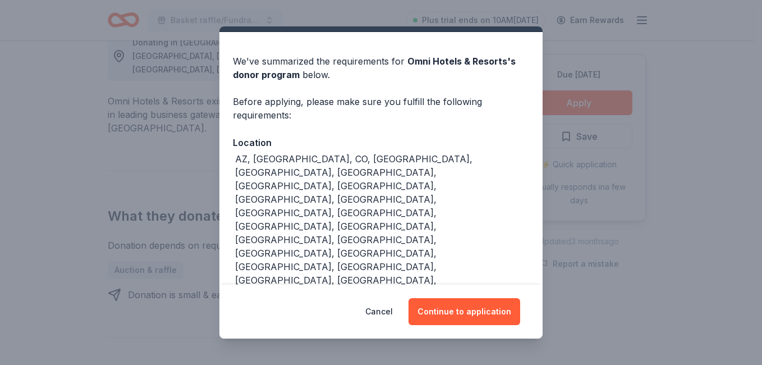
scroll to position [40, 0]
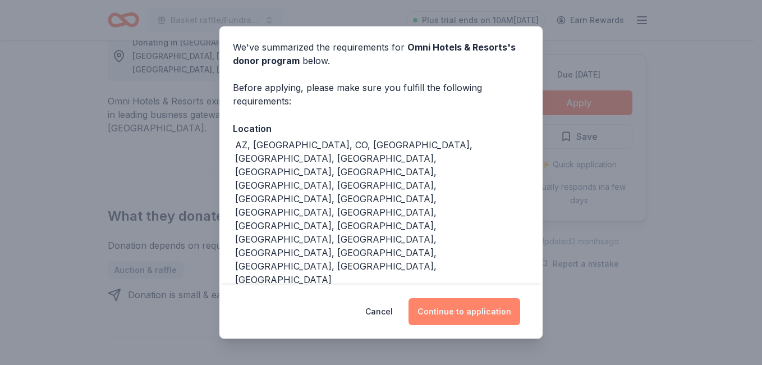
click at [491, 302] on button "Continue to application" at bounding box center [464, 311] width 112 height 27
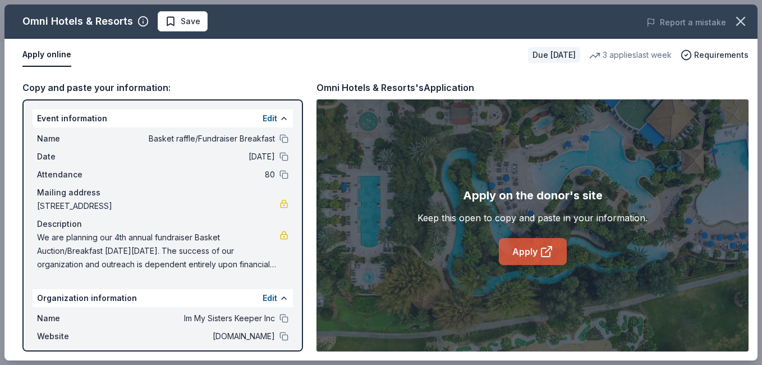
click at [556, 246] on link "Apply" at bounding box center [533, 251] width 68 height 27
click at [520, 247] on link "Apply" at bounding box center [533, 251] width 68 height 27
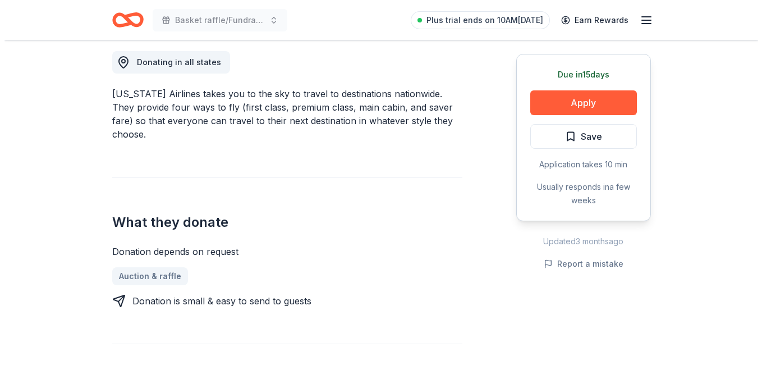
scroll to position [337, 0]
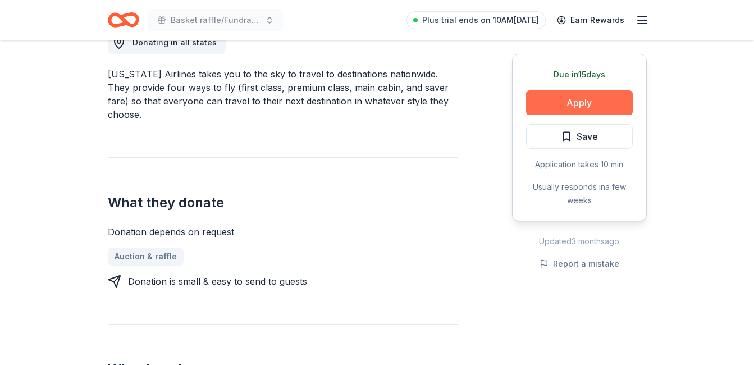
click at [568, 106] on button "Apply" at bounding box center [579, 102] width 107 height 25
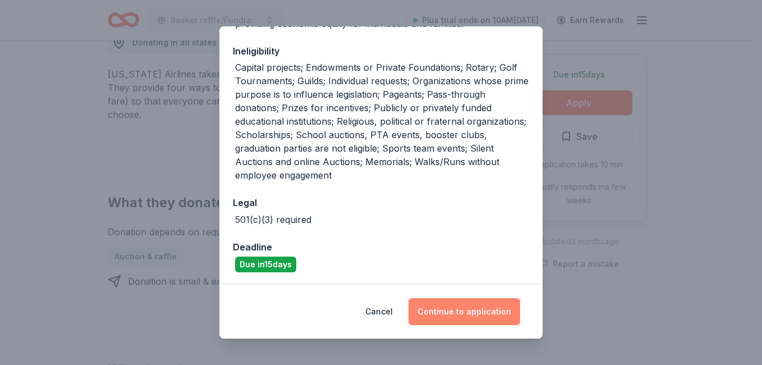
scroll to position [288, 0]
click at [460, 305] on button "Continue to application" at bounding box center [464, 311] width 112 height 27
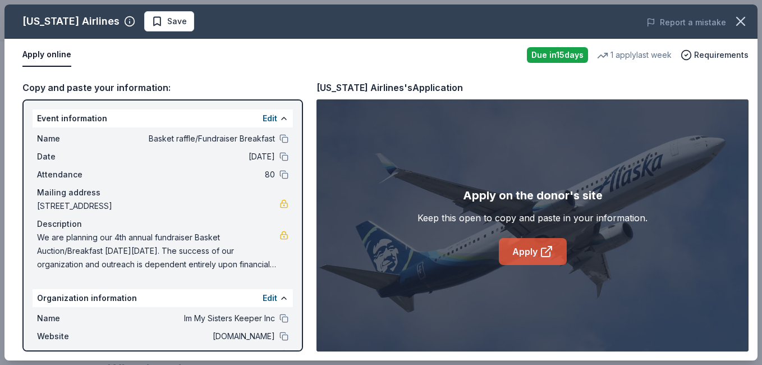
click at [513, 245] on link "Apply" at bounding box center [533, 251] width 68 height 27
